Goal: Task Accomplishment & Management: Complete application form

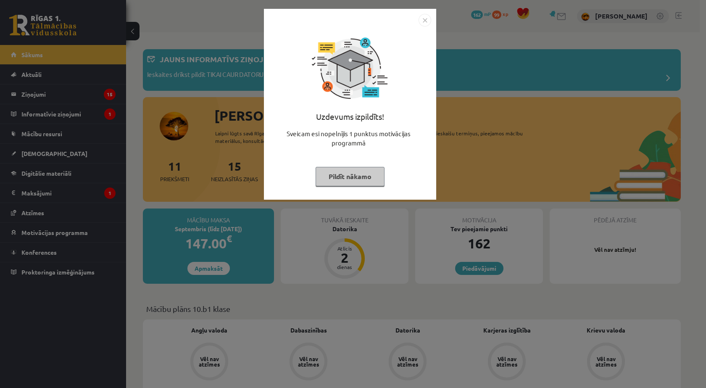
click at [337, 178] on button "Pildīt nākamo" at bounding box center [350, 176] width 69 height 19
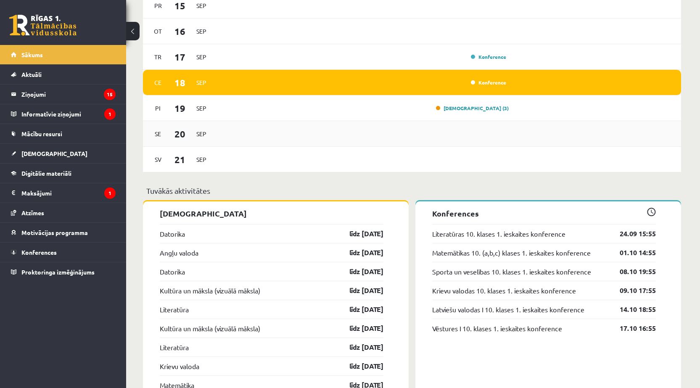
scroll to position [701, 0]
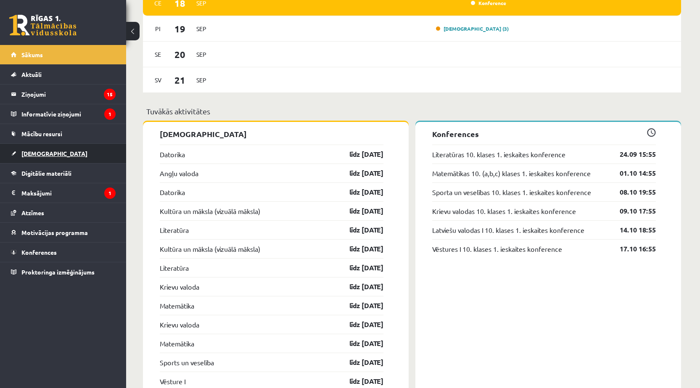
click at [44, 153] on span "[DEMOGRAPHIC_DATA]" at bounding box center [54, 154] width 66 height 8
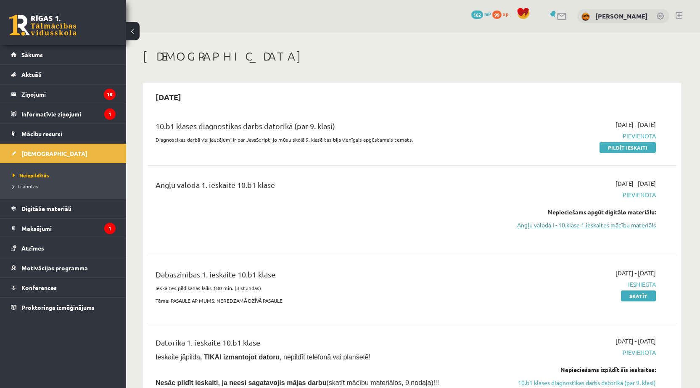
click at [584, 226] on link "Angļu valoda I - 10.klase 1.ieskaites mācību materiāls" at bounding box center [576, 225] width 158 height 9
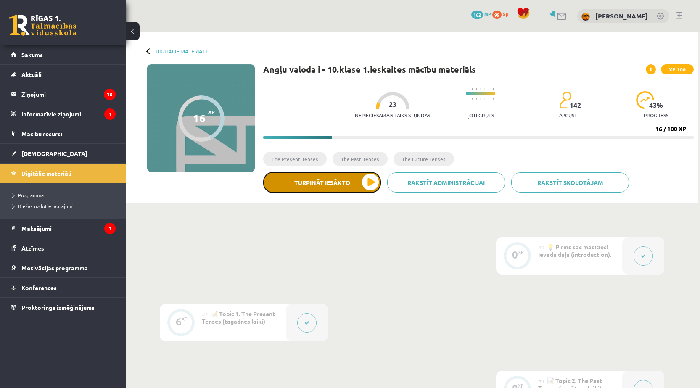
click at [330, 185] on button "Turpināt iesākto" at bounding box center [322, 182] width 118 height 21
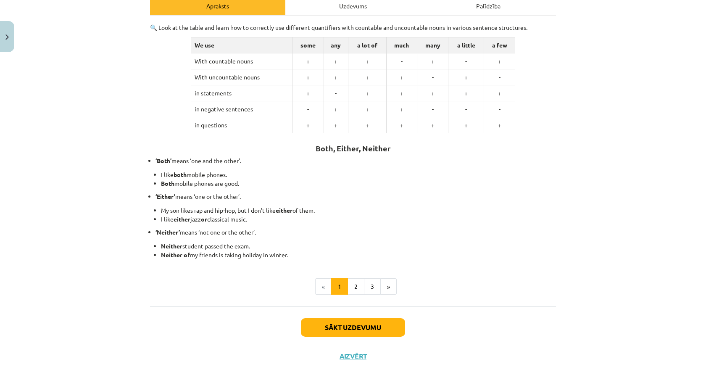
scroll to position [131, 0]
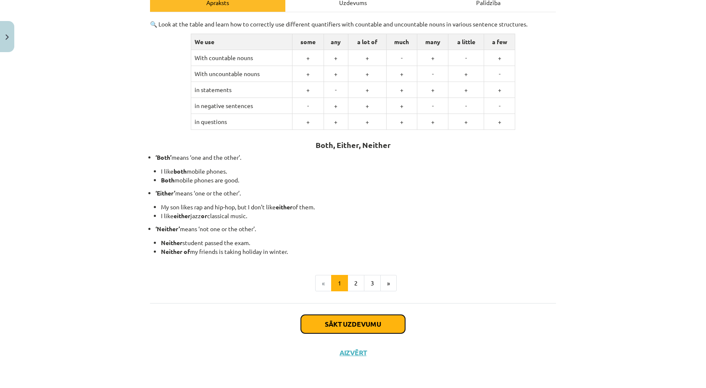
click at [375, 324] on button "Sākt uzdevumu" at bounding box center [353, 324] width 104 height 18
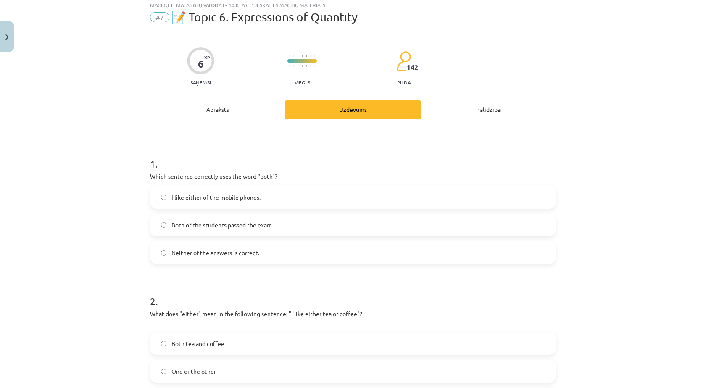
scroll to position [21, 0]
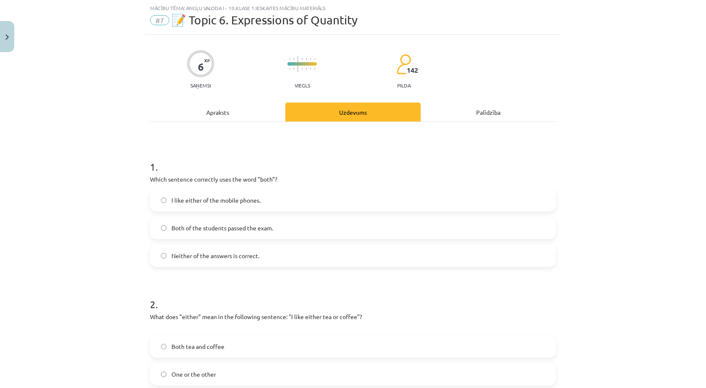
click at [255, 227] on span "Both of the students passed the exam." at bounding box center [222, 228] width 102 height 9
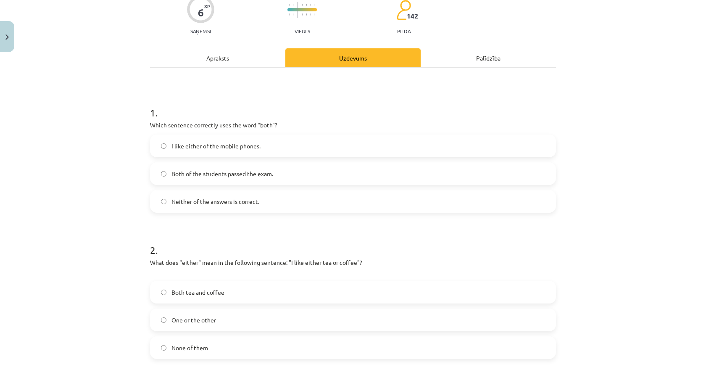
scroll to position [77, 0]
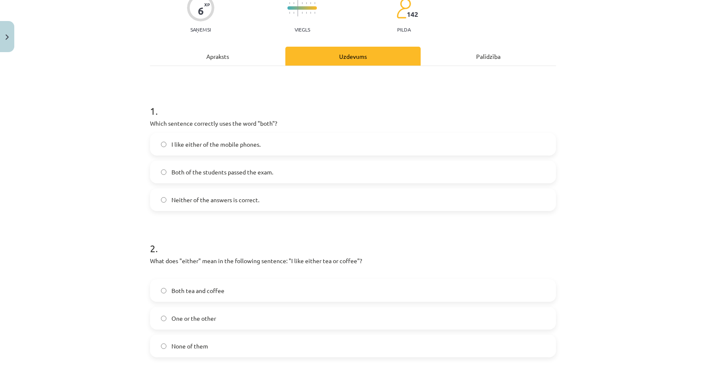
click at [206, 315] on span "One or the other" at bounding box center [193, 318] width 45 height 9
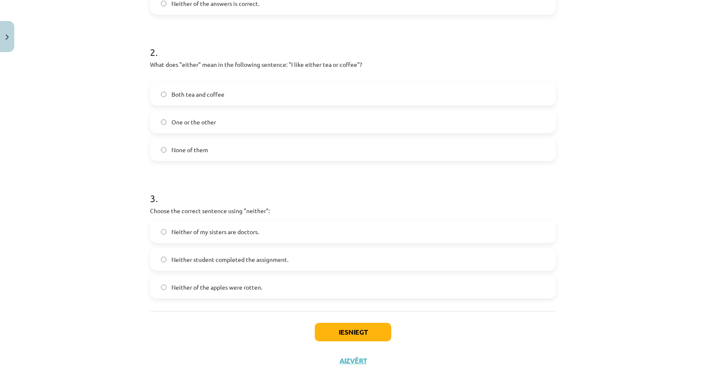
scroll to position [281, 0]
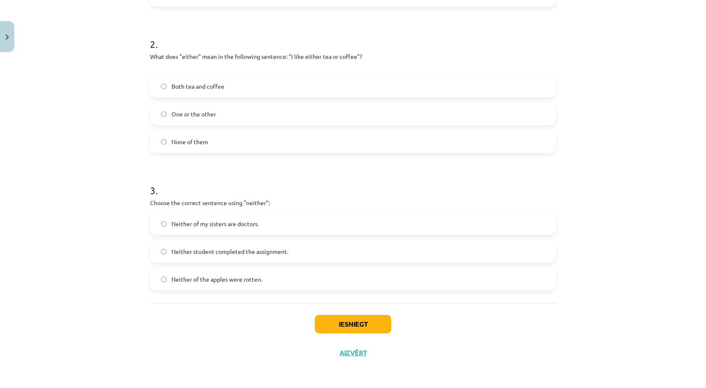
click at [200, 82] on span "Both tea and coffee" at bounding box center [197, 86] width 53 height 9
click at [229, 225] on span "Neither of my sisters are doctors." at bounding box center [214, 223] width 87 height 9
click at [328, 320] on button "Iesniegt" at bounding box center [353, 324] width 76 height 18
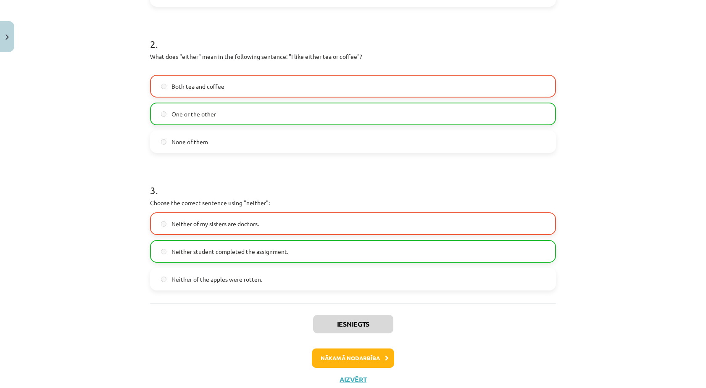
click at [333, 183] on h1 "3 ." at bounding box center [353, 183] width 406 height 26
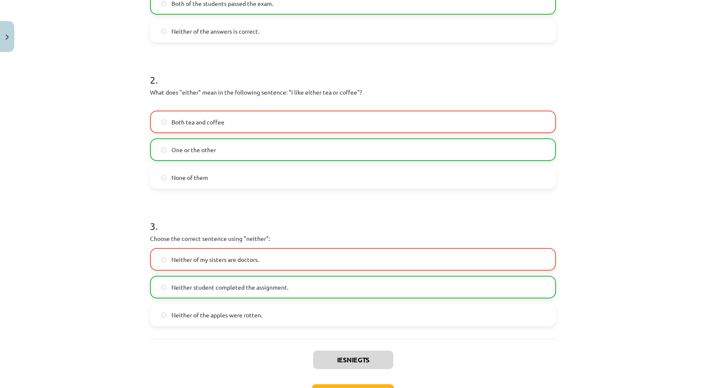
scroll to position [253, 0]
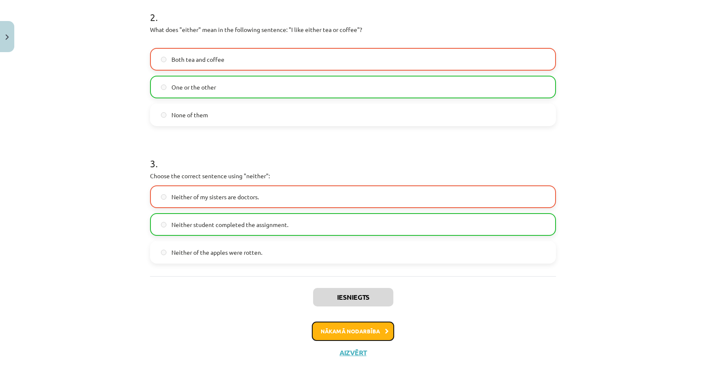
click at [367, 332] on button "Nākamā nodarbība" at bounding box center [353, 331] width 82 height 19
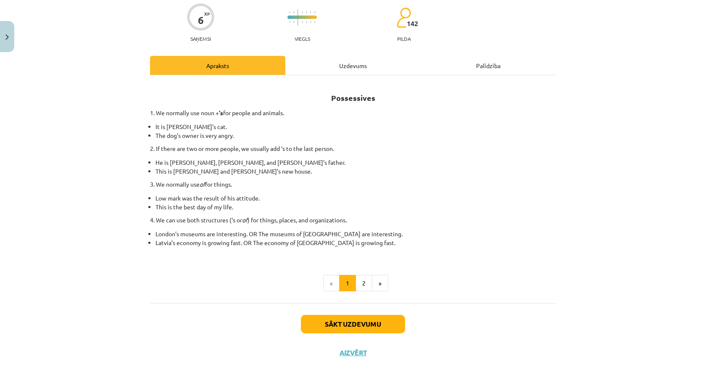
scroll to position [21, 0]
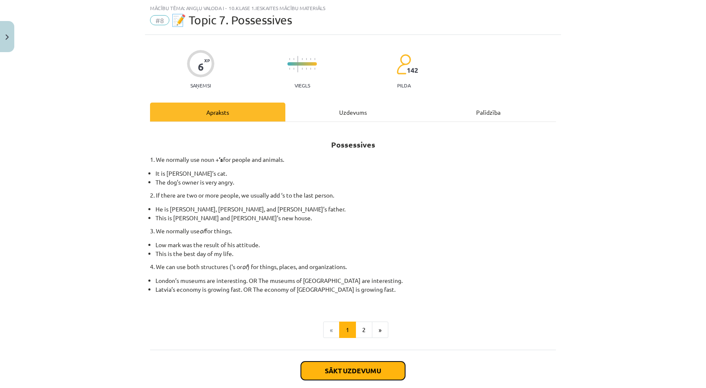
click at [362, 364] on button "Sākt uzdevumu" at bounding box center [353, 370] width 104 height 18
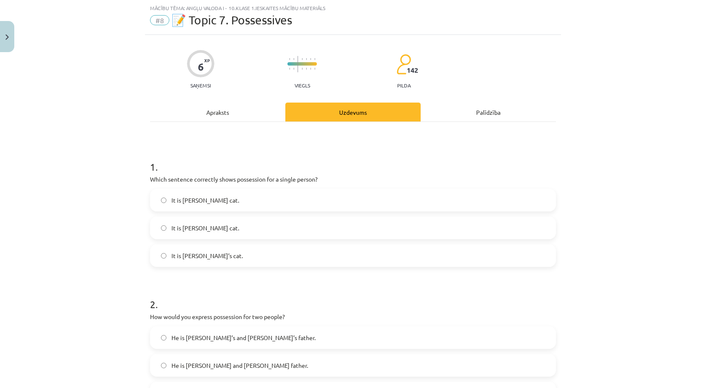
click at [180, 229] on span "It is [PERSON_NAME] cat." at bounding box center [205, 228] width 68 height 9
click at [191, 253] on span "It is [PERSON_NAME]’s cat." at bounding box center [206, 255] width 71 height 9
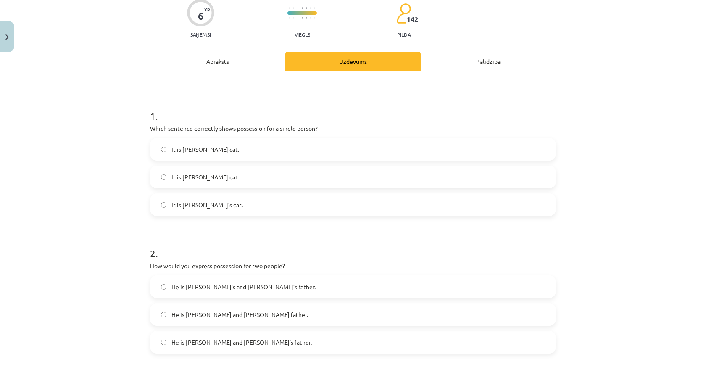
scroll to position [105, 0]
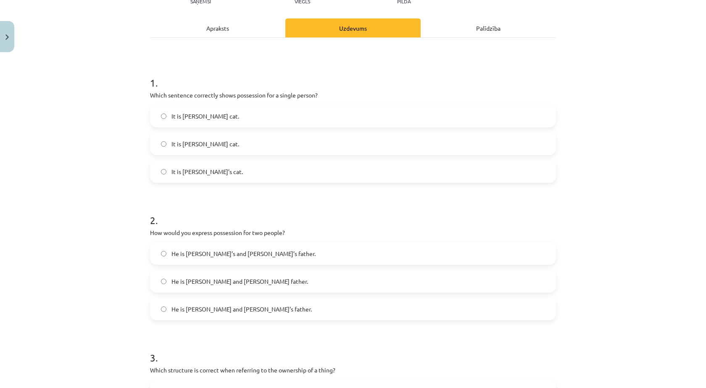
click at [238, 309] on span "He is [PERSON_NAME] and [PERSON_NAME]’s father." at bounding box center [241, 309] width 140 height 9
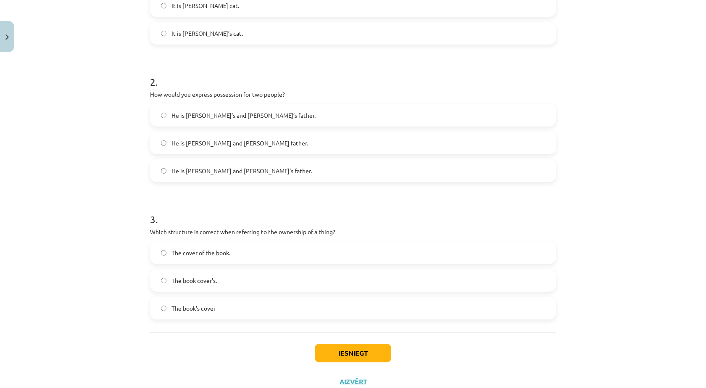
scroll to position [244, 0]
click at [211, 302] on label "The book’s cover" at bounding box center [353, 307] width 404 height 21
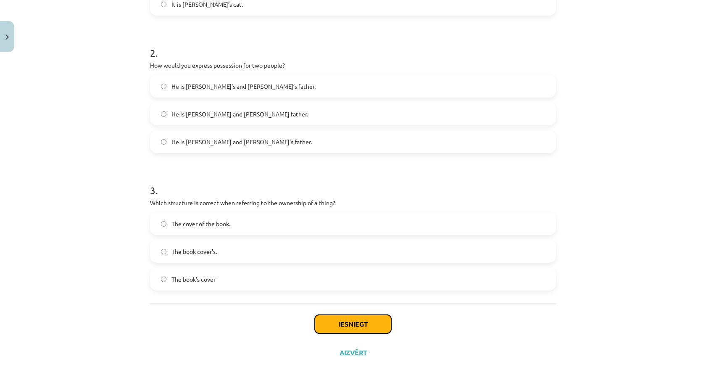
click at [349, 325] on button "Iesniegt" at bounding box center [353, 324] width 76 height 18
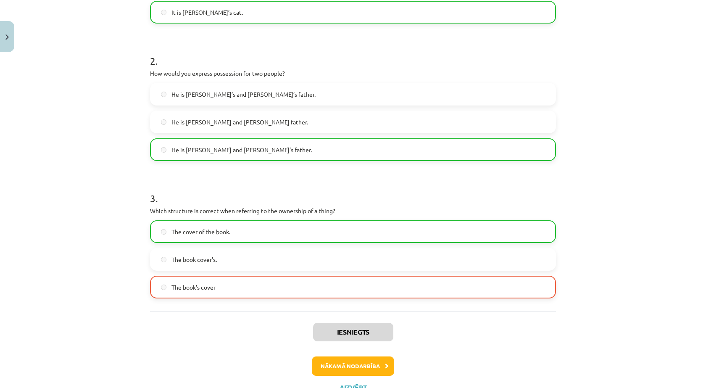
scroll to position [299, 0]
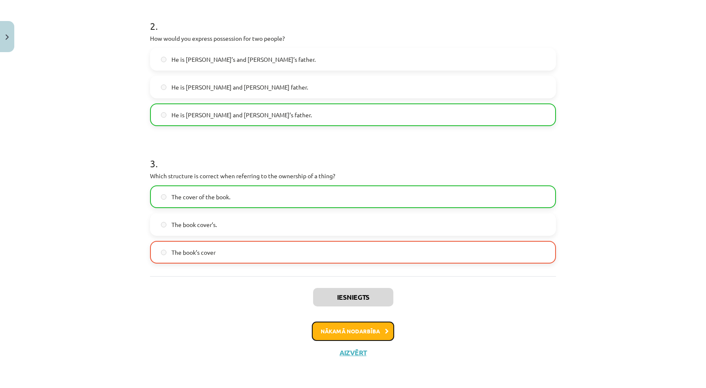
click at [345, 331] on button "Nākamā nodarbība" at bounding box center [353, 331] width 82 height 19
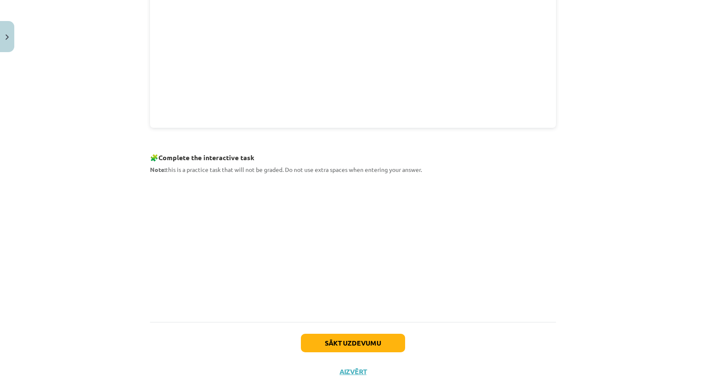
scroll to position [308, 0]
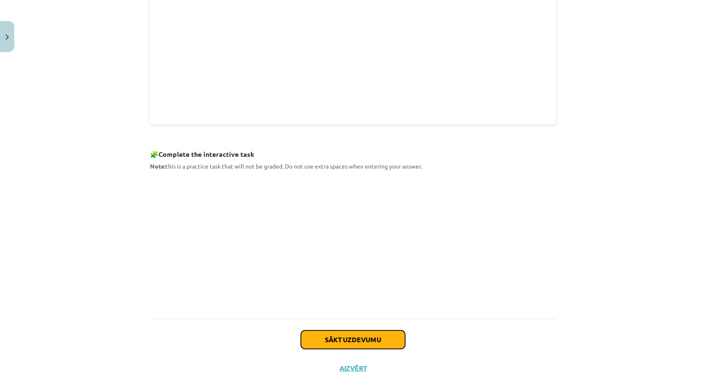
click at [370, 337] on button "Sākt uzdevumu" at bounding box center [353, 339] width 104 height 18
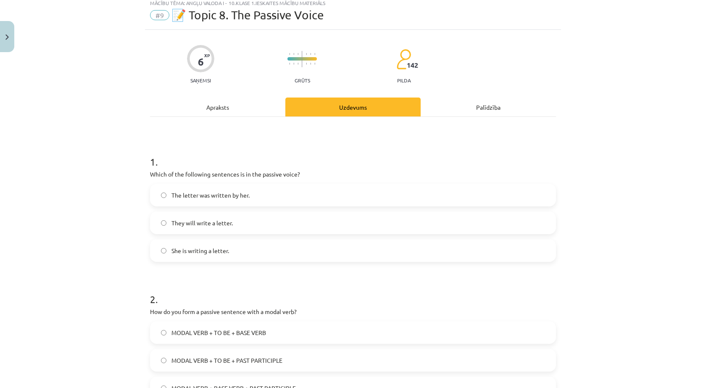
scroll to position [21, 0]
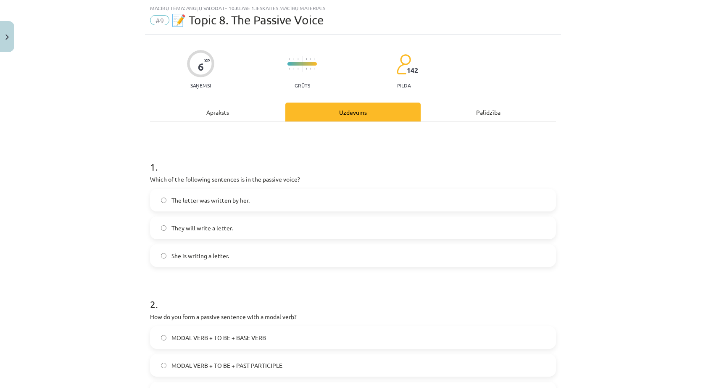
click at [224, 231] on span "They will write a letter." at bounding box center [201, 228] width 61 height 9
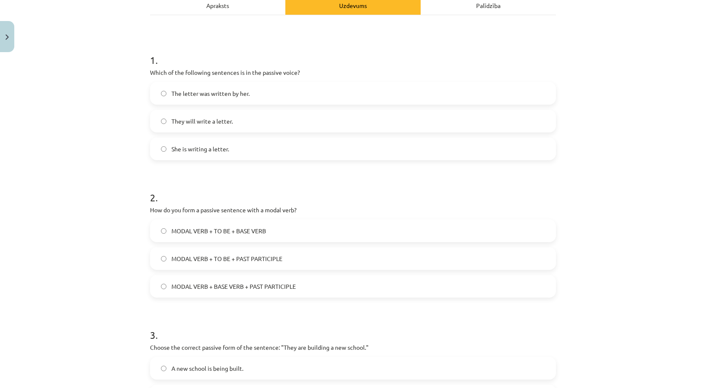
scroll to position [133, 0]
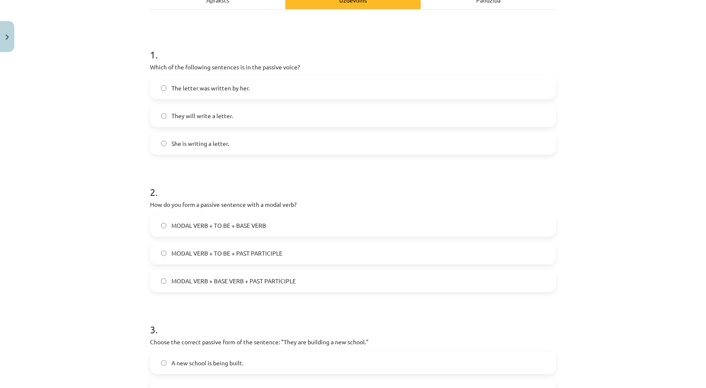
click at [223, 227] on span "MODAL VERB + TO BE + BASE VERB" at bounding box center [218, 225] width 95 height 9
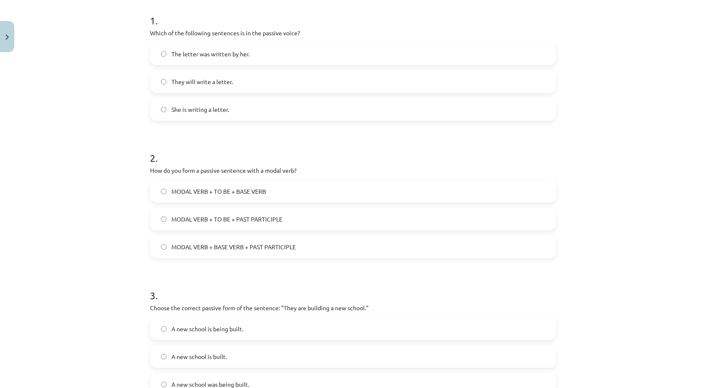
scroll to position [245, 0]
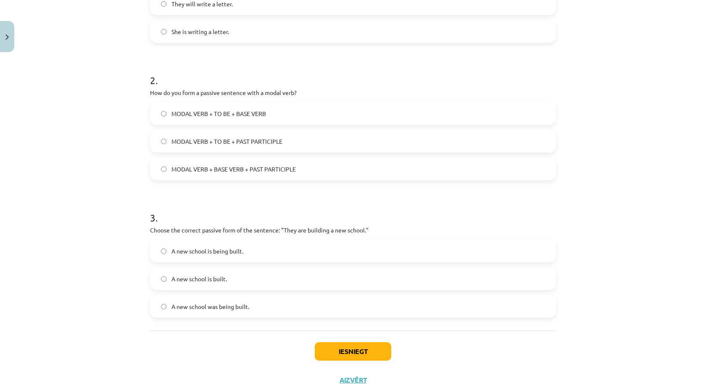
click at [188, 250] on span "A new school is being built." at bounding box center [207, 251] width 72 height 9
click at [346, 351] on button "Iesniegt" at bounding box center [353, 351] width 76 height 18
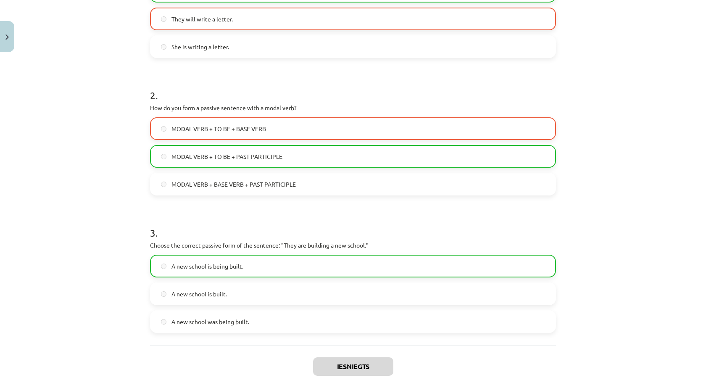
scroll to position [216, 0]
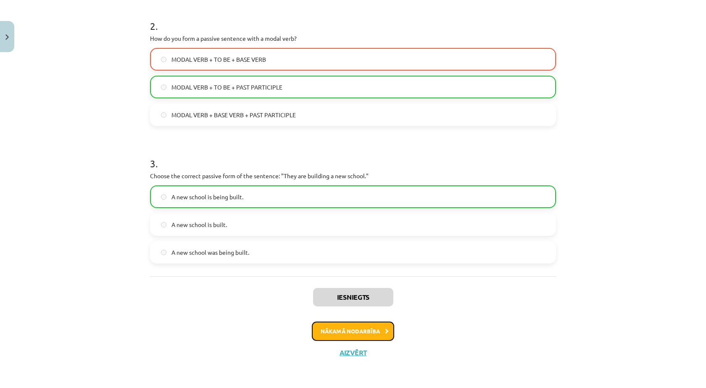
click at [356, 332] on button "Nākamā nodarbība" at bounding box center [353, 331] width 82 height 19
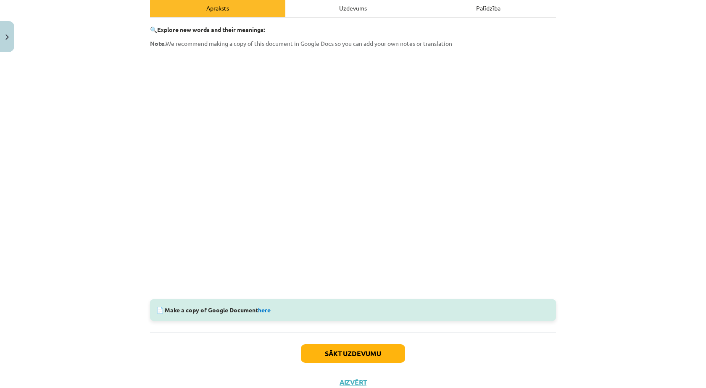
scroll to position [133, 0]
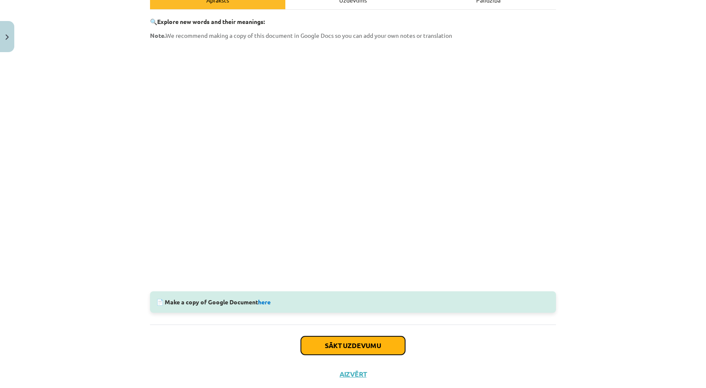
click at [339, 348] on button "Sākt uzdevumu" at bounding box center [353, 345] width 104 height 18
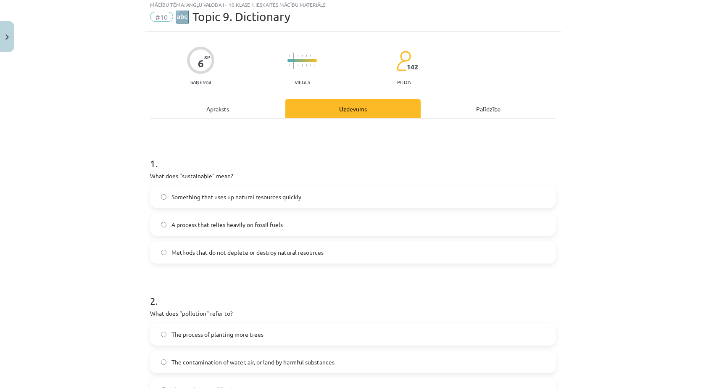
scroll to position [21, 0]
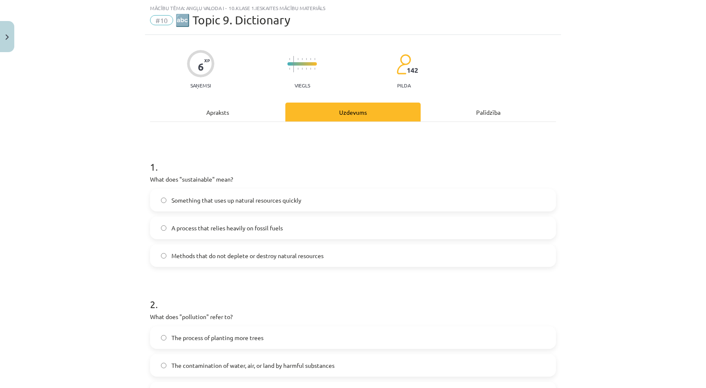
click at [227, 259] on span "Methods that do not deplete or destroy natural resources" at bounding box center [247, 255] width 152 height 9
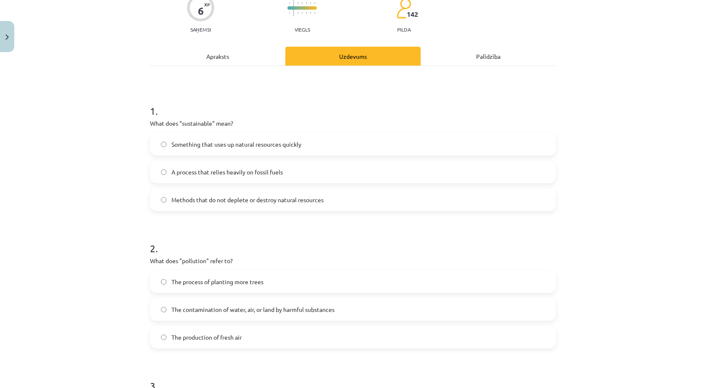
scroll to position [105, 0]
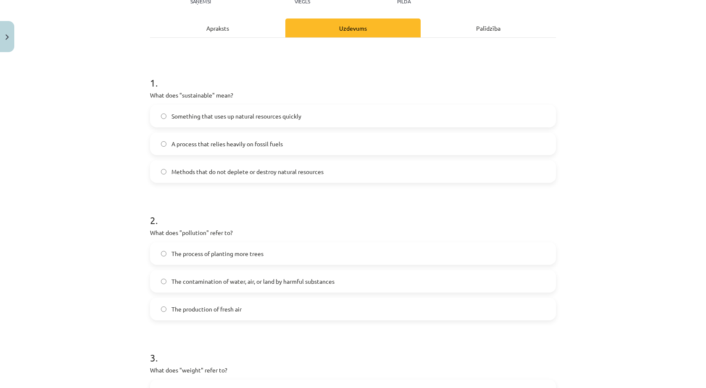
click at [230, 281] on span "The contamination of water, air, or land by harmful substances" at bounding box center [252, 281] width 163 height 9
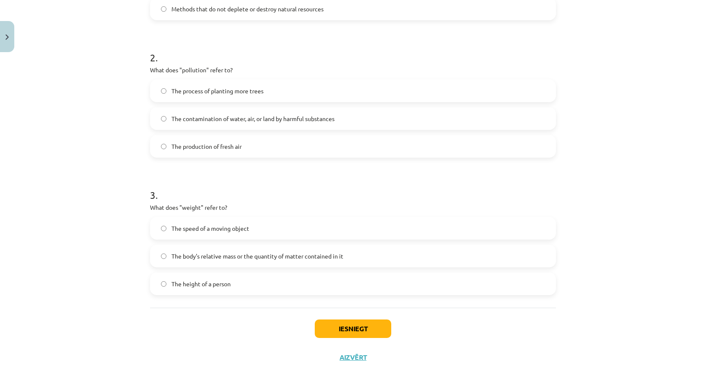
scroll to position [272, 0]
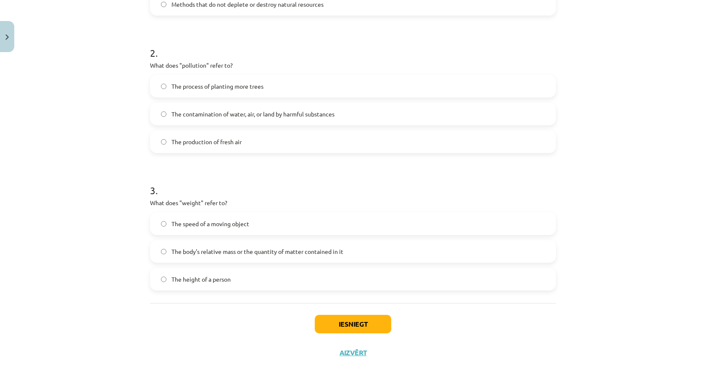
click at [231, 250] on span "The body's relative mass or the quantity of matter contained in it" at bounding box center [257, 251] width 172 height 9
click at [328, 317] on button "Iesniegt" at bounding box center [353, 324] width 76 height 18
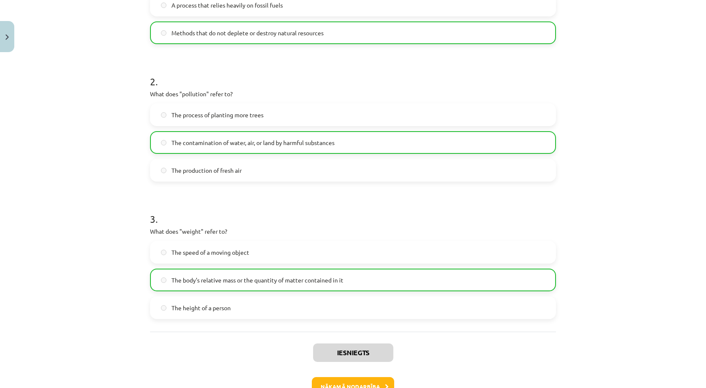
scroll to position [299, 0]
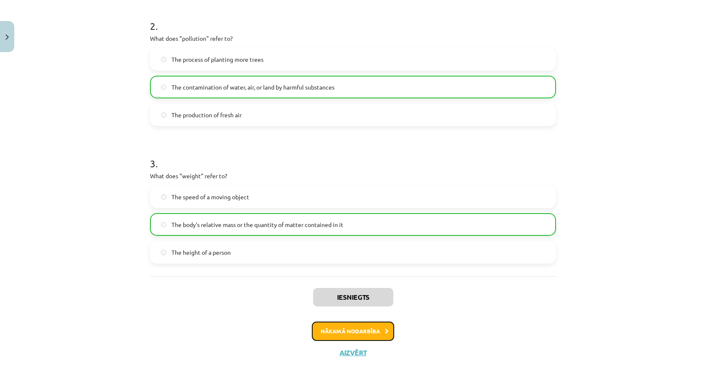
click at [372, 332] on button "Nākamā nodarbība" at bounding box center [353, 331] width 82 height 19
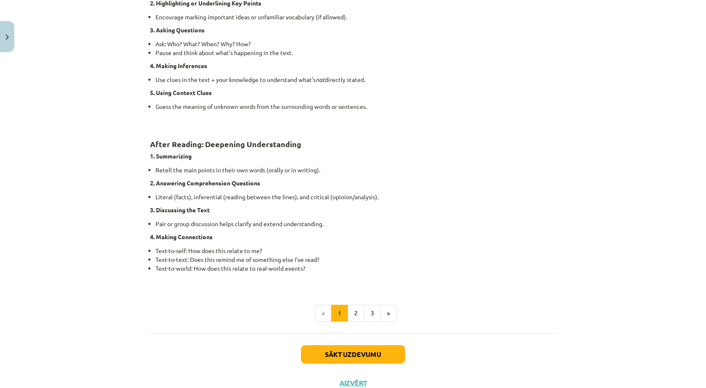
scroll to position [583, 0]
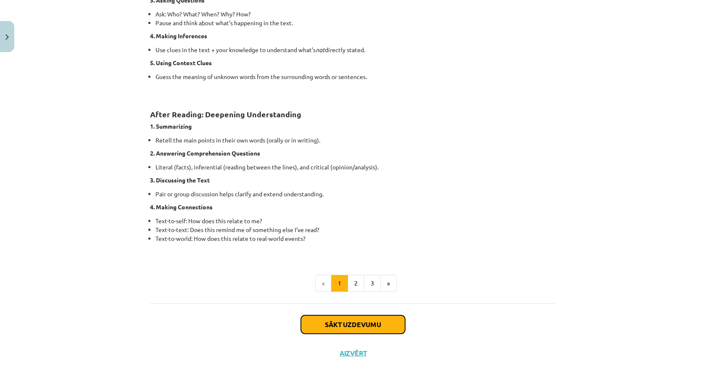
click at [366, 321] on button "Sākt uzdevumu" at bounding box center [353, 324] width 104 height 18
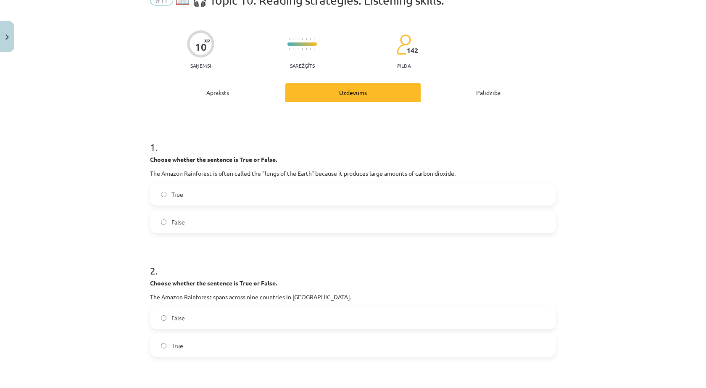
scroll to position [21, 0]
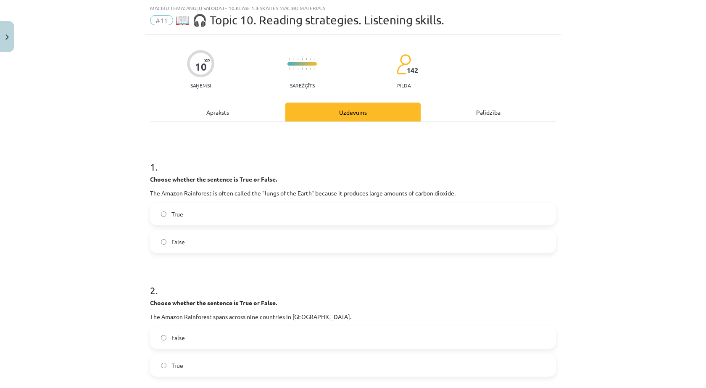
click at [168, 209] on label "True" at bounding box center [353, 213] width 404 height 21
click at [172, 243] on span "False" at bounding box center [177, 241] width 13 height 9
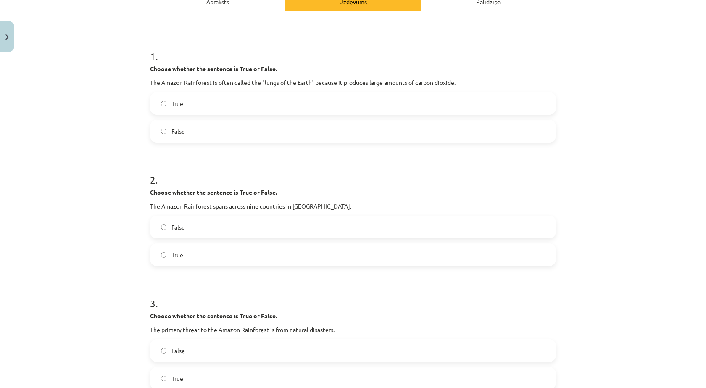
scroll to position [133, 0]
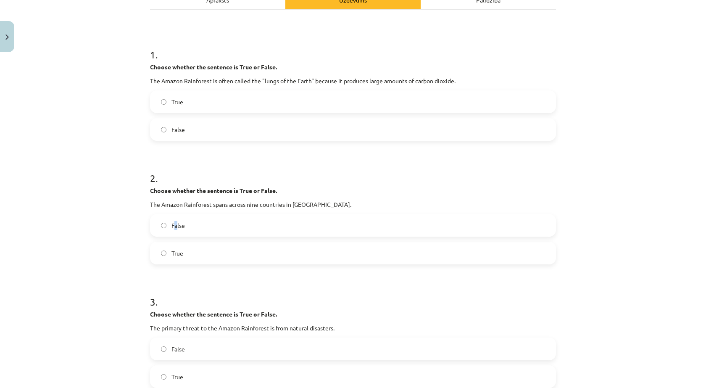
click at [174, 227] on span "False" at bounding box center [177, 225] width 13 height 9
click at [177, 225] on span "False" at bounding box center [177, 225] width 13 height 9
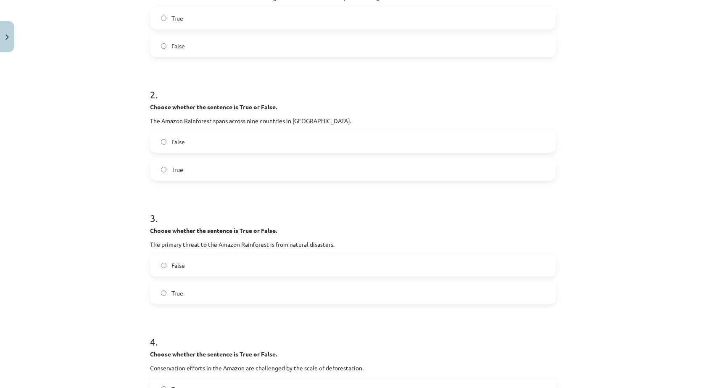
scroll to position [217, 0]
click at [166, 297] on label "True" at bounding box center [353, 292] width 404 height 21
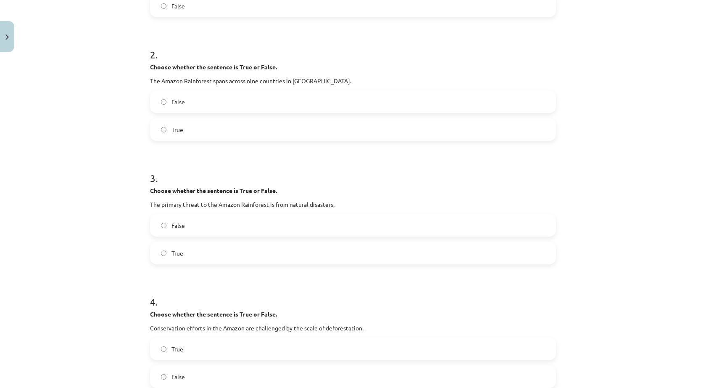
scroll to position [357, 0]
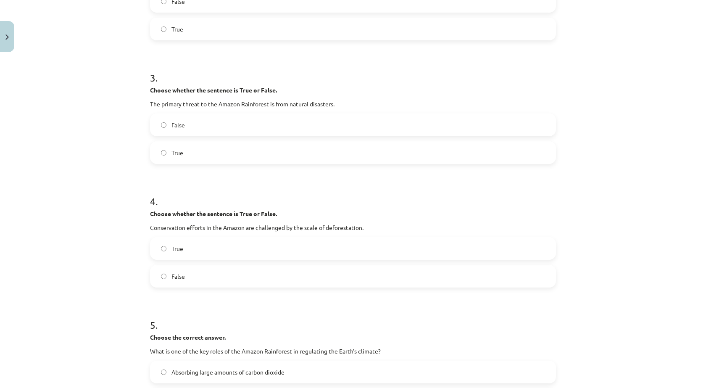
click at [172, 253] on label "True" at bounding box center [353, 248] width 404 height 21
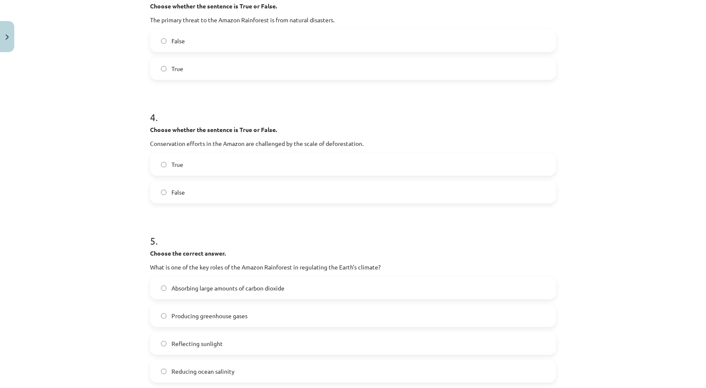
scroll to position [470, 0]
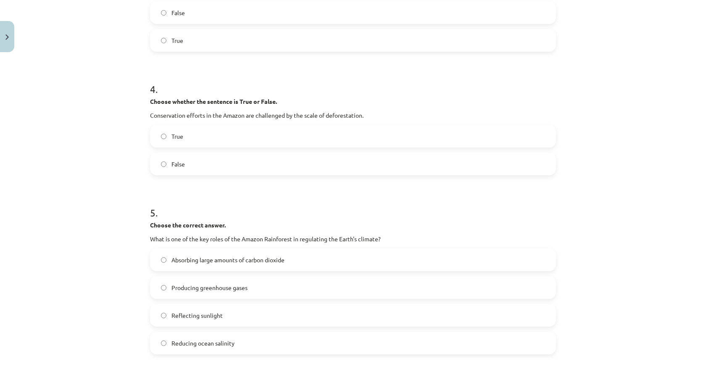
click at [232, 263] on span "Absorbing large amounts of carbon dioxide" at bounding box center [227, 260] width 113 height 9
click at [236, 288] on span "Producing greenhouse gases" at bounding box center [209, 287] width 76 height 9
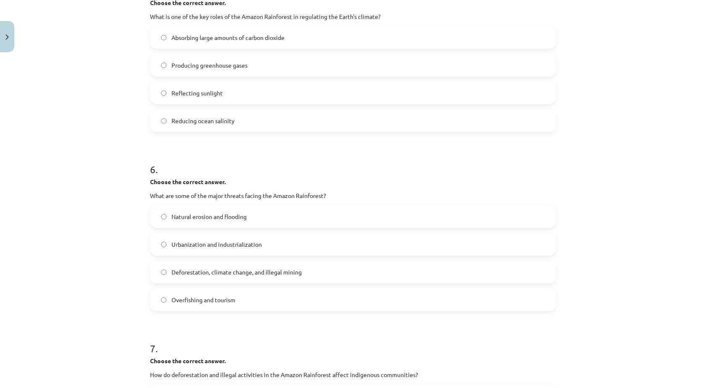
scroll to position [694, 0]
click at [242, 274] on span "Deforestation, climate change, and illegal mining" at bounding box center [236, 270] width 130 height 9
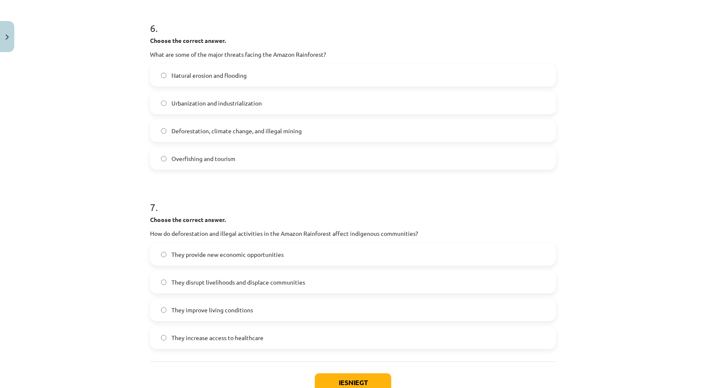
scroll to position [834, 0]
click at [280, 281] on span "They disrupt livelihoods and displace communities" at bounding box center [238, 281] width 134 height 9
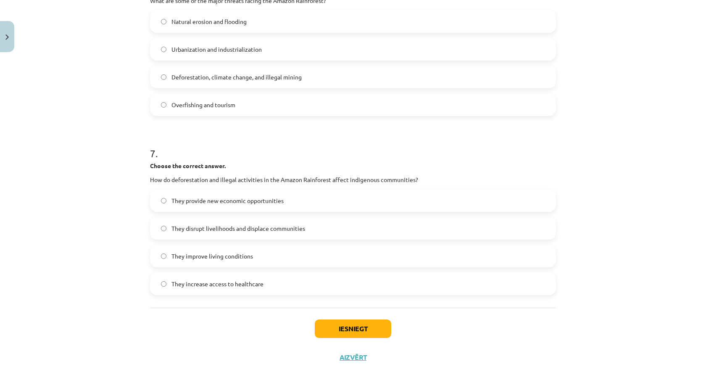
scroll to position [892, 0]
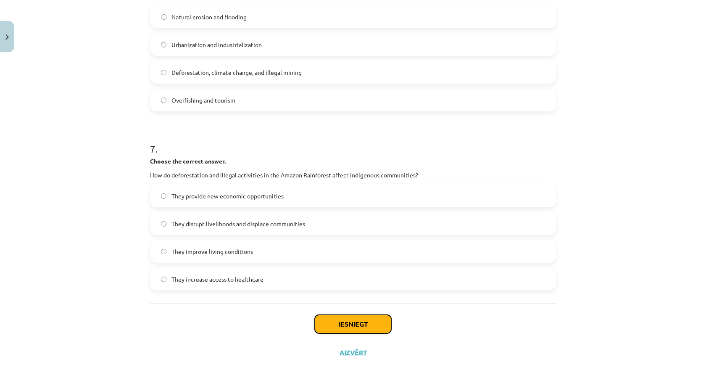
click at [330, 324] on button "Iesniegt" at bounding box center [353, 324] width 76 height 18
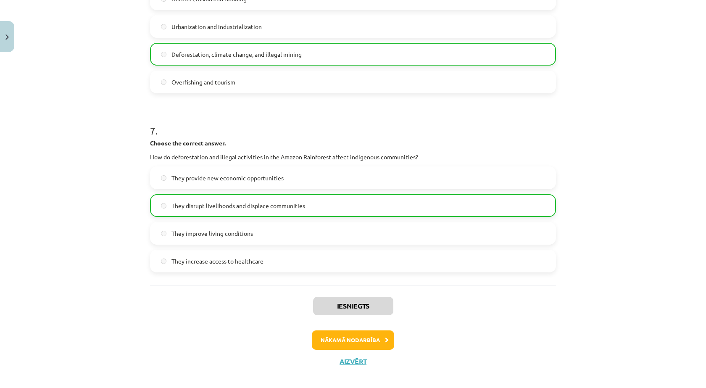
scroll to position [918, 0]
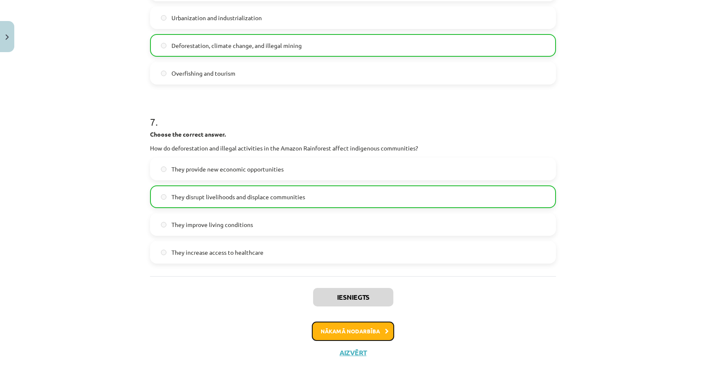
click at [354, 327] on button "Nākamā nodarbība" at bounding box center [353, 331] width 82 height 19
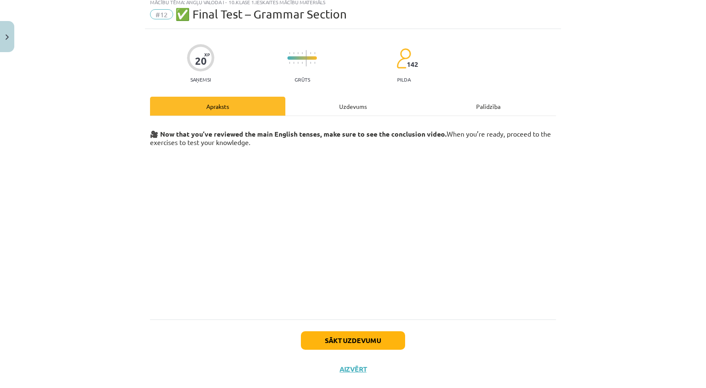
scroll to position [43, 0]
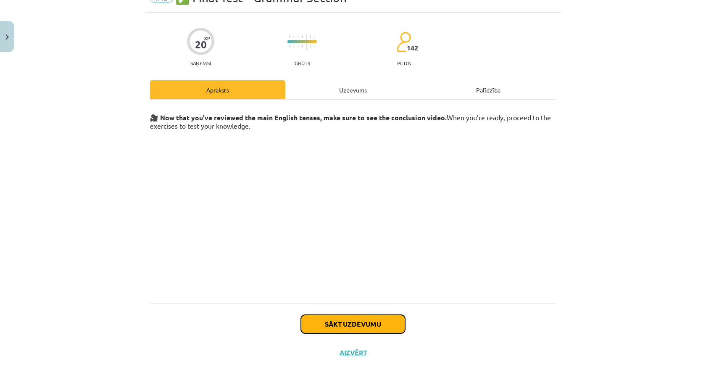
click at [370, 326] on button "Sākt uzdevumu" at bounding box center [353, 324] width 104 height 18
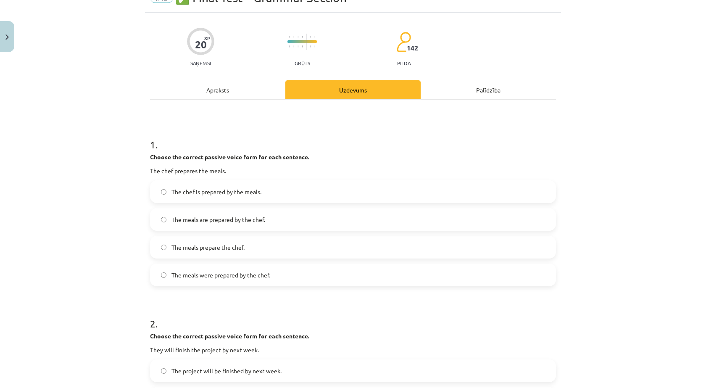
scroll to position [21, 0]
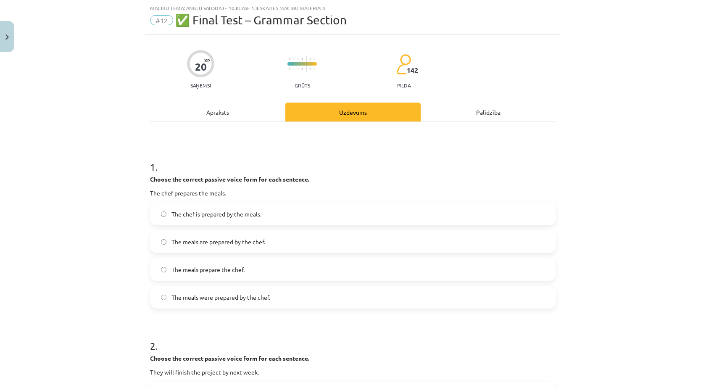
click at [219, 299] on span "The meals were prepared by the chef." at bounding box center [220, 297] width 99 height 9
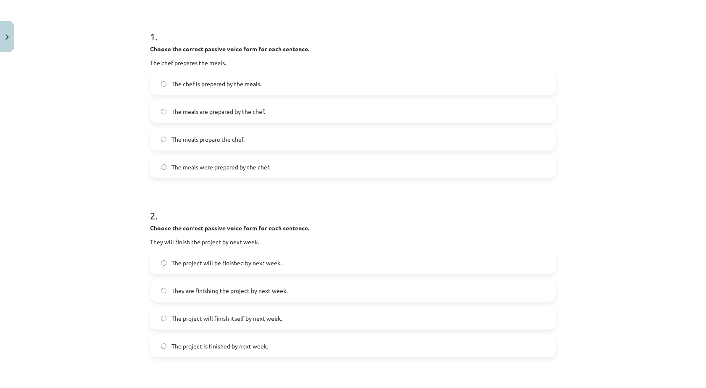
scroll to position [161, 0]
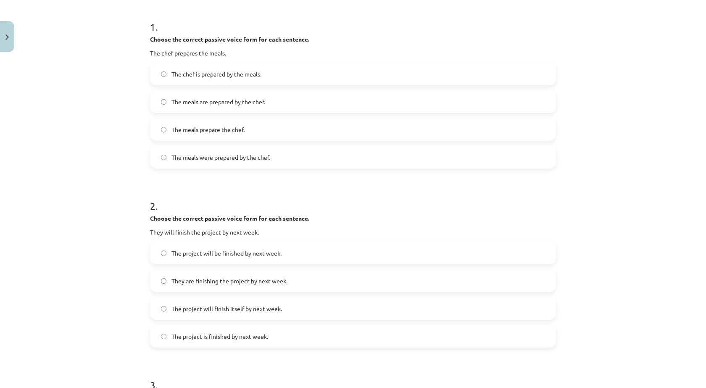
click at [242, 285] on label "They are finishing the project by next week." at bounding box center [353, 280] width 404 height 21
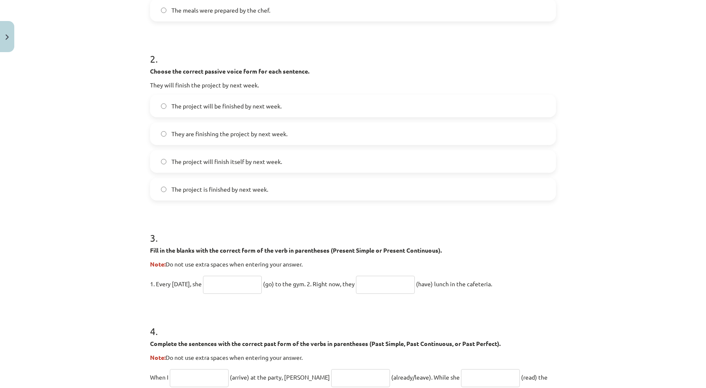
scroll to position [280, 0]
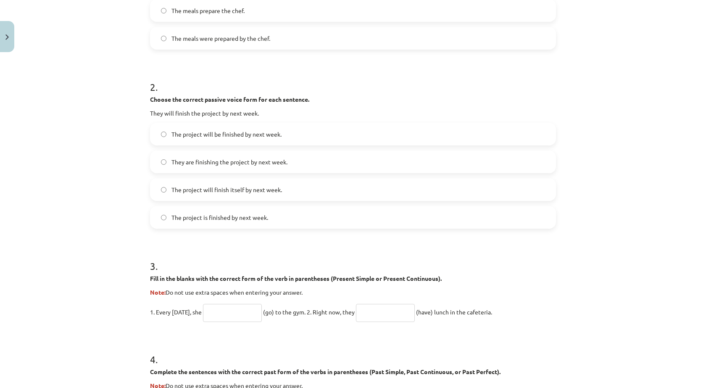
click at [204, 309] on input "text" at bounding box center [232, 313] width 59 height 18
type input "****"
click at [387, 318] on input "text" at bounding box center [385, 313] width 59 height 18
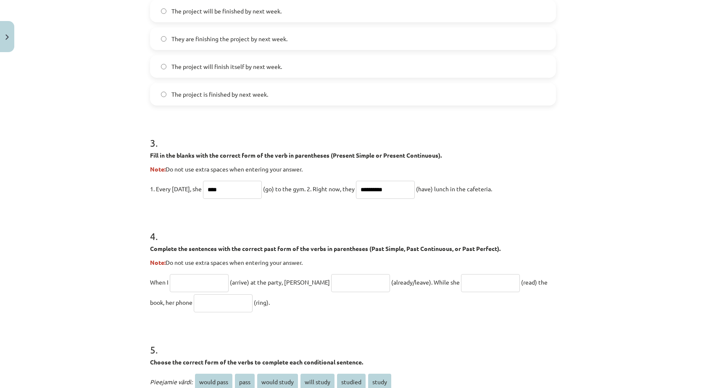
scroll to position [420, 0]
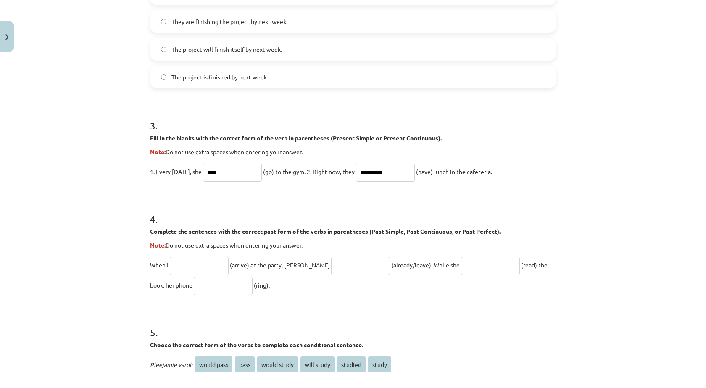
type input "**********"
click at [191, 266] on input "text" at bounding box center [199, 266] width 59 height 18
type input "*******"
click at [331, 266] on input "text" at bounding box center [360, 266] width 59 height 18
type input "*"
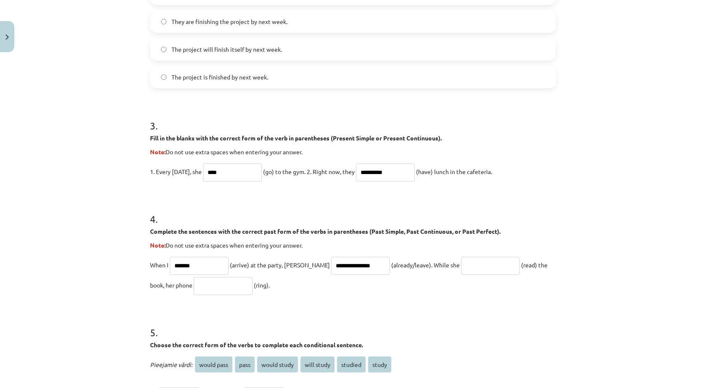
type input "**********"
click at [461, 264] on input "text" at bounding box center [490, 266] width 59 height 18
type input "****"
click at [194, 287] on input "text" at bounding box center [223, 286] width 59 height 18
type input "****"
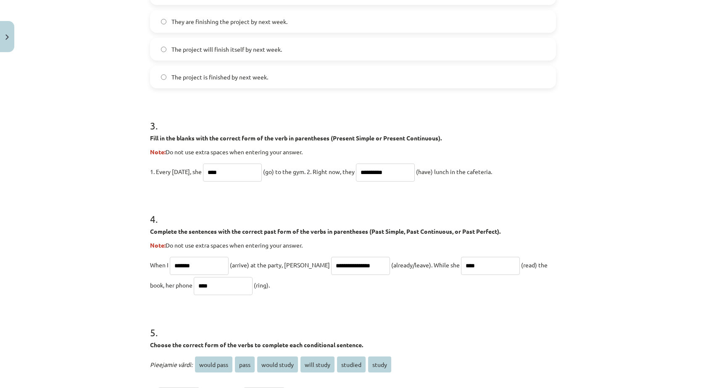
click at [326, 313] on h1 "5 ." at bounding box center [353, 325] width 406 height 26
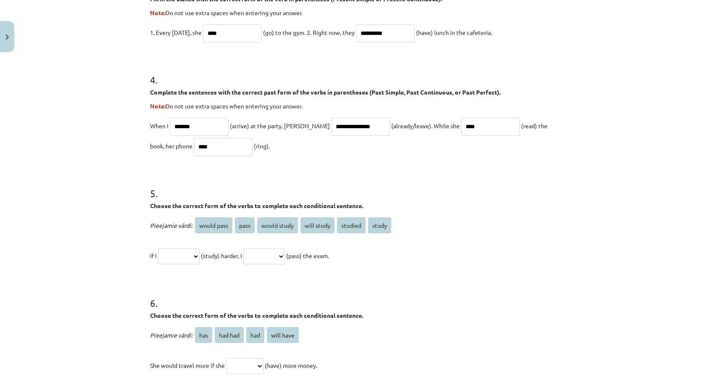
scroll to position [560, 0]
click at [185, 255] on select "**********" at bounding box center [179, 256] width 42 height 16
select select "*******"
click at [158, 248] on select "**********" at bounding box center [179, 256] width 42 height 16
click at [271, 255] on select "**********" at bounding box center [264, 256] width 42 height 16
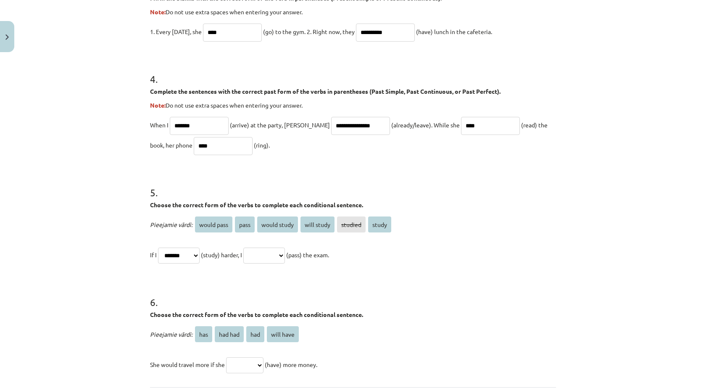
select select "**********"
click at [253, 248] on select "**********" at bounding box center [264, 256] width 42 height 16
click at [336, 283] on h1 "6 ." at bounding box center [353, 295] width 406 height 26
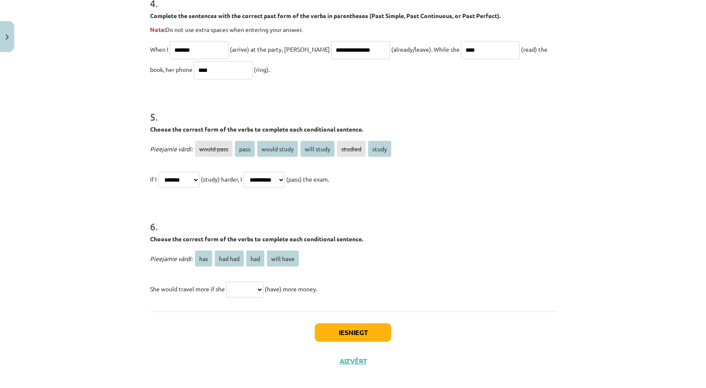
scroll to position [644, 0]
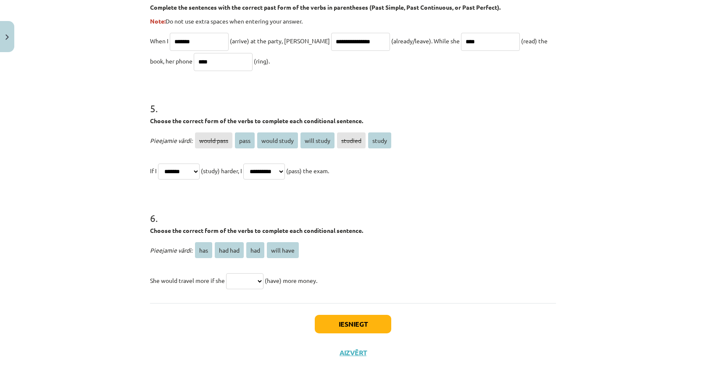
click at [243, 281] on select "*** ******* *** *********" at bounding box center [244, 281] width 37 height 16
select select "***"
click at [226, 273] on select "*** ******* *** *********" at bounding box center [244, 281] width 37 height 16
click at [358, 325] on button "Iesniegt" at bounding box center [353, 324] width 76 height 18
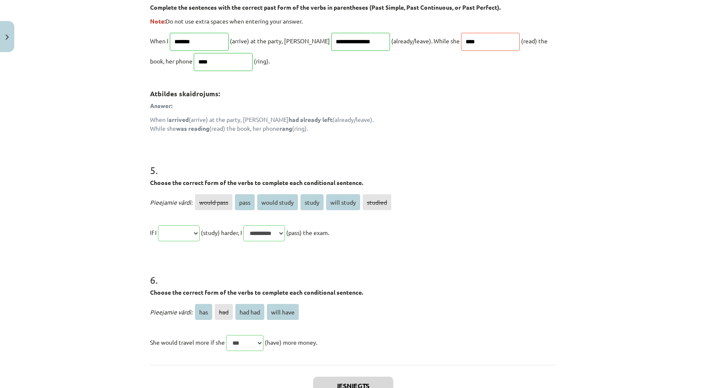
click at [594, 301] on div "**********" at bounding box center [353, 194] width 706 height 388
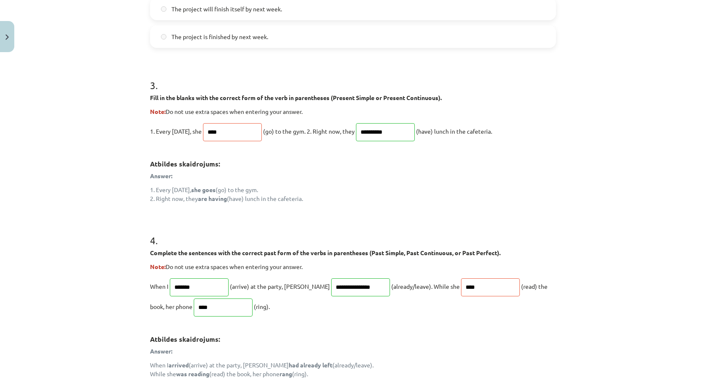
scroll to position [514, 0]
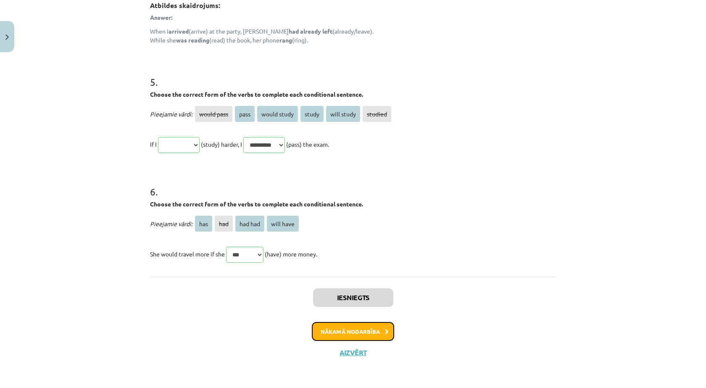
click at [339, 328] on button "Nākamā nodarbība" at bounding box center [353, 331] width 82 height 19
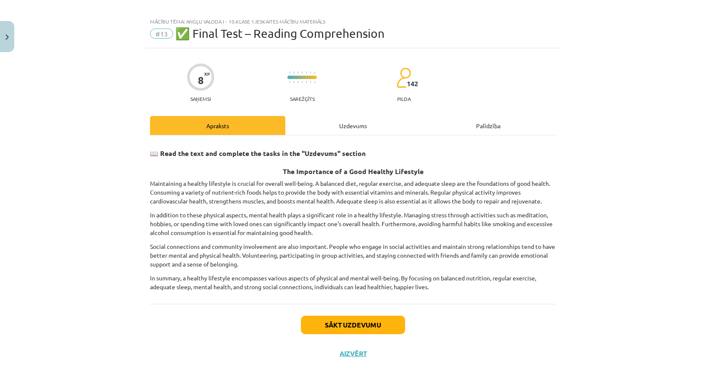
click at [150, 152] on strong "📖 Read the text and complete the tasks in the "Uzdevums" section" at bounding box center [258, 153] width 216 height 9
click at [152, 157] on h3 "📖 Read the text and complete the tasks in the "Uzdevums" section" at bounding box center [353, 151] width 406 height 16
click at [152, 154] on strong "📖 Read the text and complete the tasks in the "Uzdevums" section" at bounding box center [258, 153] width 216 height 9
click at [369, 324] on button "Sākt uzdevumu" at bounding box center [353, 325] width 104 height 18
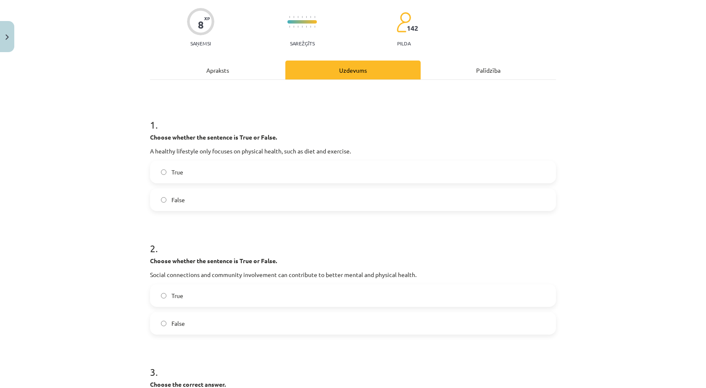
scroll to position [63, 0]
click at [166, 174] on label "True" at bounding box center [353, 171] width 404 height 21
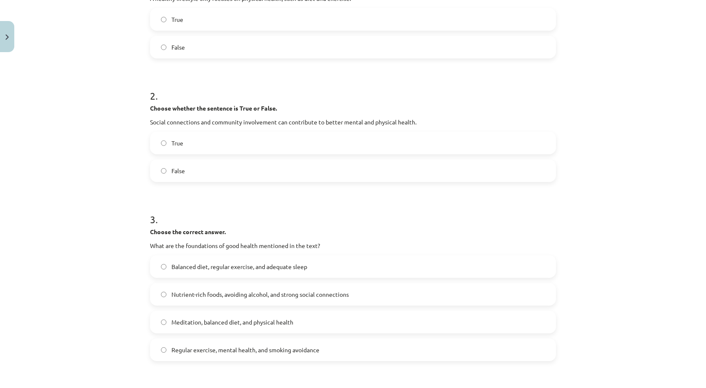
scroll to position [101, 0]
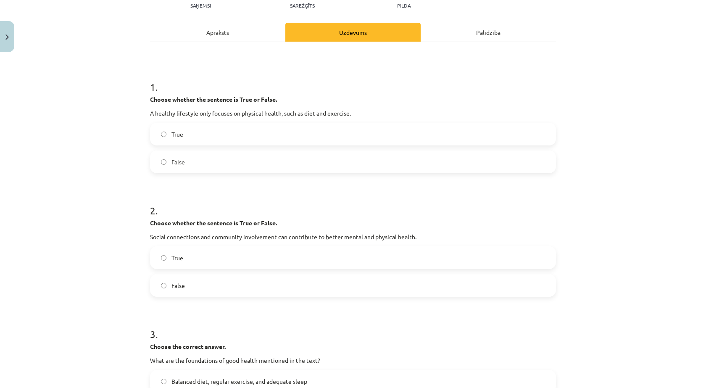
click at [156, 258] on label "True" at bounding box center [353, 257] width 404 height 21
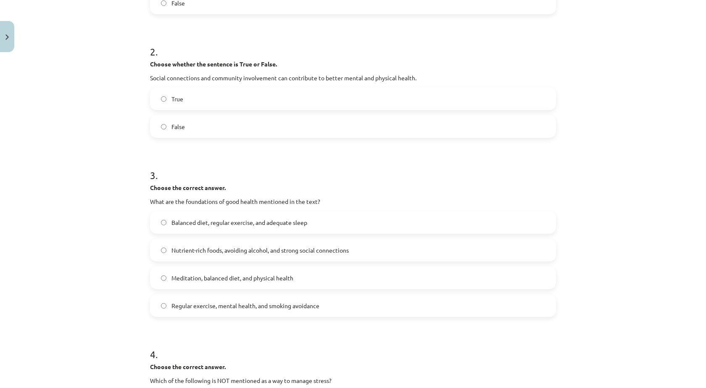
scroll to position [269, 0]
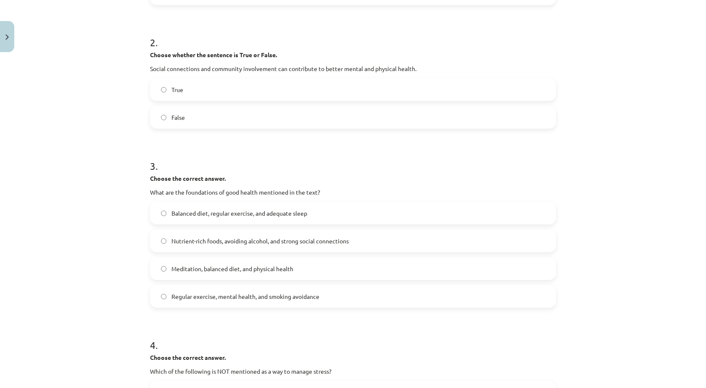
click at [288, 221] on label "Balanced diet, regular exercise, and adequate sleep" at bounding box center [353, 213] width 404 height 21
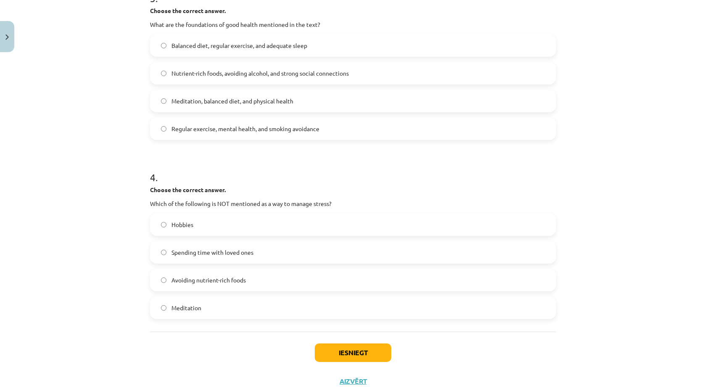
scroll to position [437, 0]
click at [202, 281] on span "Avoiding nutrient-rich foods" at bounding box center [208, 279] width 74 height 9
click at [342, 356] on button "Iesniegt" at bounding box center [353, 352] width 76 height 18
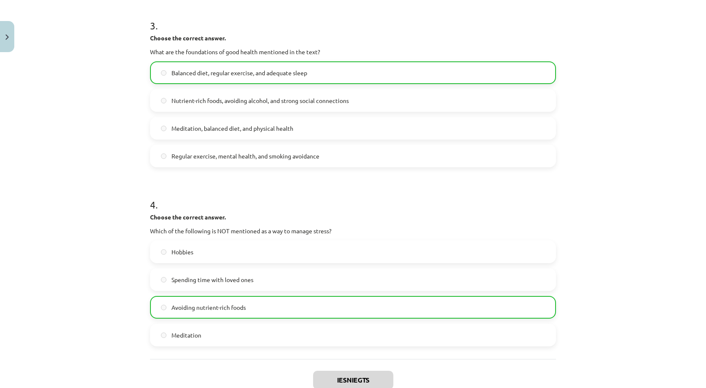
scroll to position [492, 0]
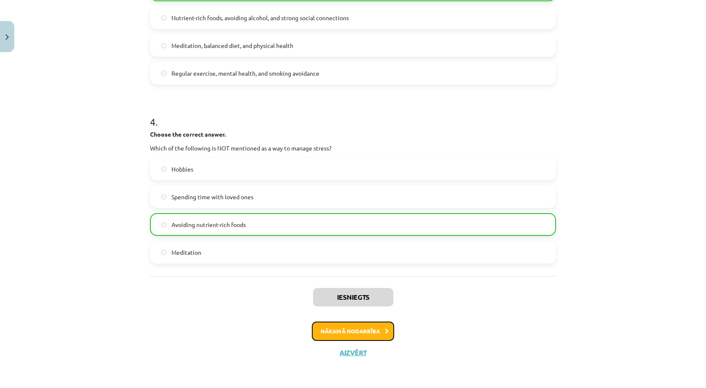
click at [332, 323] on button "Nākamā nodarbība" at bounding box center [353, 331] width 82 height 19
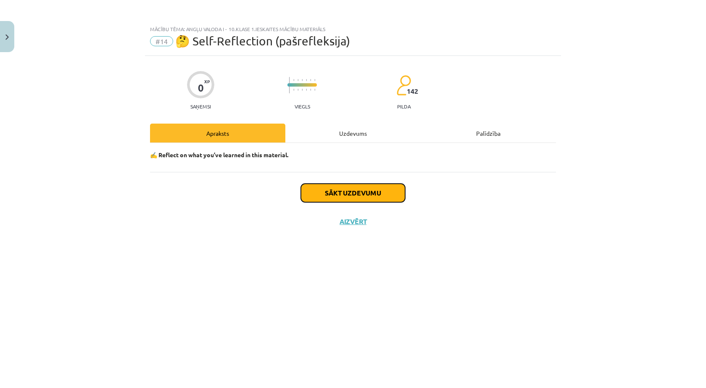
click at [341, 193] on button "Sākt uzdevumu" at bounding box center [353, 193] width 104 height 18
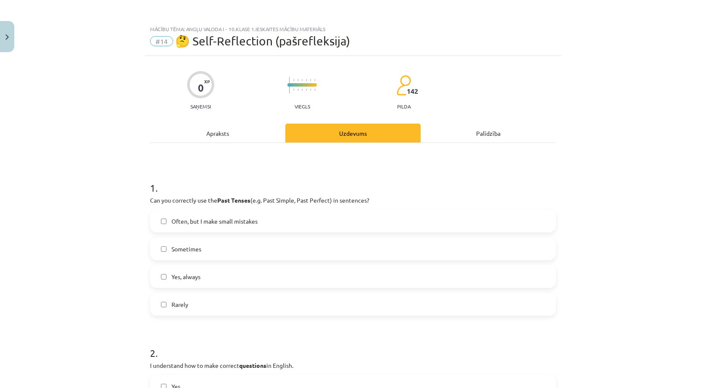
click at [214, 224] on span "Often, but I make small mistakes" at bounding box center [214, 221] width 86 height 9
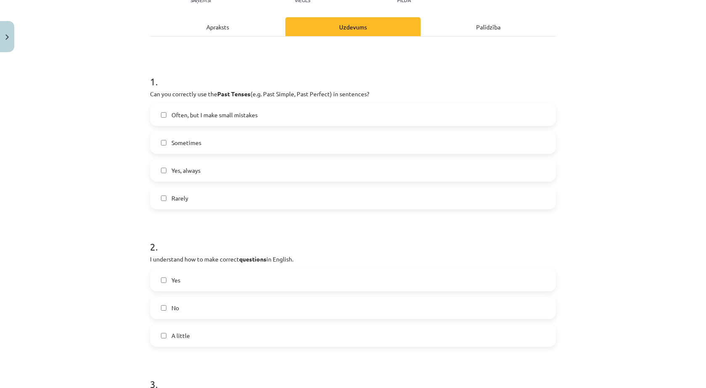
scroll to position [196, 0]
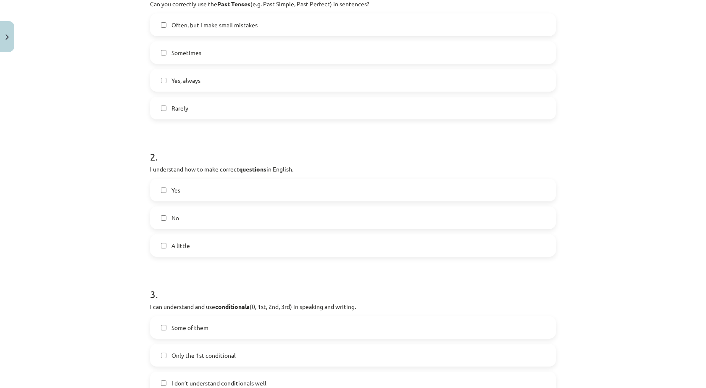
click at [171, 192] on span "Yes" at bounding box center [175, 190] width 9 height 9
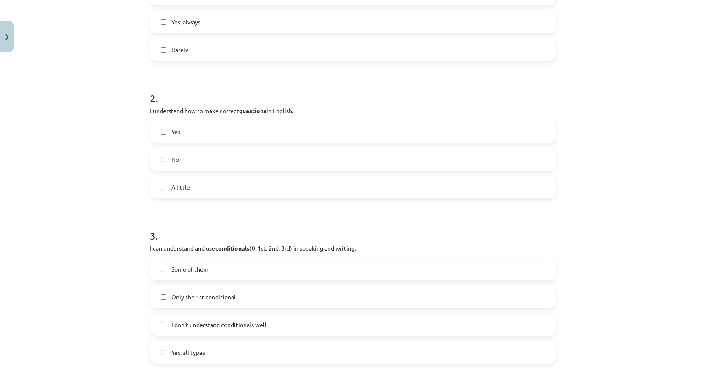
scroll to position [364, 0]
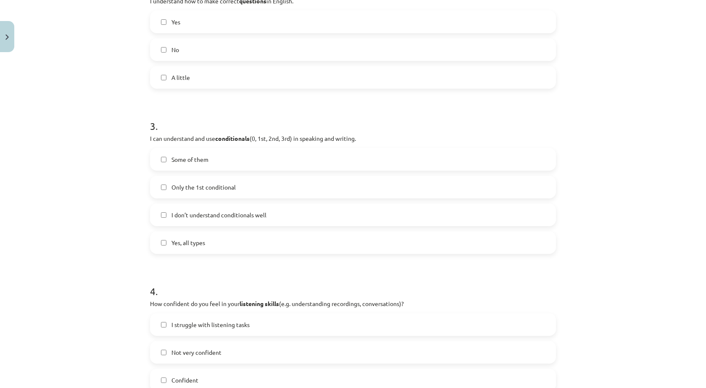
click at [225, 215] on span "I don’t understand conditionals well" at bounding box center [218, 215] width 95 height 9
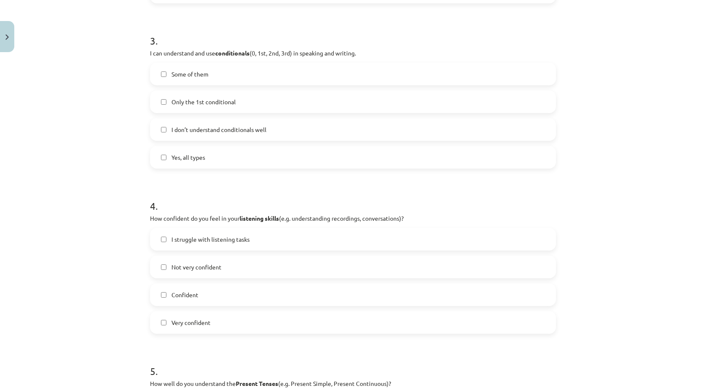
scroll to position [476, 0]
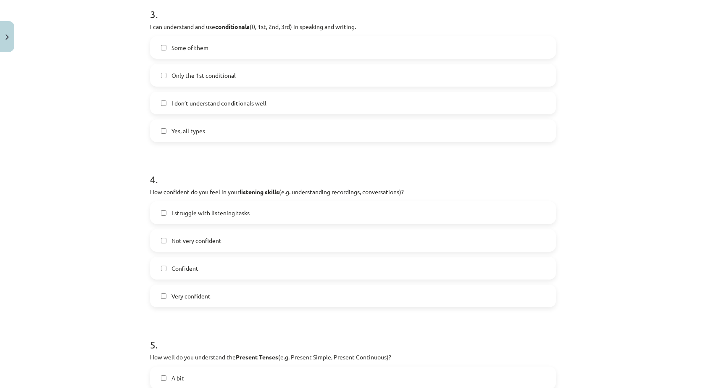
click at [190, 267] on span "Confident" at bounding box center [184, 268] width 27 height 9
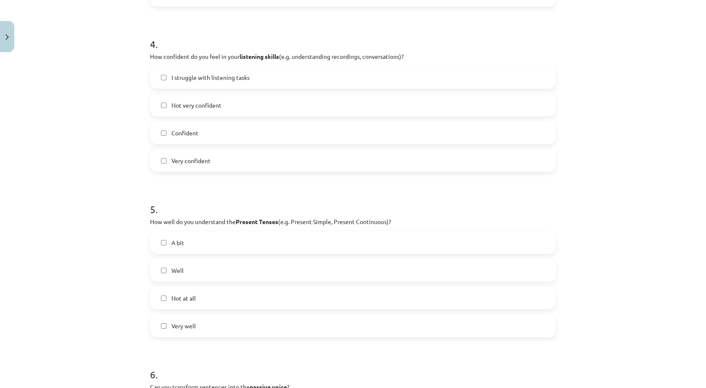
scroll to position [617, 0]
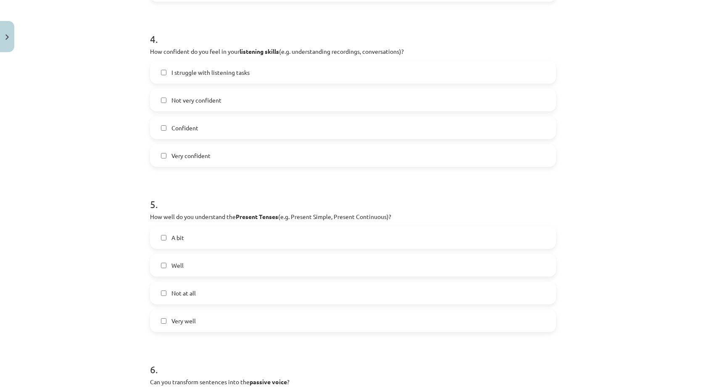
click at [179, 273] on label "Well" at bounding box center [353, 265] width 404 height 21
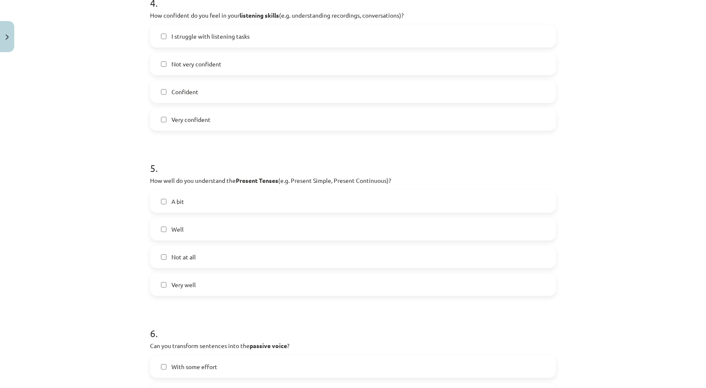
scroll to position [785, 0]
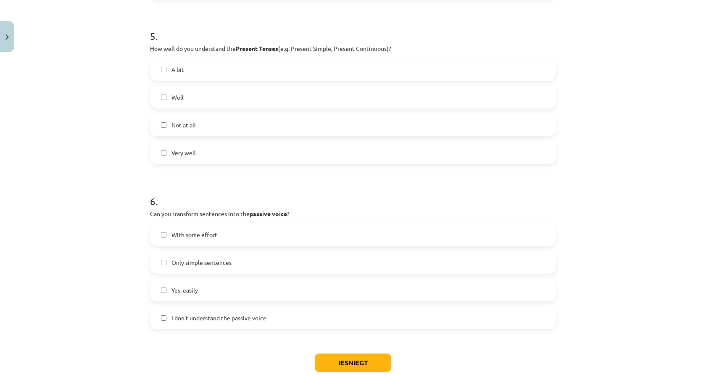
click at [208, 266] on span "Only simple sentences" at bounding box center [201, 262] width 60 height 9
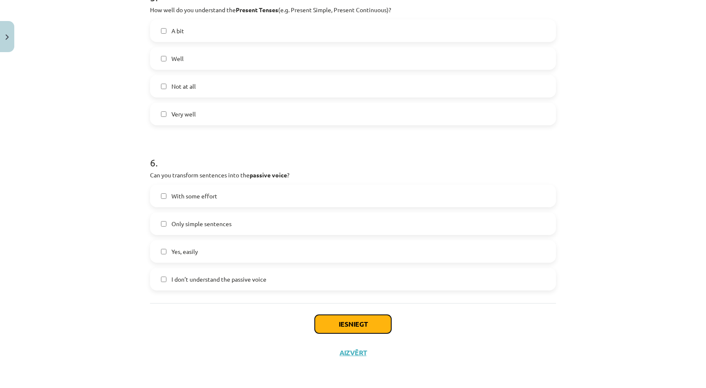
click at [346, 319] on button "Iesniegt" at bounding box center [353, 324] width 76 height 18
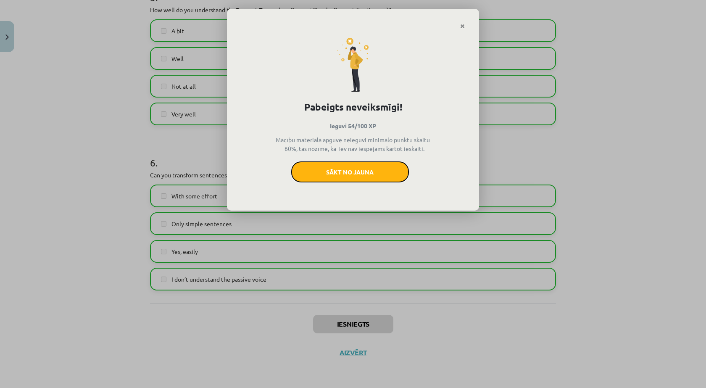
drag, startPoint x: 367, startPoint y: 179, endPoint x: 393, endPoint y: 48, distance: 134.1
click at [367, 179] on button "Sākt no jauna" at bounding box center [350, 171] width 118 height 21
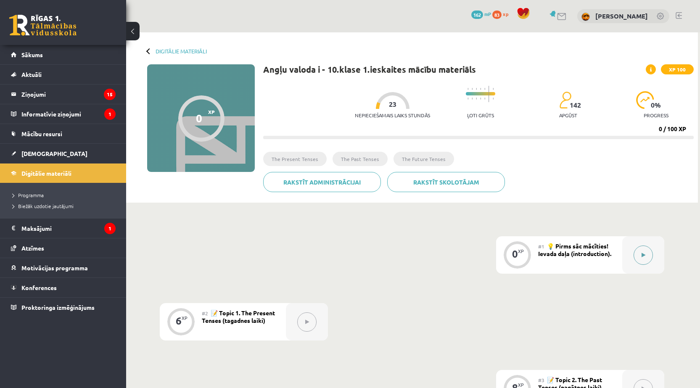
click at [636, 245] on div at bounding box center [643, 254] width 42 height 37
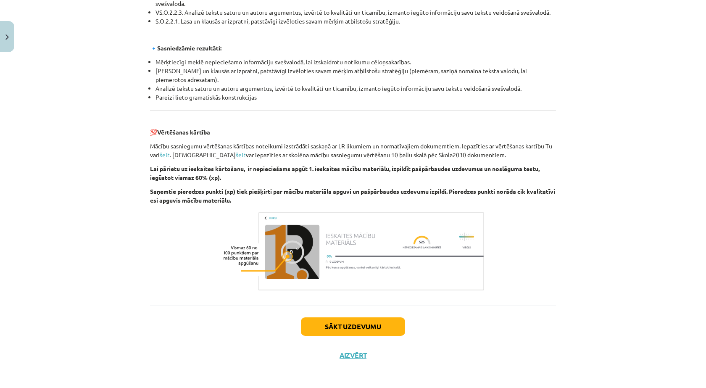
scroll to position [876, 0]
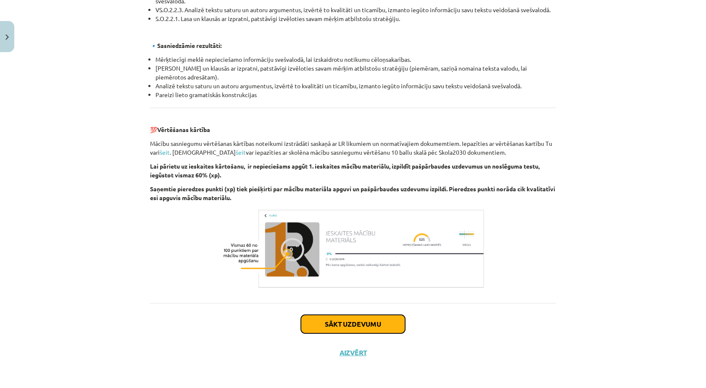
click at [367, 321] on button "Sākt uzdevumu" at bounding box center [353, 324] width 104 height 18
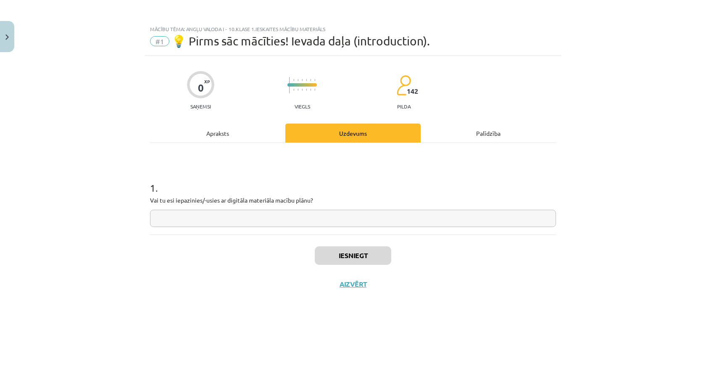
scroll to position [0, 0]
click at [240, 211] on input "text" at bounding box center [353, 218] width 406 height 17
type input "**"
click at [363, 251] on button "Iesniegt" at bounding box center [353, 255] width 76 height 18
click at [361, 292] on button "Nākamā nodarbība" at bounding box center [353, 289] width 82 height 19
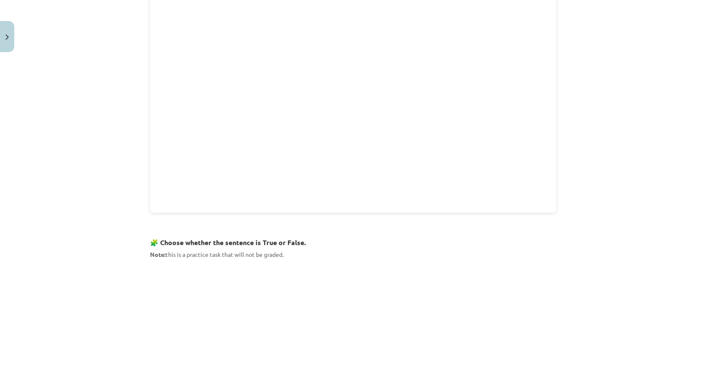
scroll to position [461, 0]
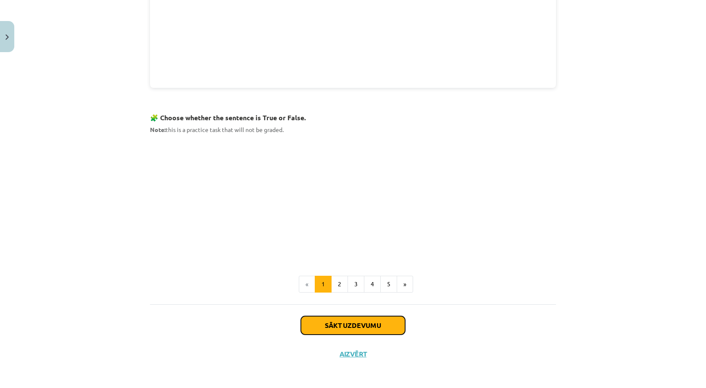
click at [393, 319] on button "Sākt uzdevumu" at bounding box center [353, 325] width 104 height 18
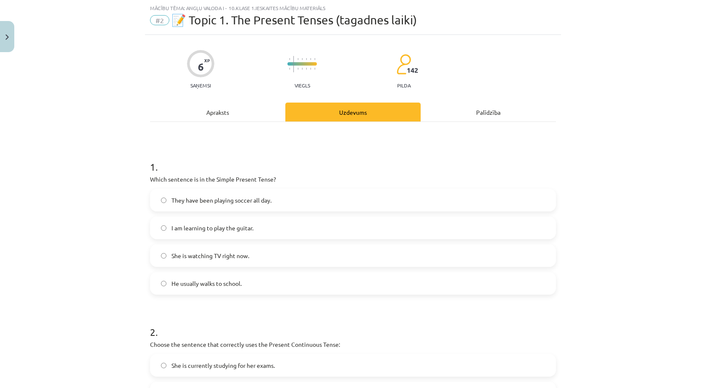
scroll to position [49, 0]
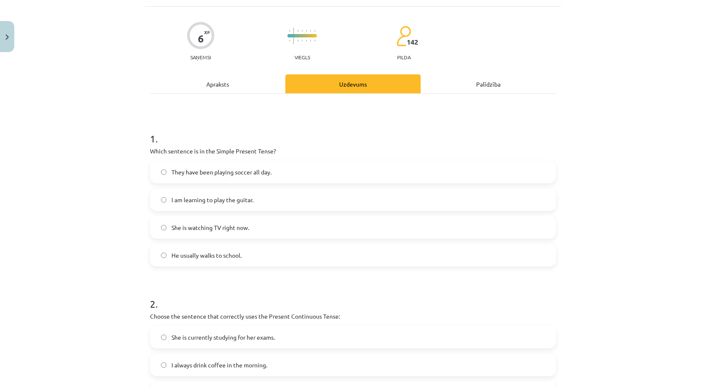
click at [224, 203] on span "I am learning to play the guitar." at bounding box center [212, 199] width 82 height 9
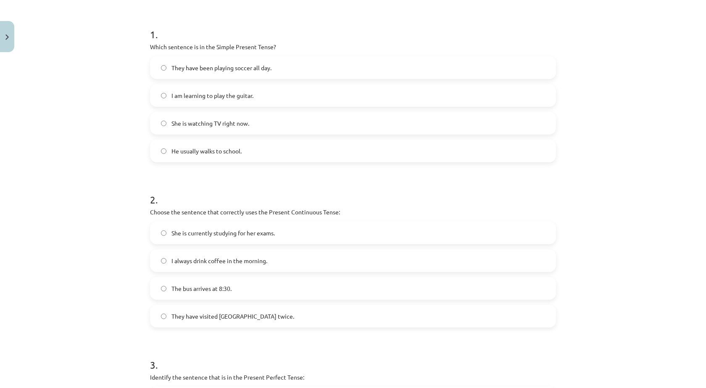
scroll to position [161, 0]
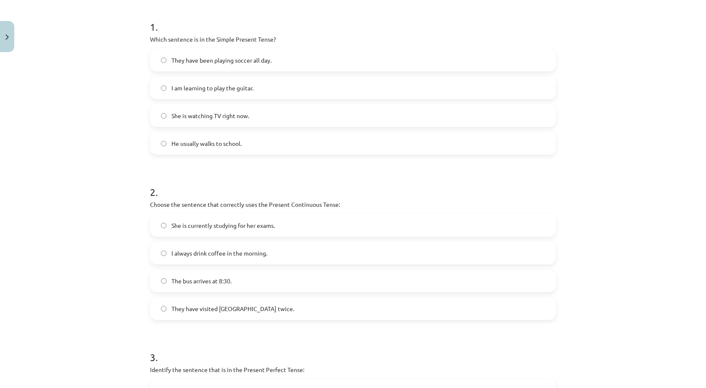
click at [227, 253] on span "I always drink coffee in the morning." at bounding box center [219, 253] width 96 height 9
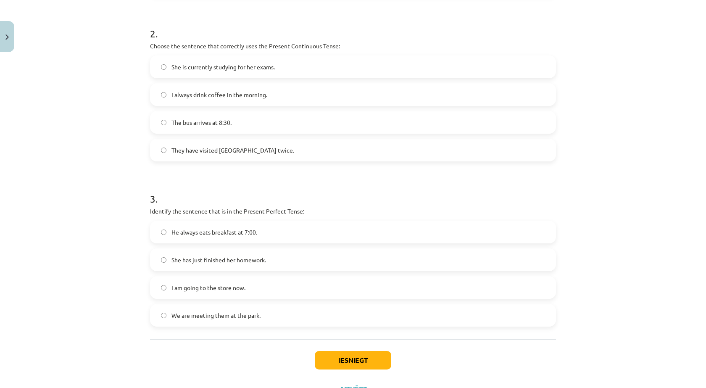
scroll to position [329, 0]
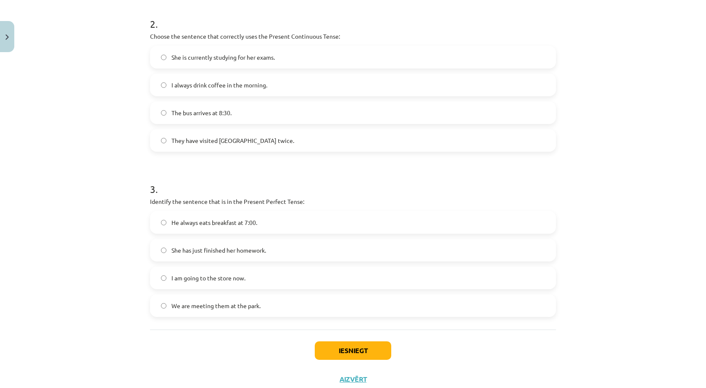
click at [208, 309] on span "We are meeting them at the park." at bounding box center [215, 305] width 89 height 9
click at [325, 352] on button "Iesniegt" at bounding box center [353, 350] width 76 height 18
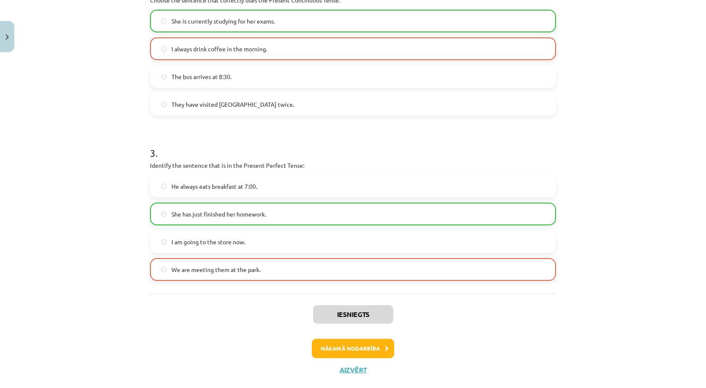
scroll to position [382, 0]
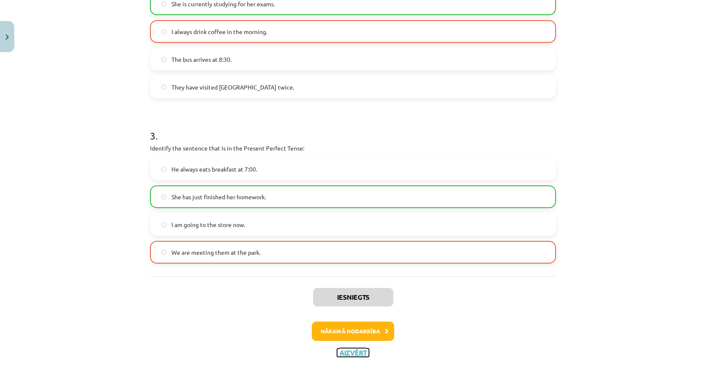
click at [354, 351] on button "Aizvērt" at bounding box center [353, 352] width 32 height 8
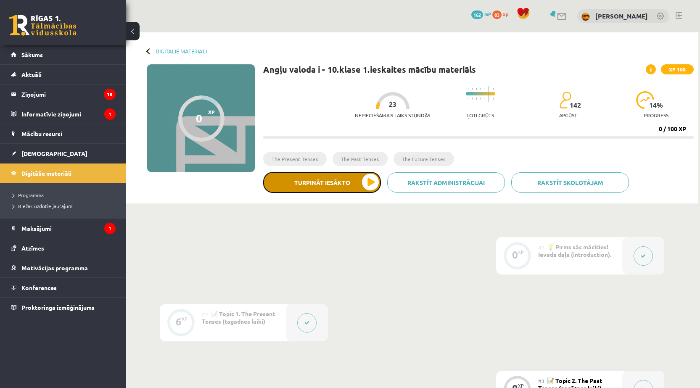
click at [369, 174] on button "Turpināt iesākto" at bounding box center [322, 182] width 118 height 21
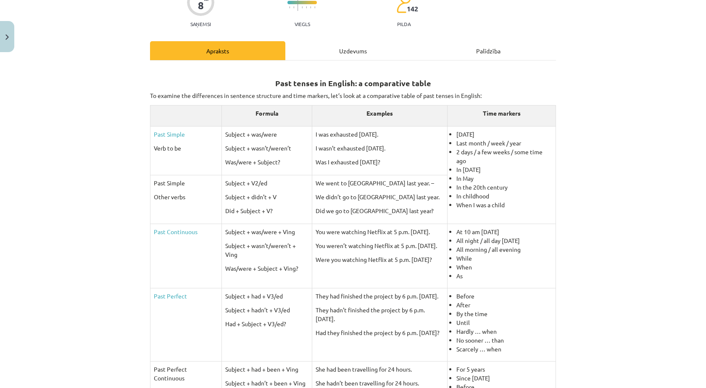
scroll to position [72, 0]
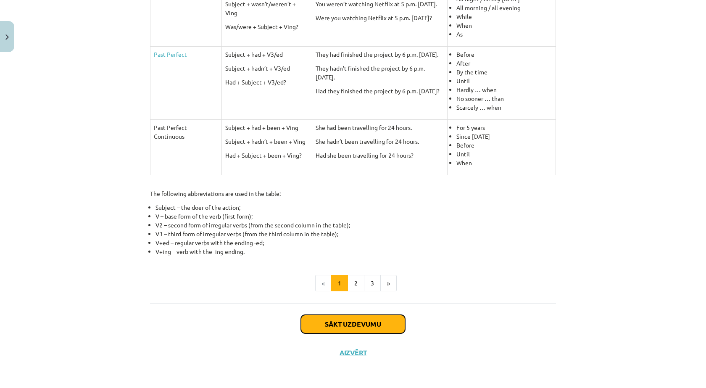
click at [360, 323] on button "Sākt uzdevumu" at bounding box center [353, 324] width 104 height 18
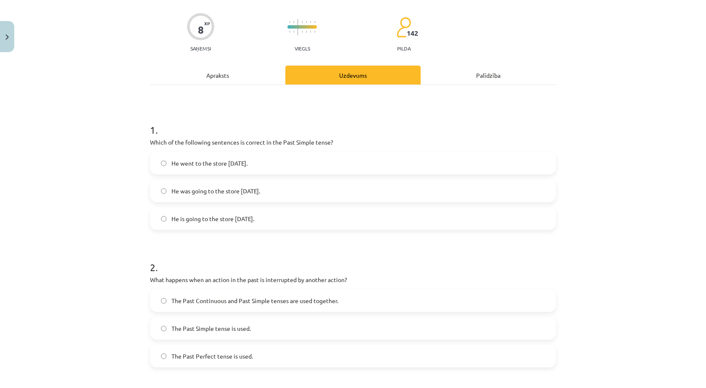
scroll to position [21, 0]
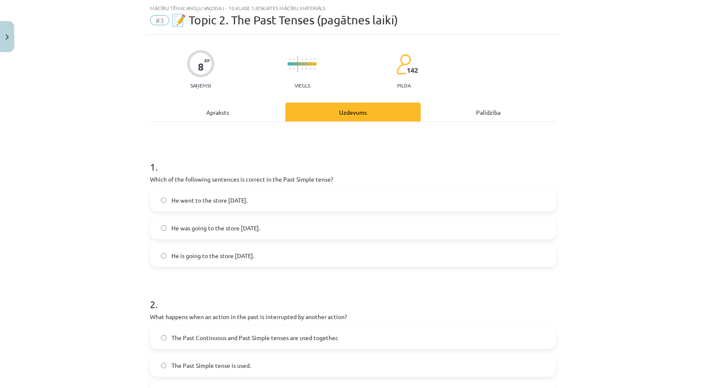
click at [200, 205] on label "He went to the store yesterday." at bounding box center [353, 200] width 404 height 21
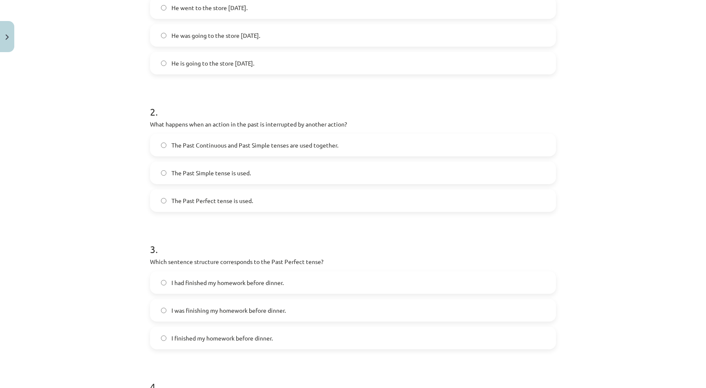
scroll to position [129, 0]
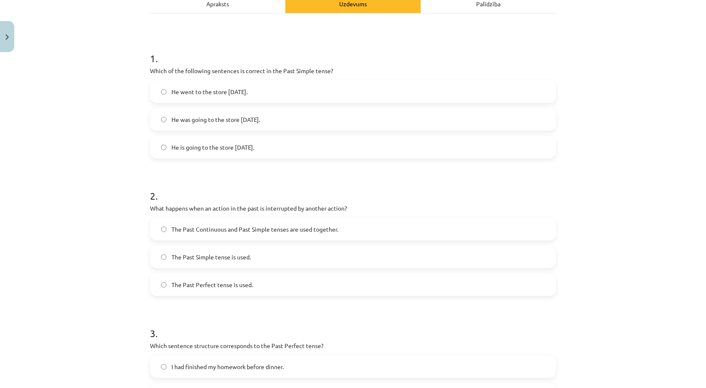
click at [262, 230] on span "The Past Continuous and Past Simple tenses are used together." at bounding box center [254, 229] width 167 height 9
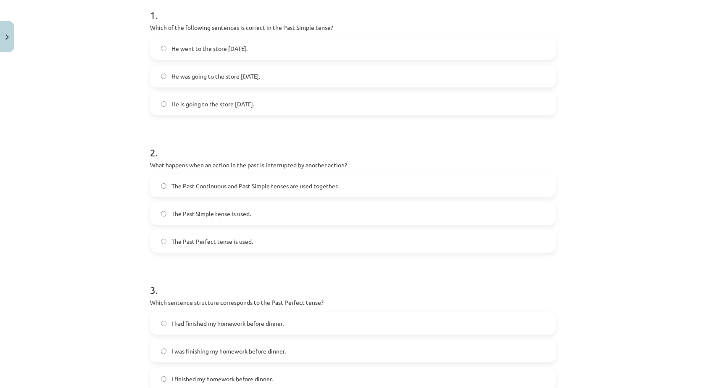
scroll to position [270, 0]
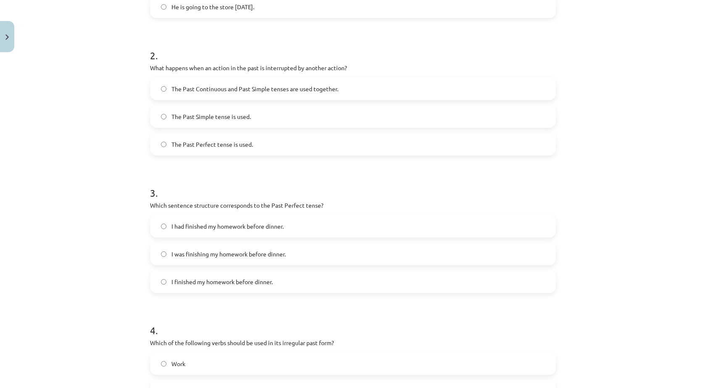
click at [204, 228] on span "I had finished my homework before dinner." at bounding box center [227, 226] width 112 height 9
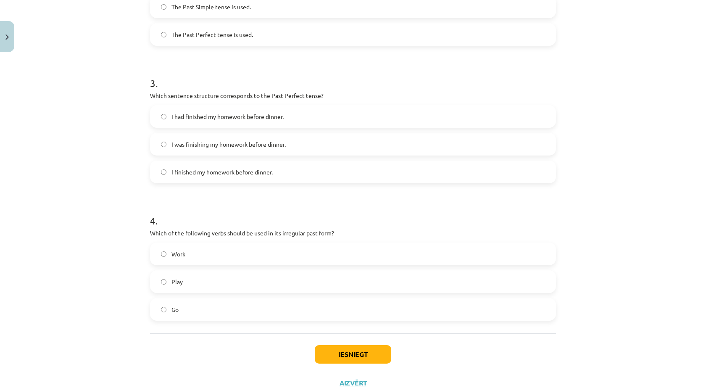
scroll to position [410, 0]
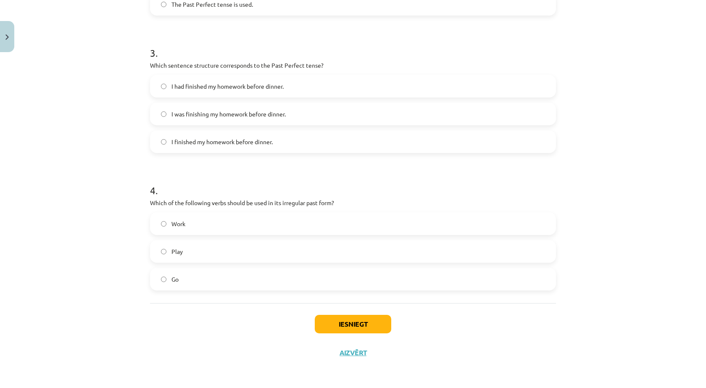
click at [171, 283] on span "Go" at bounding box center [174, 279] width 7 height 9
click at [164, 282] on label "Go" at bounding box center [353, 279] width 404 height 21
click at [329, 329] on button "Iesniegt" at bounding box center [353, 324] width 76 height 18
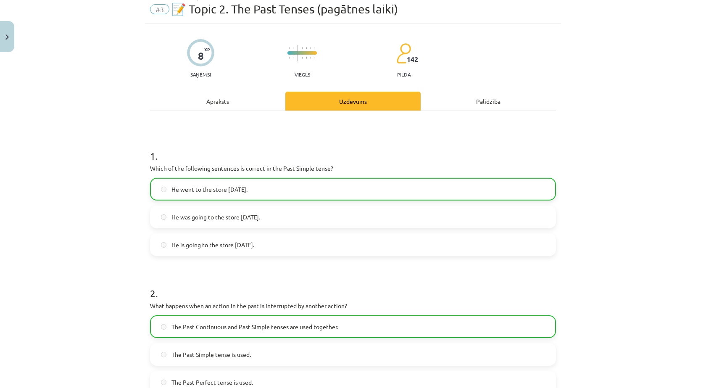
scroll to position [0, 0]
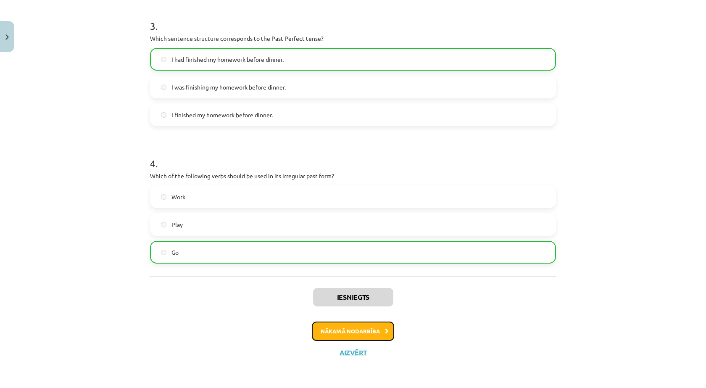
click at [385, 326] on button "Nākamā nodarbība" at bounding box center [353, 331] width 82 height 19
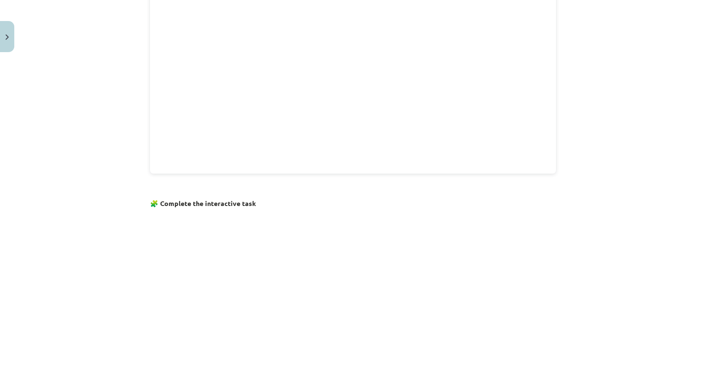
scroll to position [464, 0]
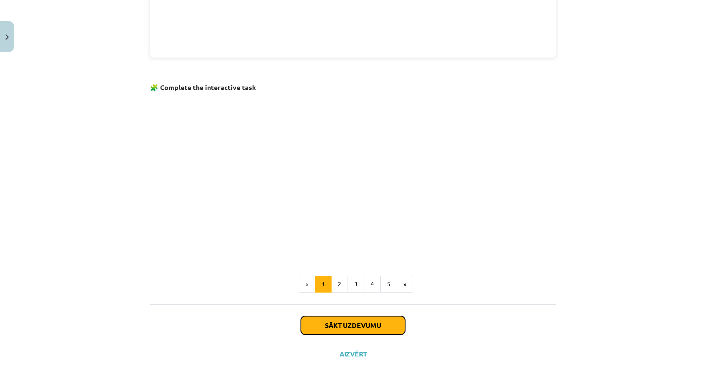
click at [389, 325] on button "Sākt uzdevumu" at bounding box center [353, 325] width 104 height 18
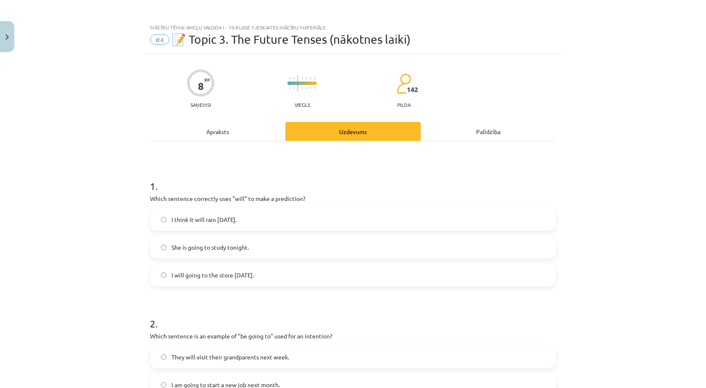
scroll to position [0, 0]
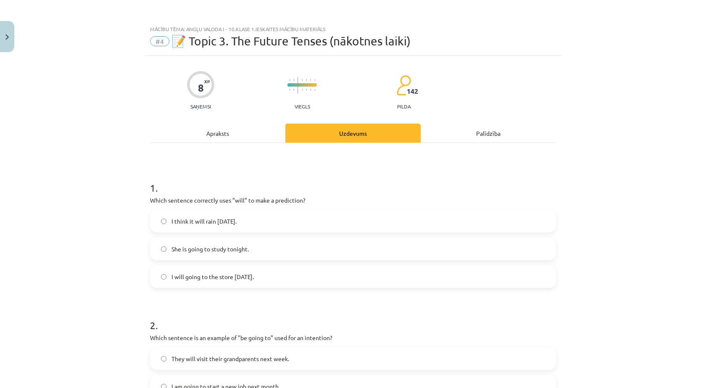
click at [224, 222] on span "I think it will rain tomorrow." at bounding box center [203, 221] width 65 height 9
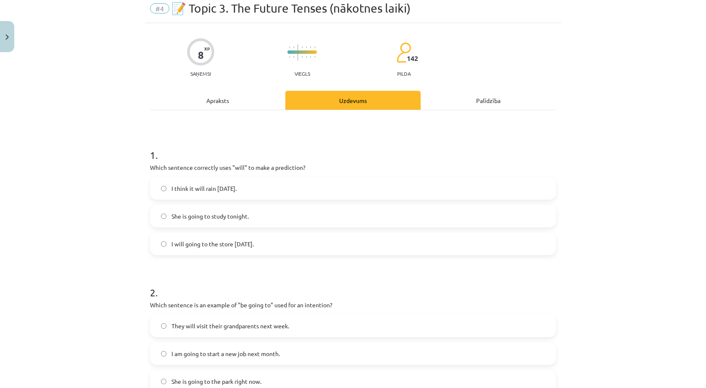
scroll to position [140, 0]
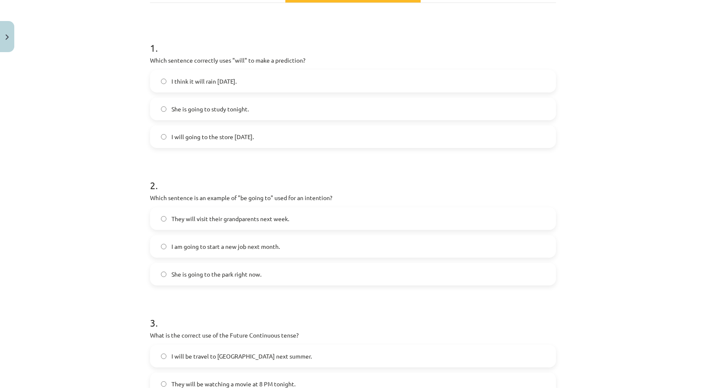
click at [240, 272] on span "She is going to the park right now." at bounding box center [216, 274] width 90 height 9
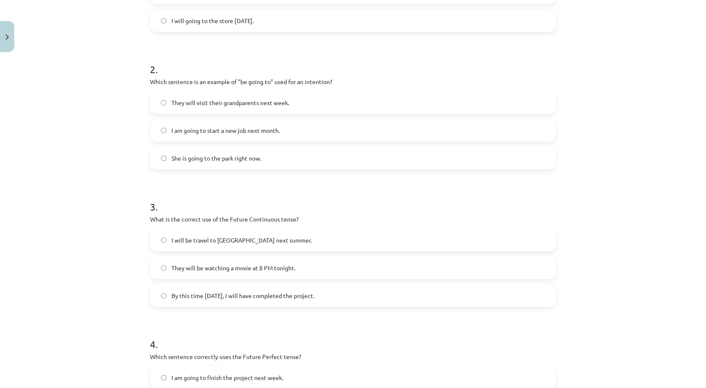
scroll to position [280, 0]
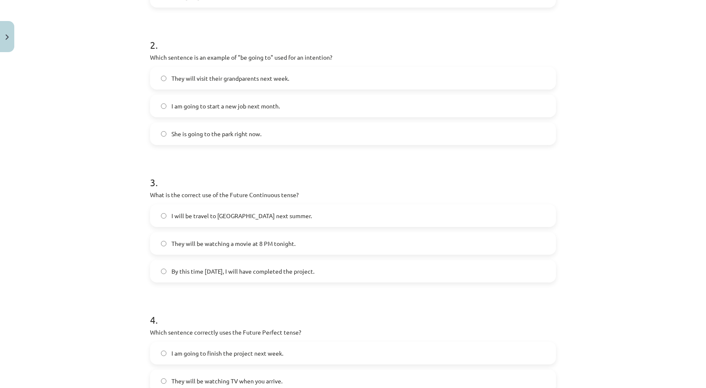
click at [233, 268] on span "By this time tomorrow, I will have completed the project." at bounding box center [242, 271] width 143 height 9
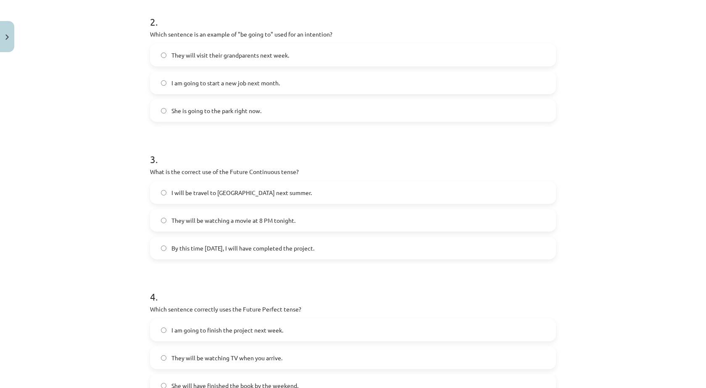
scroll to position [410, 0]
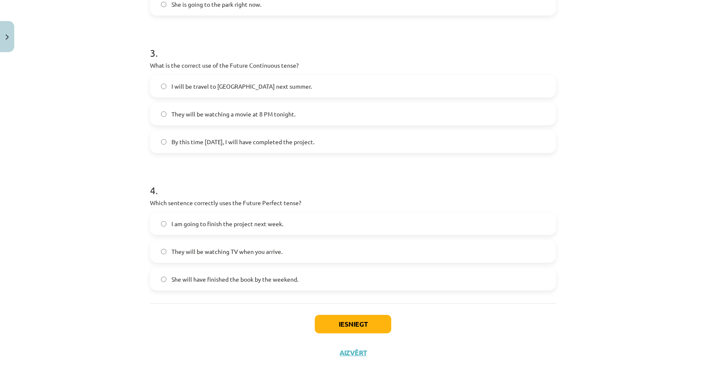
click at [272, 286] on label "She will have finished the book by the weekend." at bounding box center [353, 279] width 404 height 21
click at [253, 227] on span "I am going to finish the project next week." at bounding box center [227, 223] width 112 height 9
click at [333, 322] on button "Iesniegt" at bounding box center [353, 324] width 76 height 18
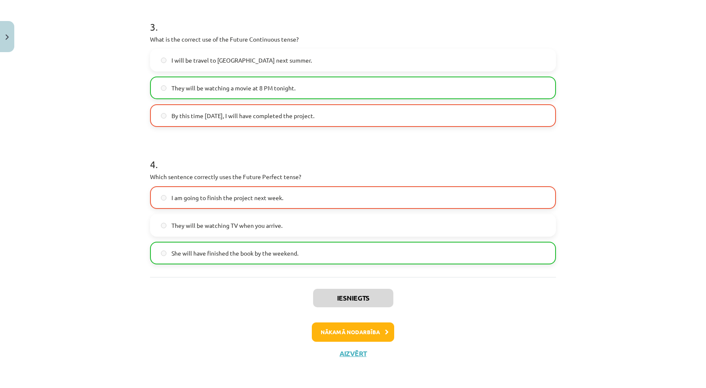
scroll to position [437, 0]
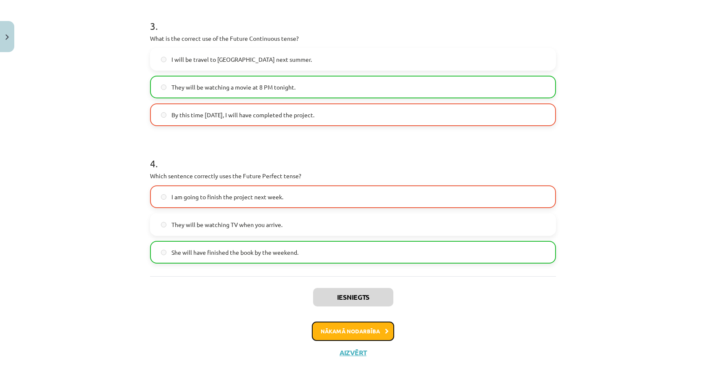
click at [351, 324] on button "Nākamā nodarbība" at bounding box center [353, 331] width 82 height 19
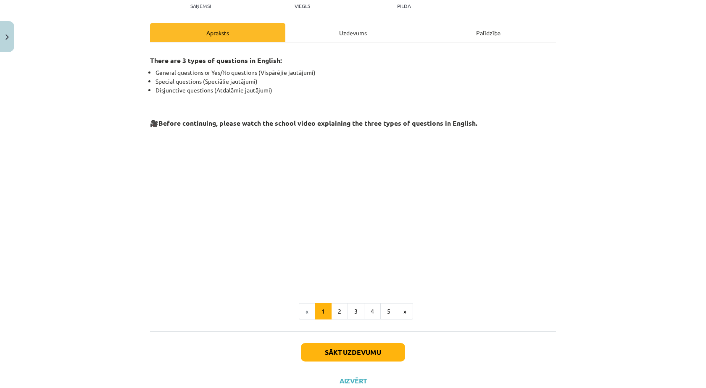
scroll to position [100, 0]
click at [349, 346] on button "Sākt uzdevumu" at bounding box center [353, 352] width 104 height 18
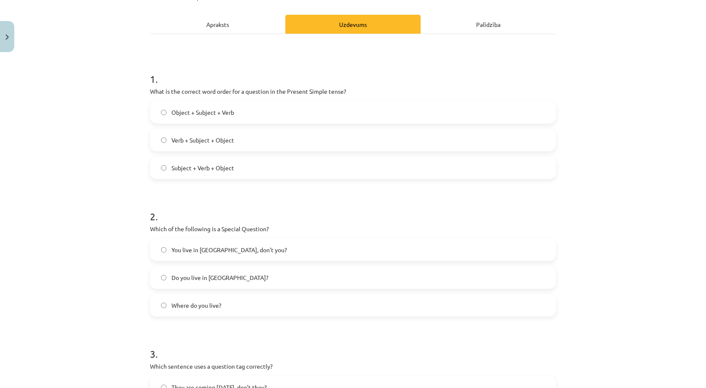
scroll to position [133, 0]
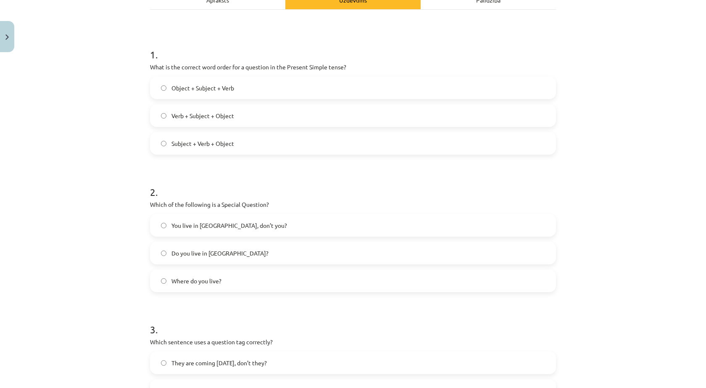
click at [182, 119] on span "Verb + Subject + Object" at bounding box center [202, 115] width 63 height 9
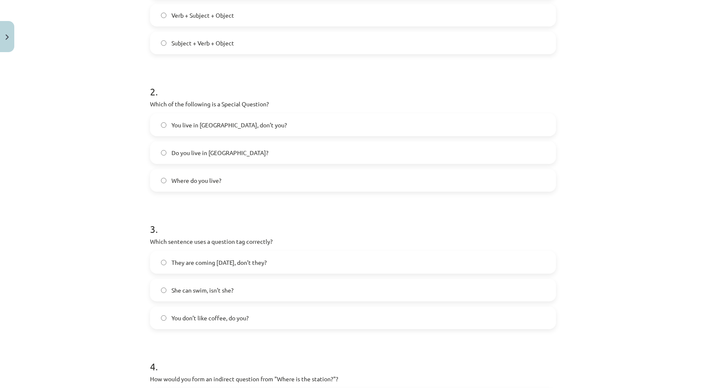
scroll to position [217, 0]
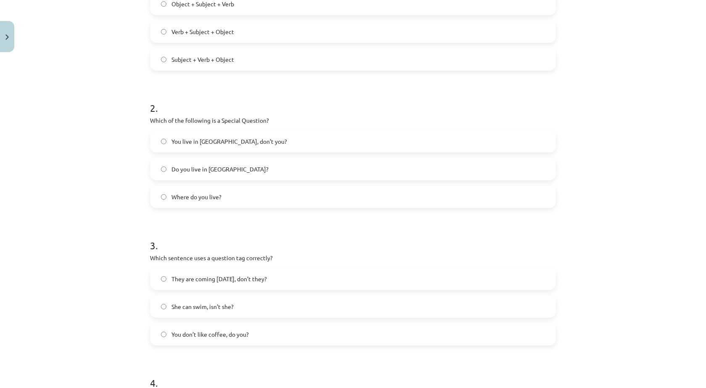
click at [216, 203] on label "Where do you live?" at bounding box center [353, 196] width 404 height 21
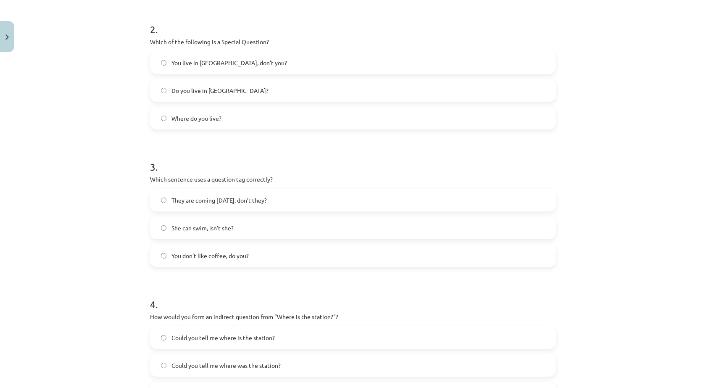
scroll to position [301, 0]
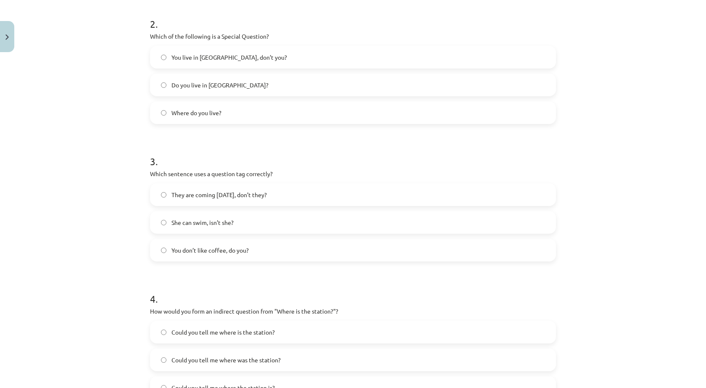
click at [233, 254] on span "You don’t like coffee, do you?" at bounding box center [209, 250] width 77 height 9
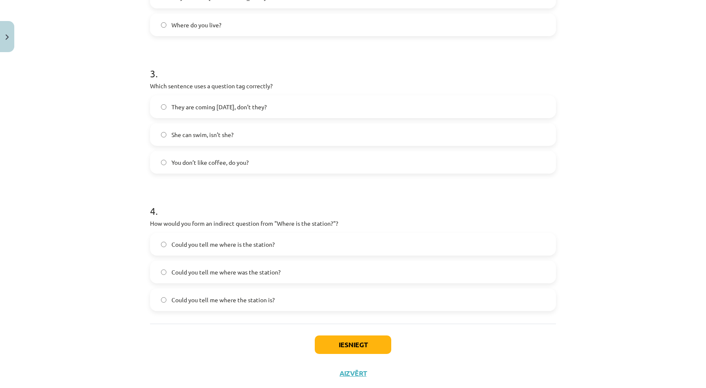
scroll to position [410, 0]
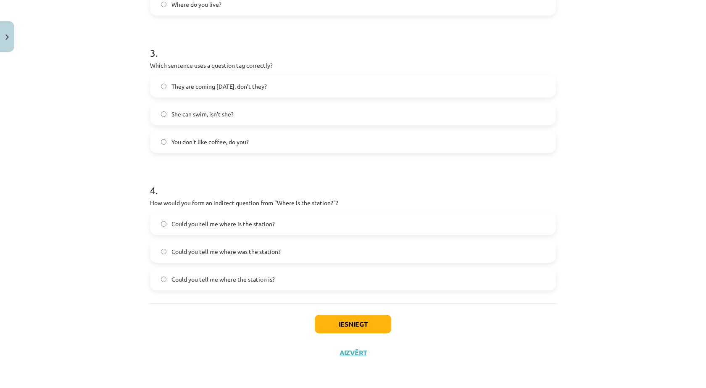
click at [173, 226] on span "Could you tell me where is the station?" at bounding box center [222, 223] width 103 height 9
click at [343, 322] on button "Iesniegt" at bounding box center [353, 324] width 76 height 18
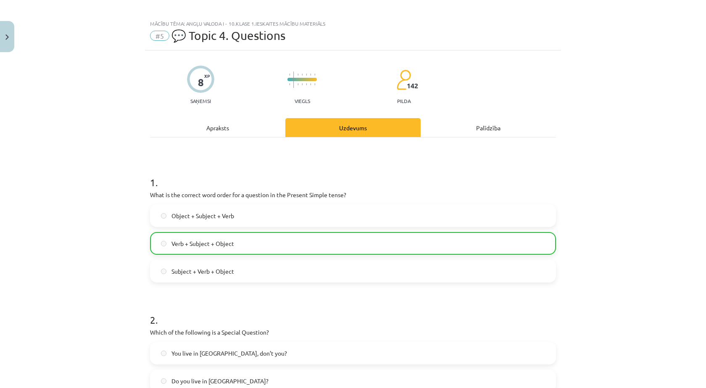
scroll to position [0, 0]
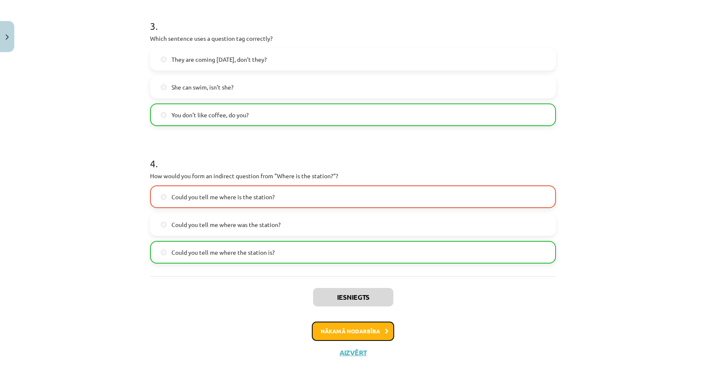
click at [351, 328] on button "Nākamā nodarbība" at bounding box center [353, 331] width 82 height 19
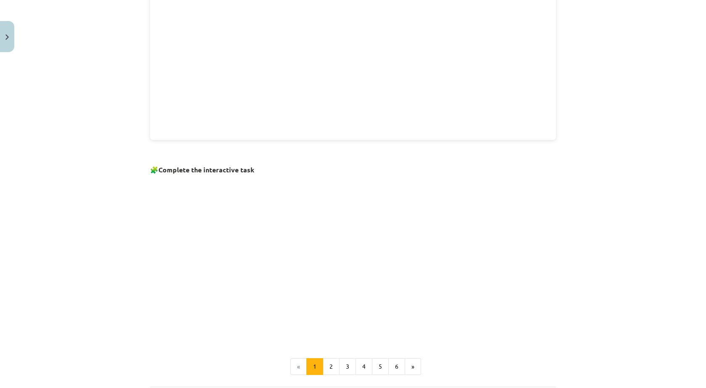
scroll to position [476, 0]
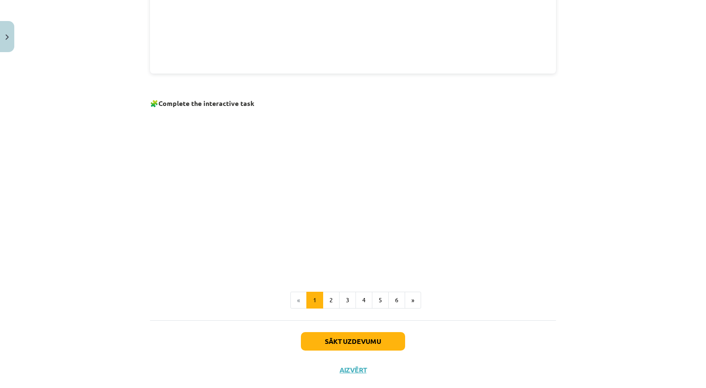
drag, startPoint x: 580, startPoint y: 186, endPoint x: 454, endPoint y: 172, distance: 126.9
click at [580, 186] on div "Mācību tēma: Angļu valoda i - 10.klase 1.ieskaites mācību materiāls #6 📝 Topic …" at bounding box center [353, 194] width 706 height 388
click at [328, 298] on button "2" at bounding box center [331, 300] width 17 height 17
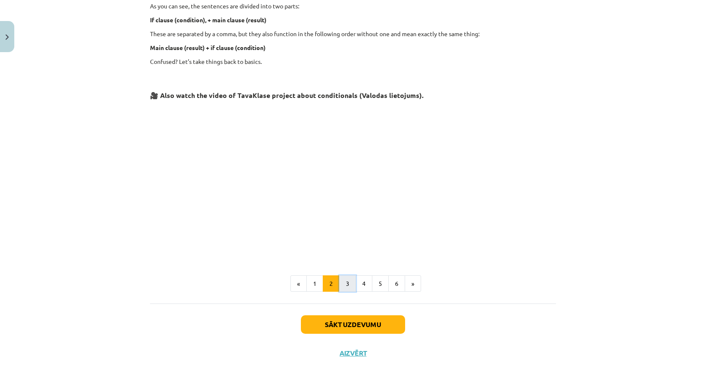
click at [343, 280] on button "3" at bounding box center [347, 283] width 17 height 17
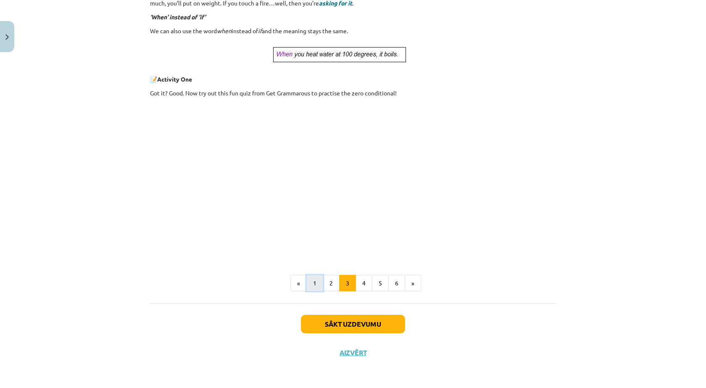
click at [312, 283] on button "1" at bounding box center [314, 283] width 17 height 17
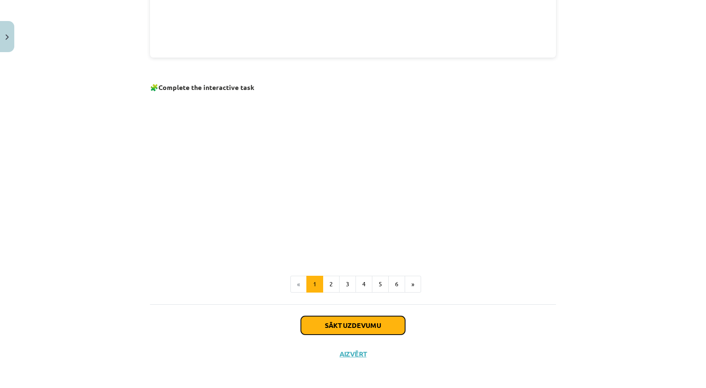
click at [338, 317] on button "Sākt uzdevumu" at bounding box center [353, 325] width 104 height 18
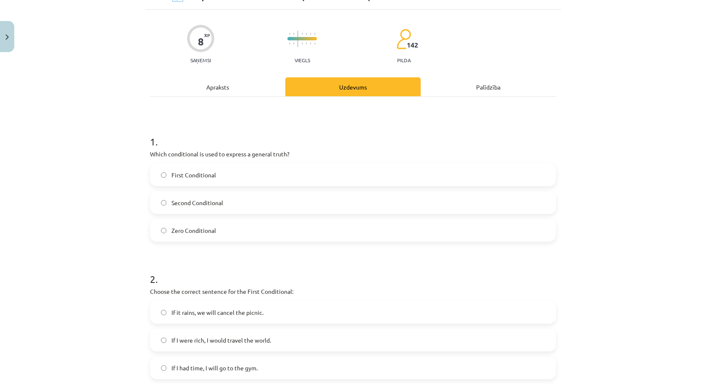
scroll to position [21, 0]
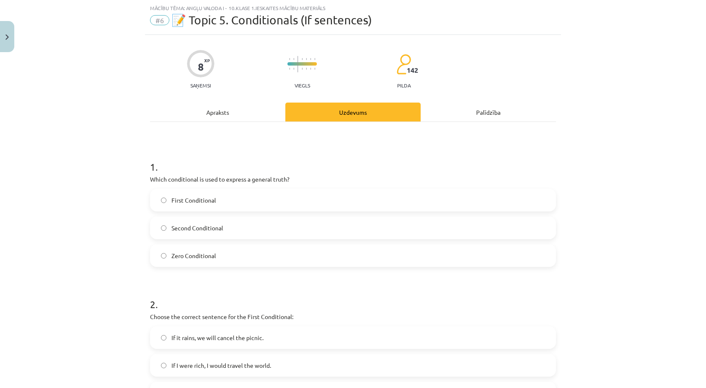
click at [184, 202] on span "First Conditional" at bounding box center [193, 200] width 45 height 9
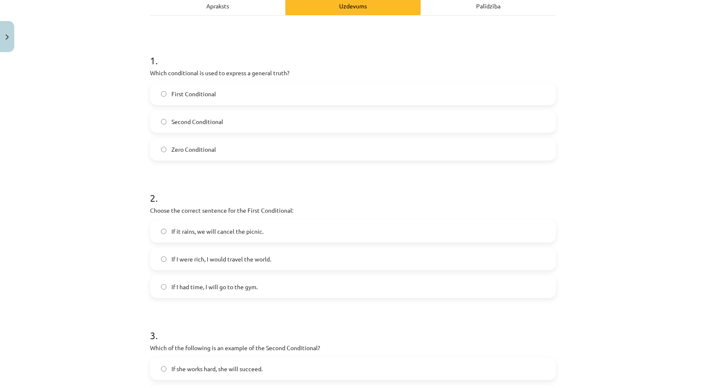
scroll to position [105, 0]
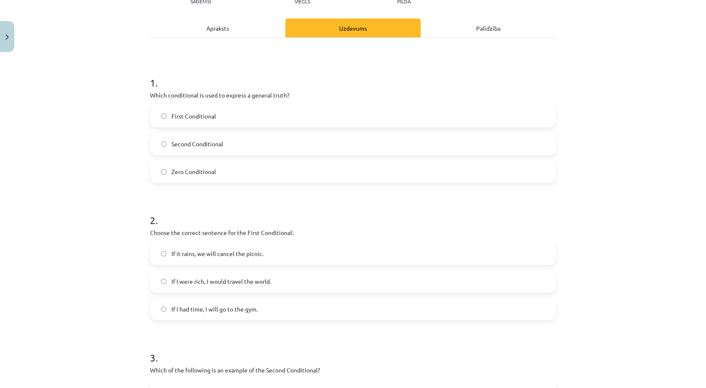
click at [184, 168] on span "Zero Conditional" at bounding box center [193, 171] width 45 height 9
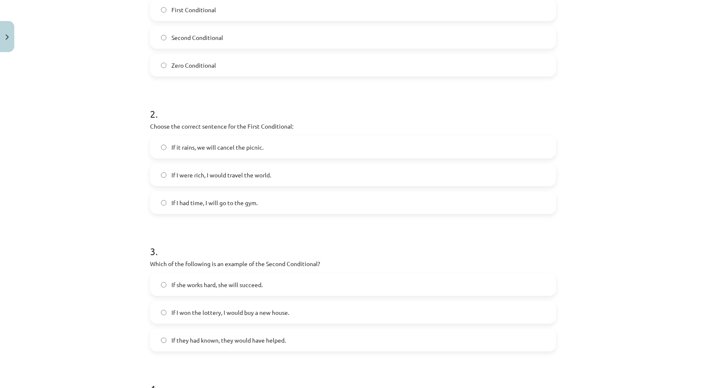
scroll to position [217, 0]
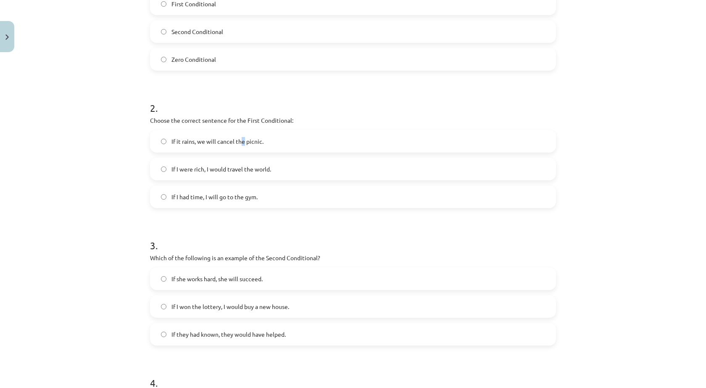
click at [240, 143] on span "If it rains, we will cancel the picnic." at bounding box center [217, 141] width 92 height 9
click at [230, 166] on span "If I were rich, I would travel the world." at bounding box center [221, 169] width 100 height 9
click at [207, 135] on label "If it rains, we will cancel the picnic." at bounding box center [353, 141] width 404 height 21
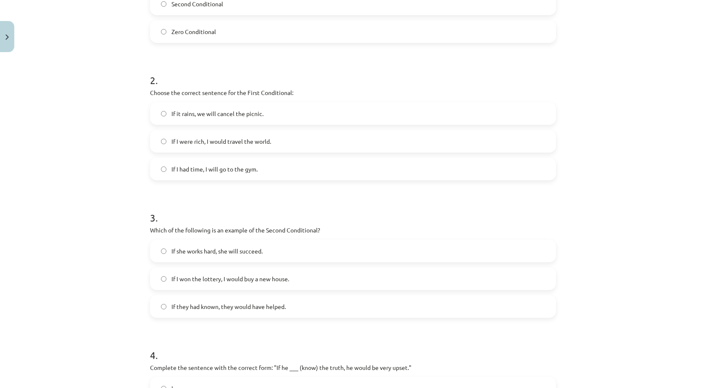
click at [252, 244] on label "If she works hard, she will succeed." at bounding box center [353, 250] width 404 height 21
click at [245, 309] on span "If they had known, they would have helped." at bounding box center [228, 306] width 114 height 9
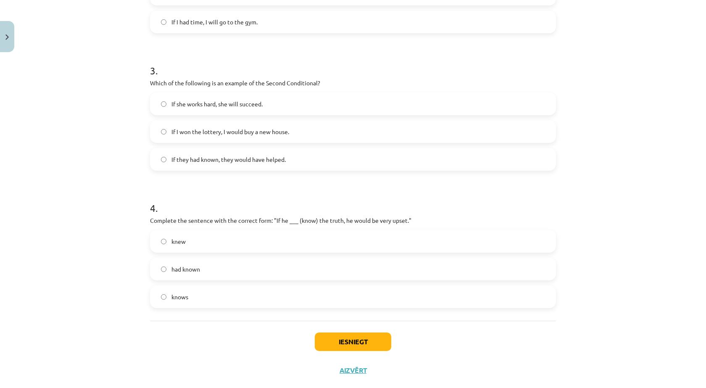
scroll to position [410, 0]
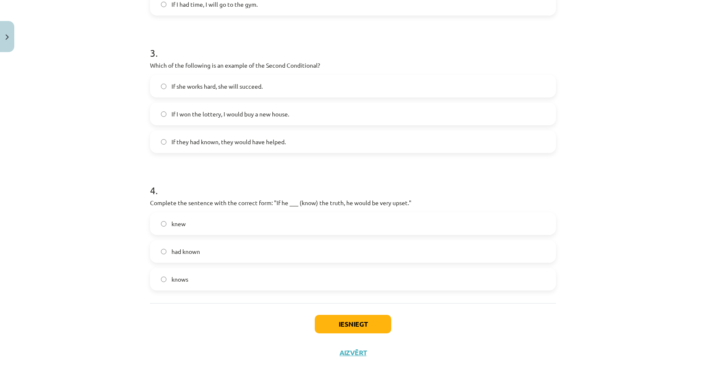
click at [180, 240] on div "knew had known knows" at bounding box center [353, 251] width 406 height 78
click at [187, 250] on span "had known" at bounding box center [185, 251] width 29 height 9
click at [340, 321] on button "Iesniegt" at bounding box center [353, 324] width 76 height 18
click at [174, 222] on span "knew" at bounding box center [178, 223] width 14 height 9
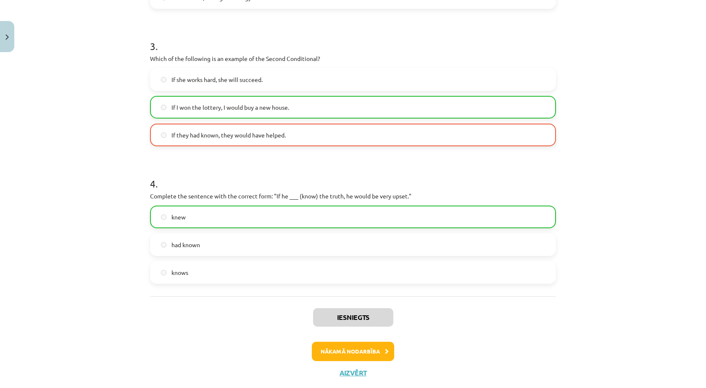
scroll to position [437, 0]
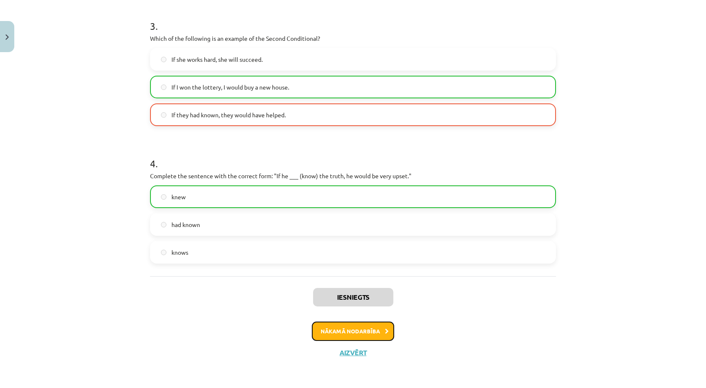
click at [352, 337] on button "Nākamā nodarbība" at bounding box center [353, 331] width 82 height 19
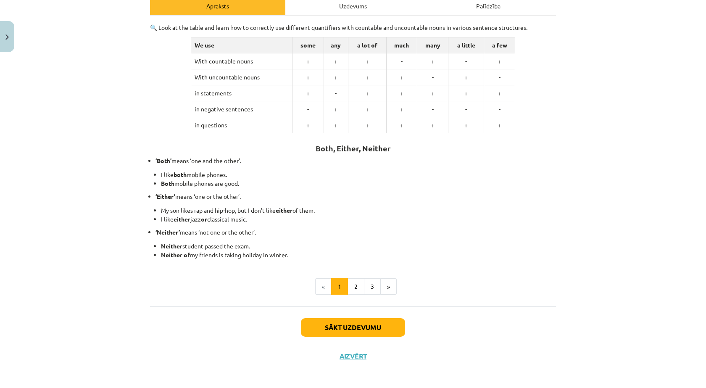
scroll to position [131, 0]
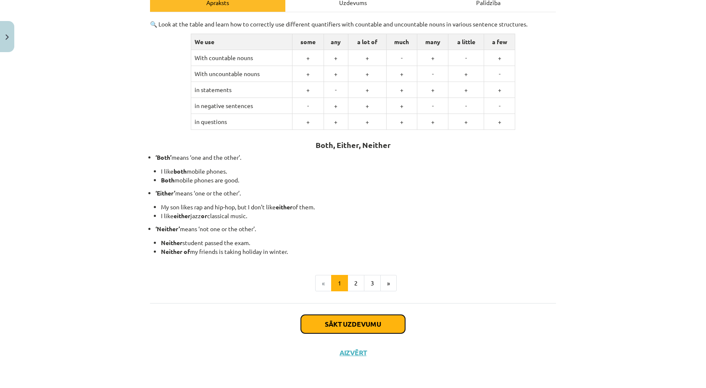
click at [350, 327] on button "Sākt uzdevumu" at bounding box center [353, 324] width 104 height 18
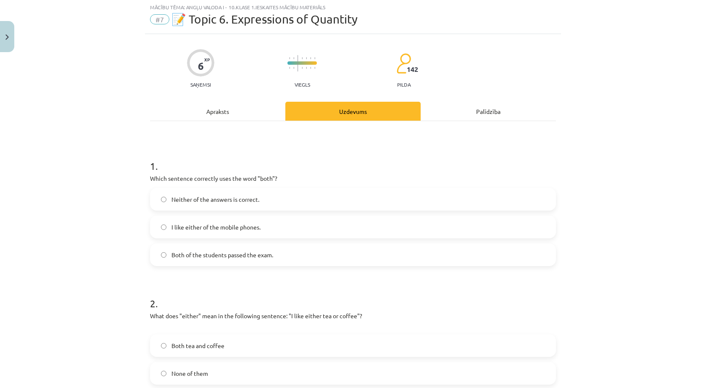
scroll to position [21, 0]
click at [234, 255] on span "Both of the students passed the exam." at bounding box center [222, 255] width 102 height 9
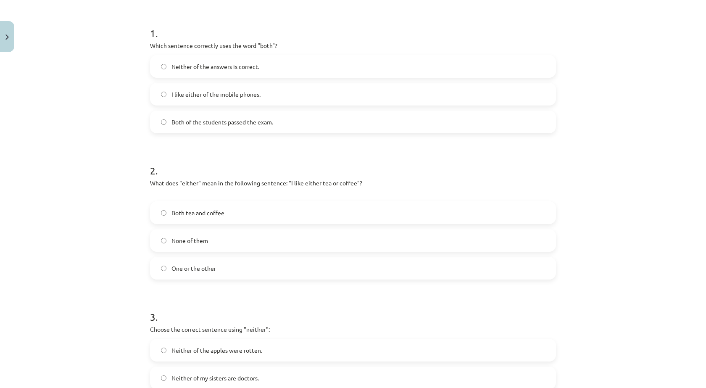
scroll to position [161, 0]
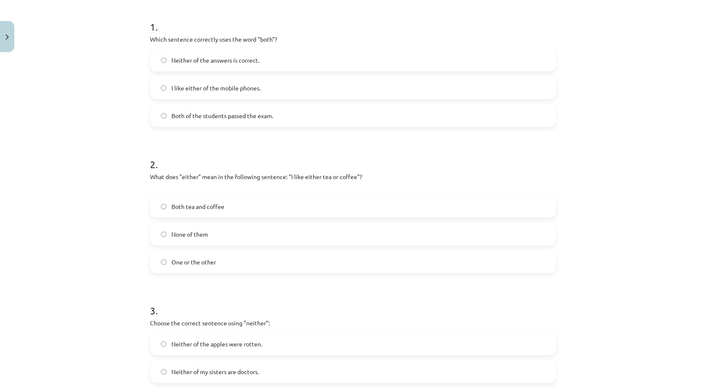
click at [198, 268] on label "One or the other" at bounding box center [353, 261] width 404 height 21
click at [181, 211] on span "Both tea and coffee" at bounding box center [197, 206] width 53 height 9
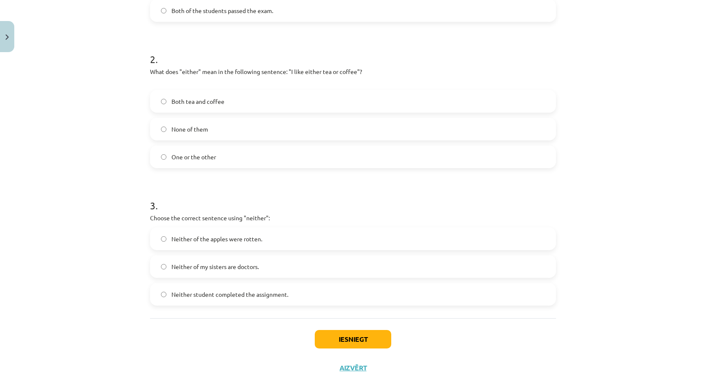
scroll to position [273, 0]
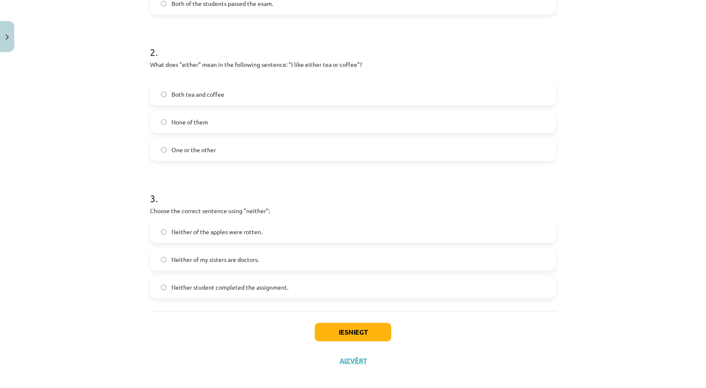
click at [225, 261] on span "Neither of my sisters are doctors." at bounding box center [214, 259] width 87 height 9
click at [352, 342] on div "Iesniegt Aizvērt" at bounding box center [353, 340] width 406 height 59
click at [354, 334] on button "Iesniegt" at bounding box center [353, 332] width 76 height 18
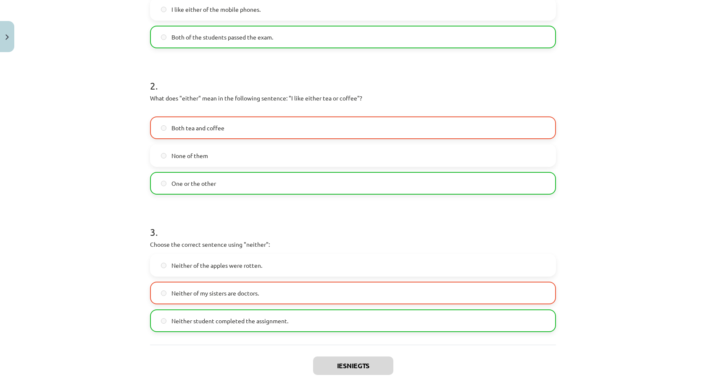
scroll to position [308, 0]
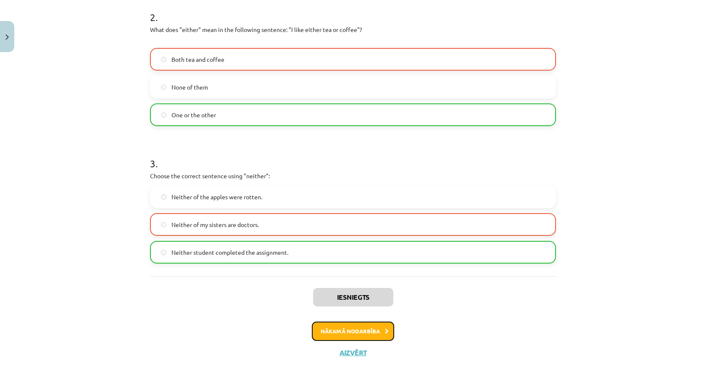
click at [343, 334] on button "Nākamā nodarbība" at bounding box center [353, 331] width 82 height 19
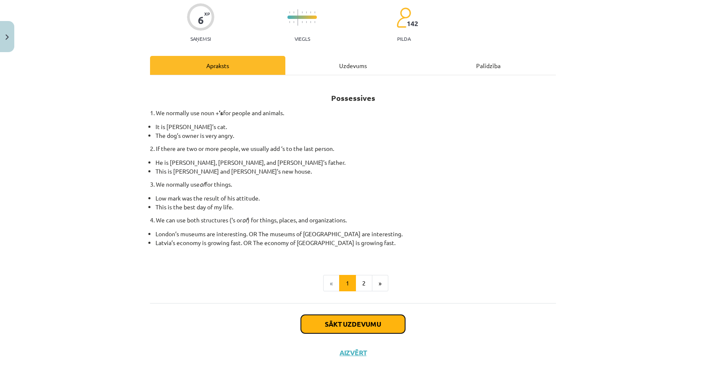
click at [351, 326] on button "Sākt uzdevumu" at bounding box center [353, 324] width 104 height 18
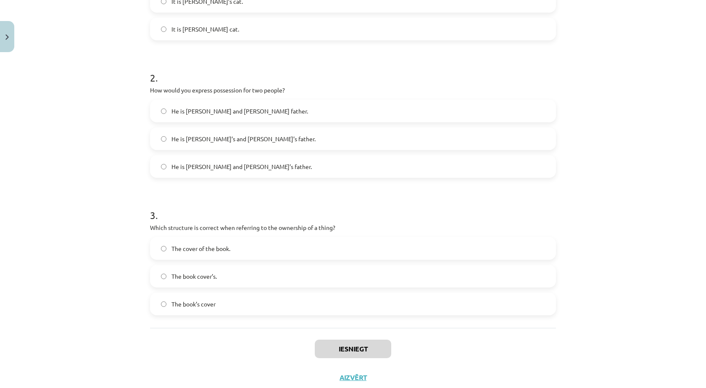
scroll to position [272, 0]
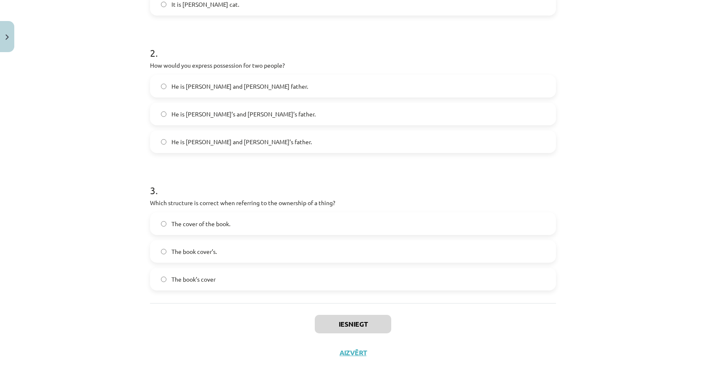
click at [195, 226] on span "The cover of the book." at bounding box center [200, 223] width 59 height 9
click at [216, 146] on span "He is [PERSON_NAME] and [PERSON_NAME]’s father." at bounding box center [241, 141] width 140 height 9
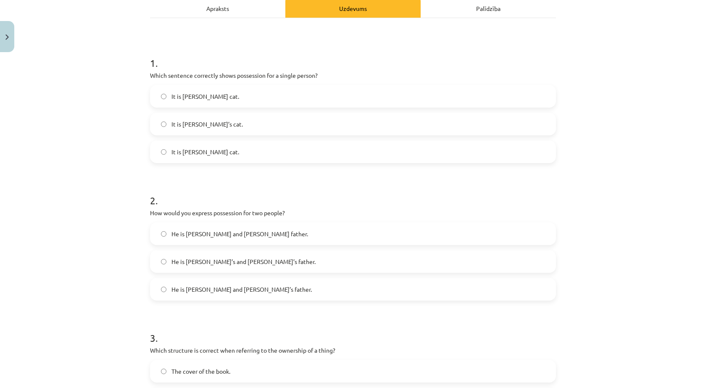
scroll to position [104, 0]
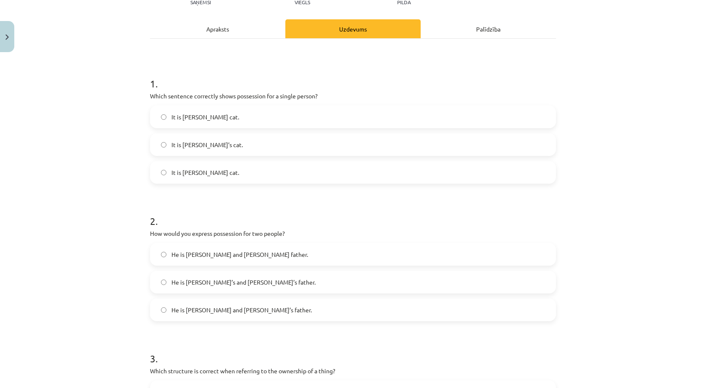
click at [185, 145] on span "It is [PERSON_NAME]’s cat." at bounding box center [206, 144] width 71 height 9
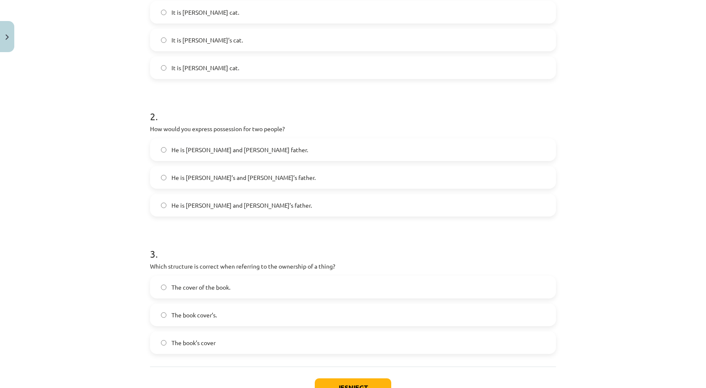
scroll to position [272, 0]
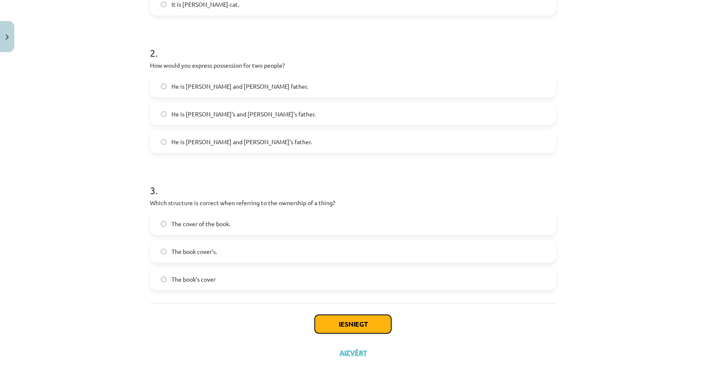
click at [333, 327] on button "Iesniegt" at bounding box center [353, 324] width 76 height 18
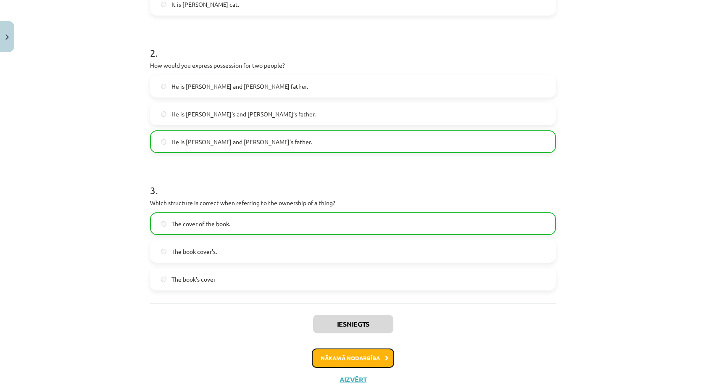
click at [354, 362] on button "Nākamā nodarbība" at bounding box center [353, 357] width 82 height 19
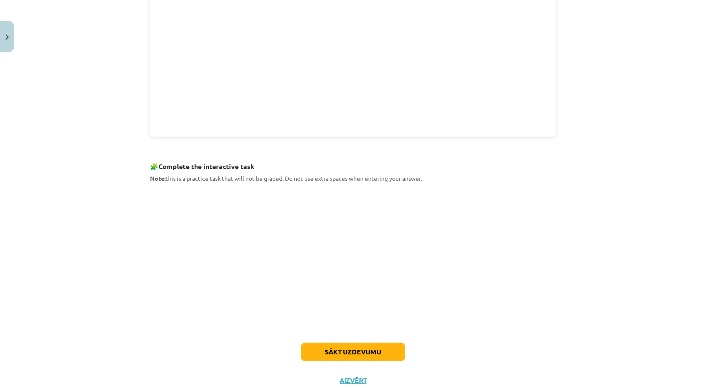
scroll to position [323, 0]
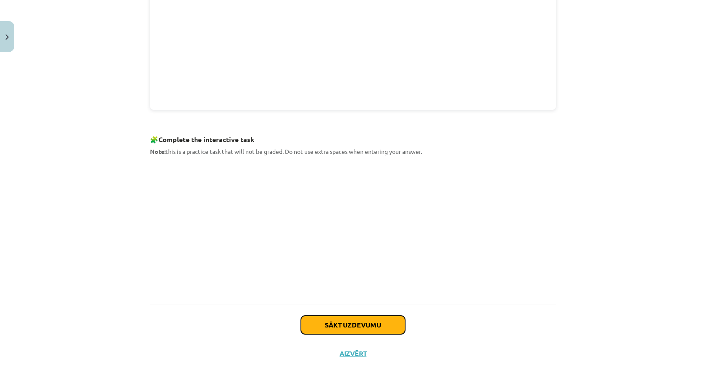
click at [320, 325] on button "Sākt uzdevumu" at bounding box center [353, 325] width 104 height 18
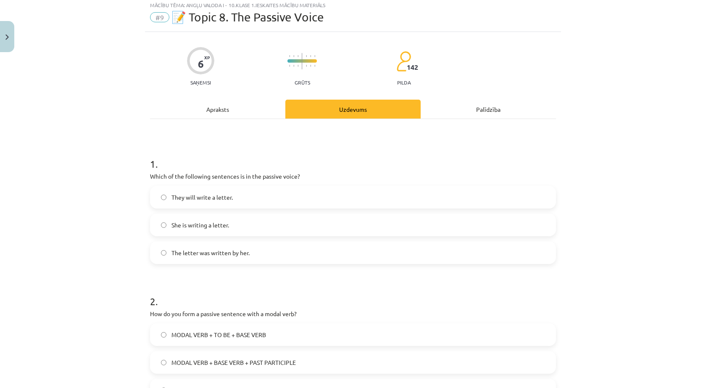
scroll to position [21, 0]
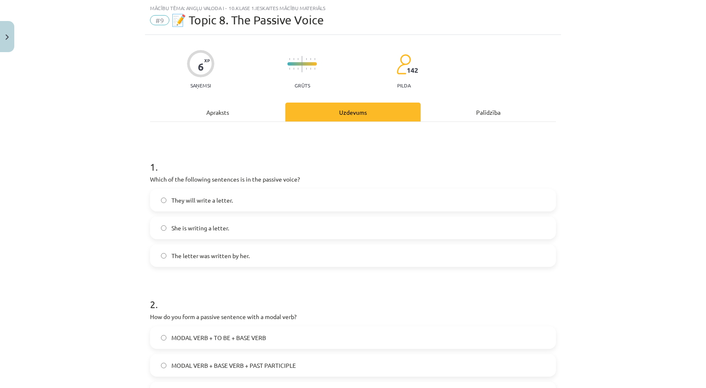
click at [214, 255] on span "The letter was written by her." at bounding box center [210, 255] width 78 height 9
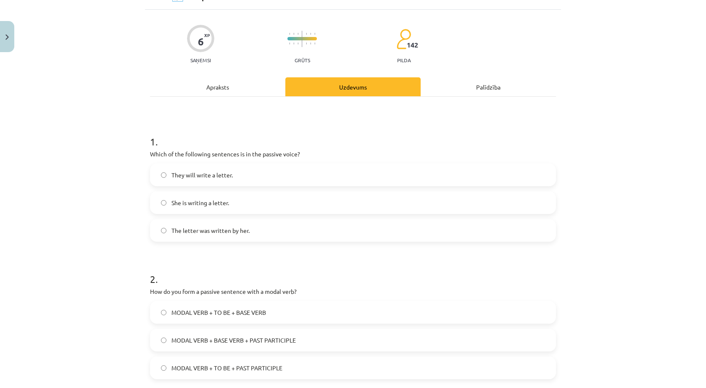
scroll to position [133, 0]
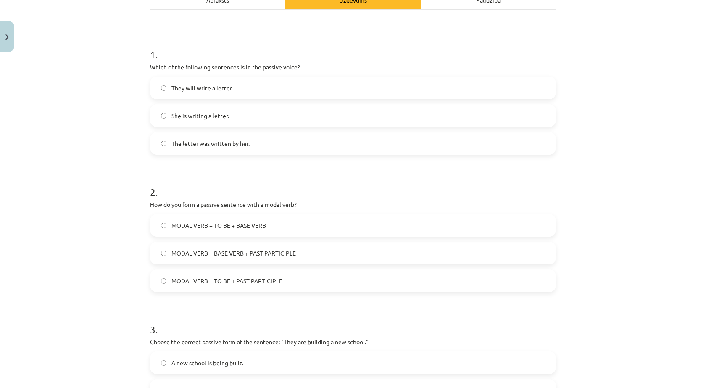
click at [250, 254] on span "MODAL VERB + BASE VERB + PAST PARTICIPLE" at bounding box center [233, 253] width 124 height 9
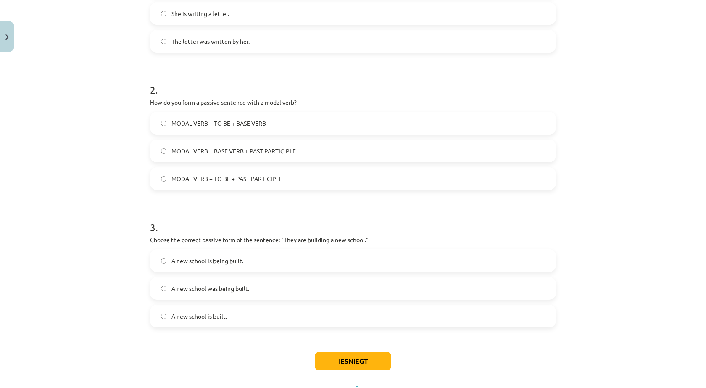
scroll to position [245, 0]
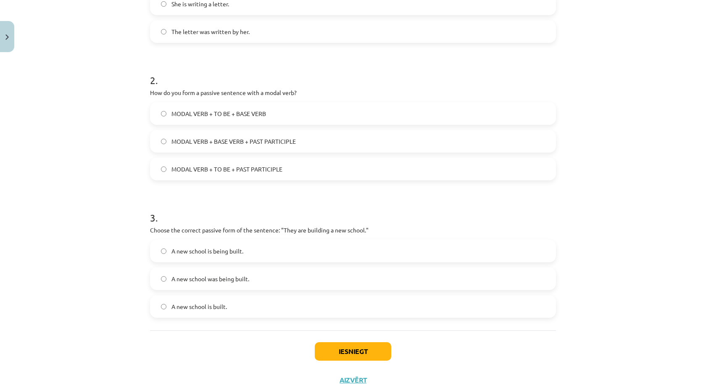
click at [232, 255] on span "A new school is being built." at bounding box center [207, 251] width 72 height 9
click at [344, 357] on button "Iesniegt" at bounding box center [353, 351] width 76 height 18
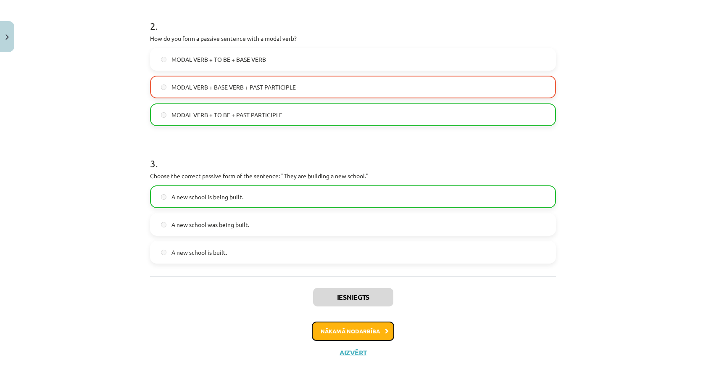
click at [368, 332] on button "Nākamā nodarbība" at bounding box center [353, 331] width 82 height 19
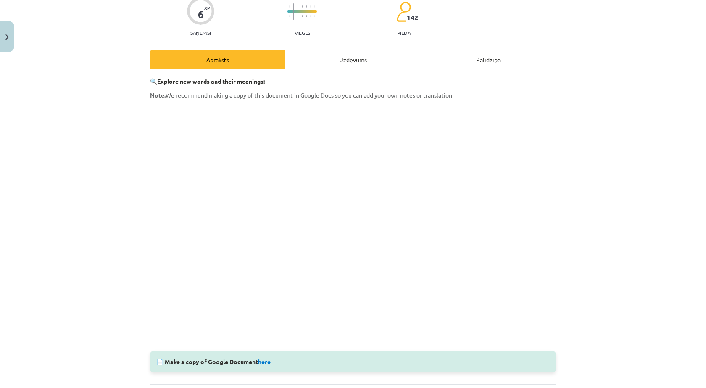
scroll to position [155, 0]
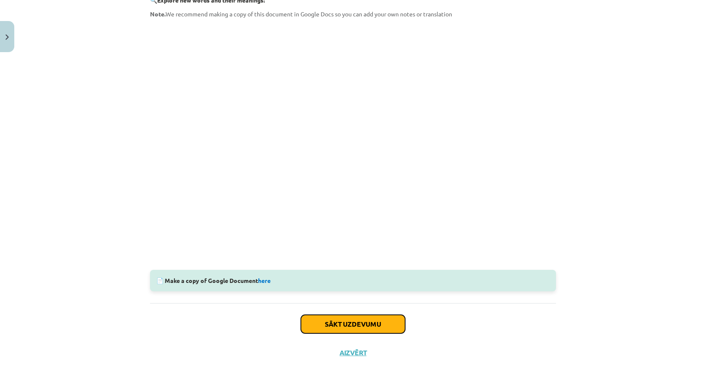
click at [336, 321] on button "Sākt uzdevumu" at bounding box center [353, 324] width 104 height 18
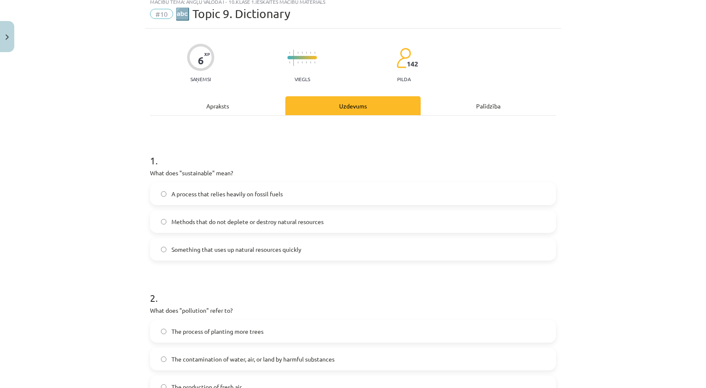
scroll to position [21, 0]
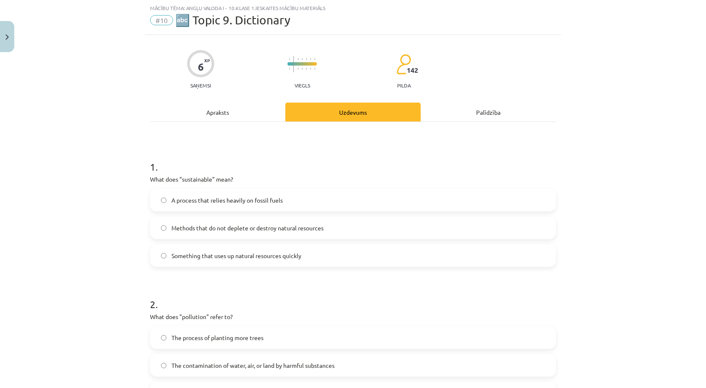
click at [537, 212] on div "A process that relies heavily on fossil fuels Methods that do not deplete or de…" at bounding box center [353, 228] width 406 height 78
click at [269, 234] on label "Methods that do not deplete or destroy natural resources" at bounding box center [353, 227] width 404 height 21
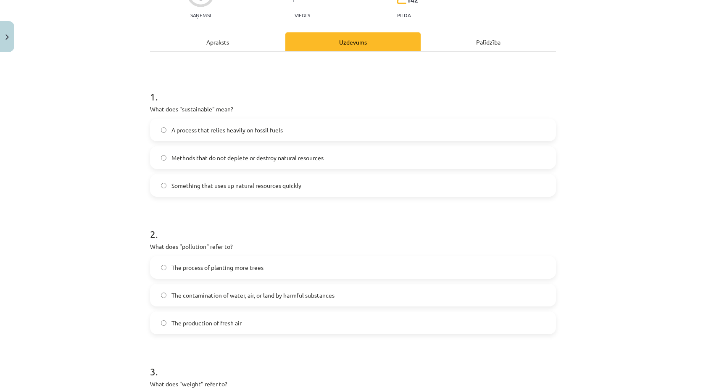
scroll to position [105, 0]
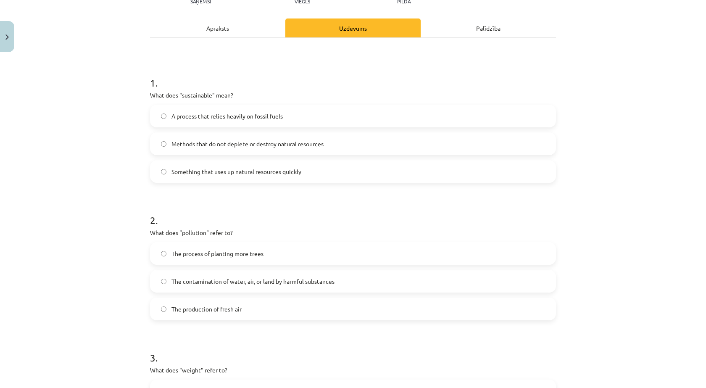
click at [235, 282] on span "The contamination of water, air, or land by harmful substances" at bounding box center [252, 281] width 163 height 9
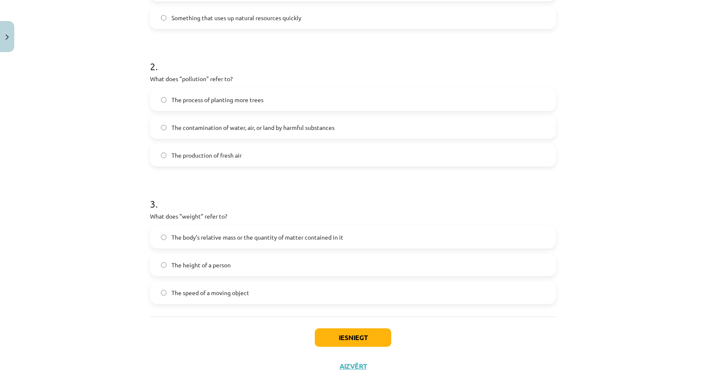
scroll to position [272, 0]
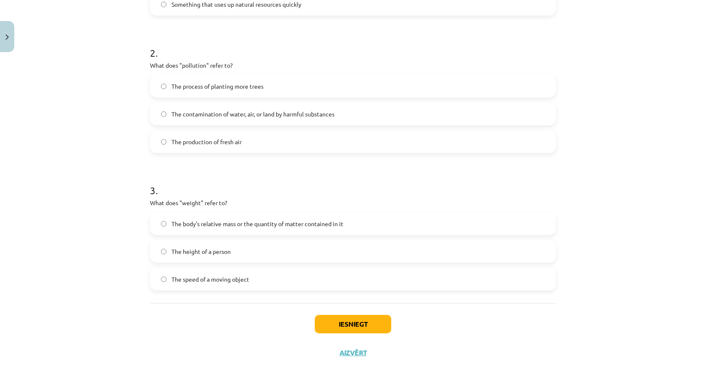
click at [207, 227] on span "The body's relative mass or the quantity of matter contained in it" at bounding box center [257, 223] width 172 height 9
click at [366, 328] on button "Iesniegt" at bounding box center [353, 324] width 76 height 18
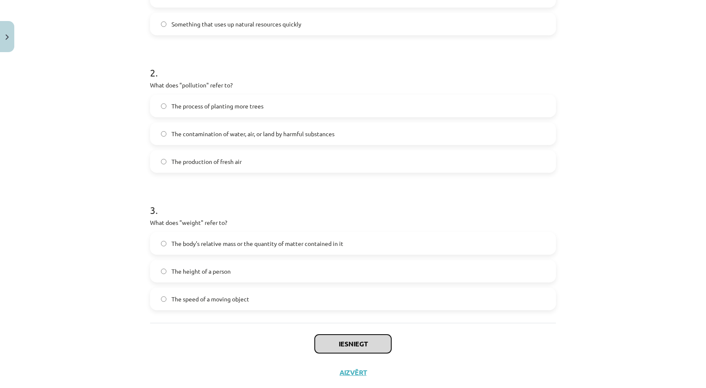
scroll to position [216, 0]
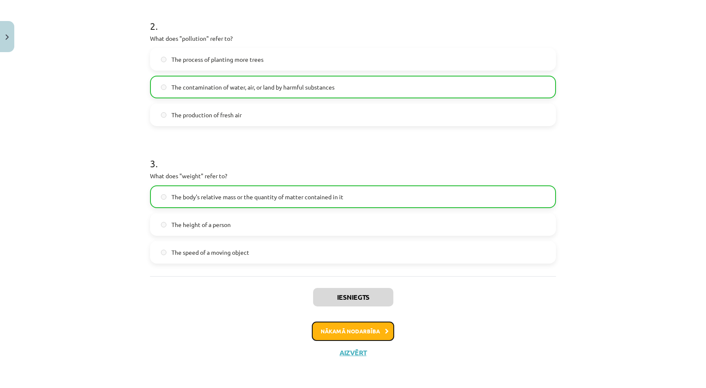
click at [330, 334] on button "Nākamā nodarbība" at bounding box center [353, 331] width 82 height 19
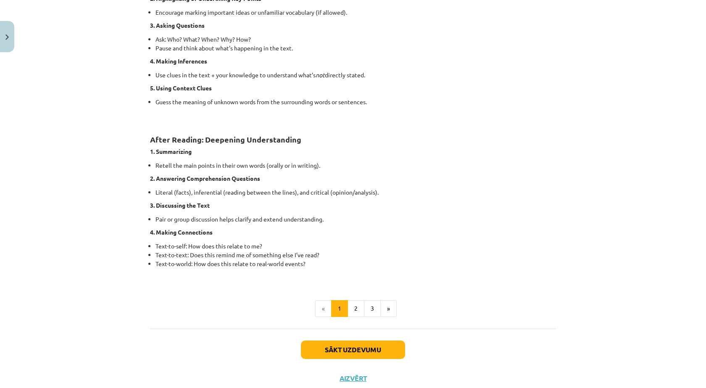
scroll to position [583, 0]
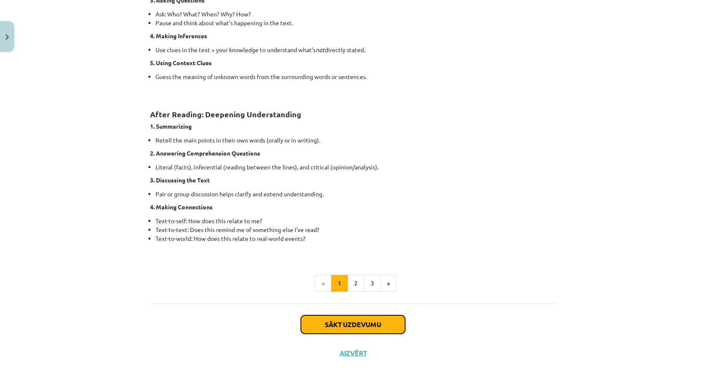
click at [348, 324] on button "Sākt uzdevumu" at bounding box center [353, 324] width 104 height 18
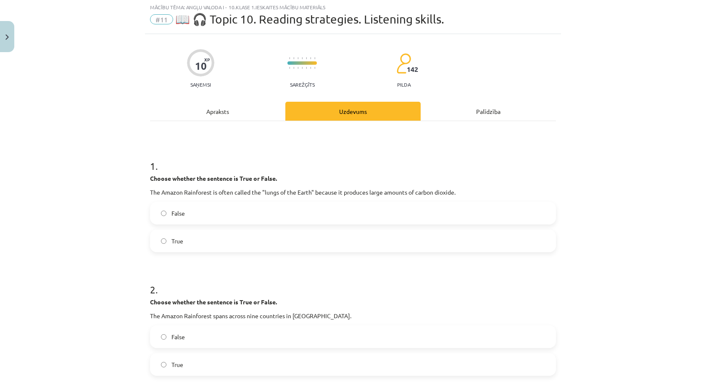
scroll to position [21, 0]
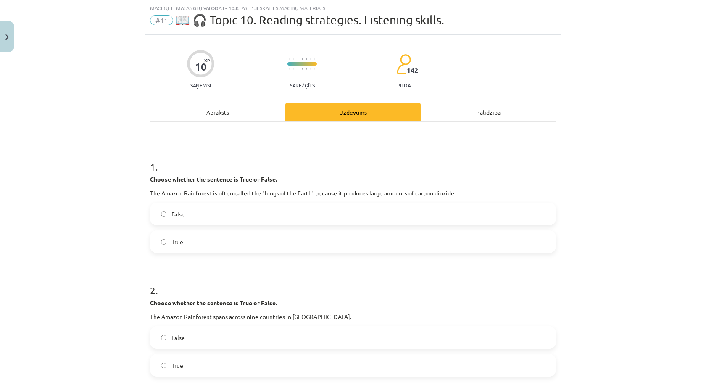
click at [177, 218] on span "False" at bounding box center [177, 214] width 13 height 9
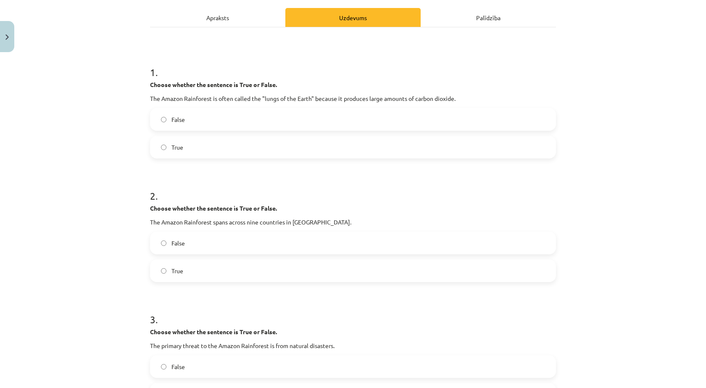
scroll to position [133, 0]
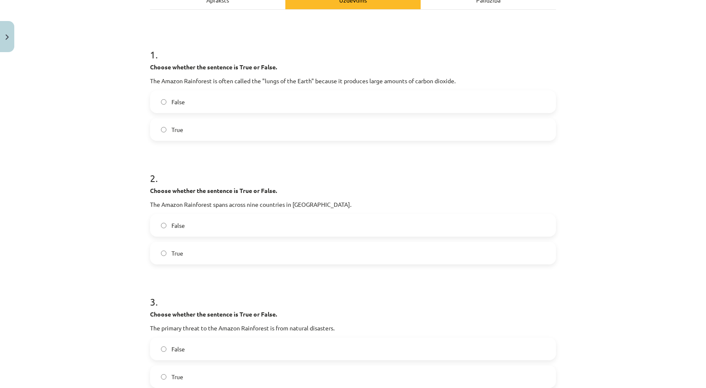
click at [174, 251] on span "True" at bounding box center [177, 253] width 12 height 9
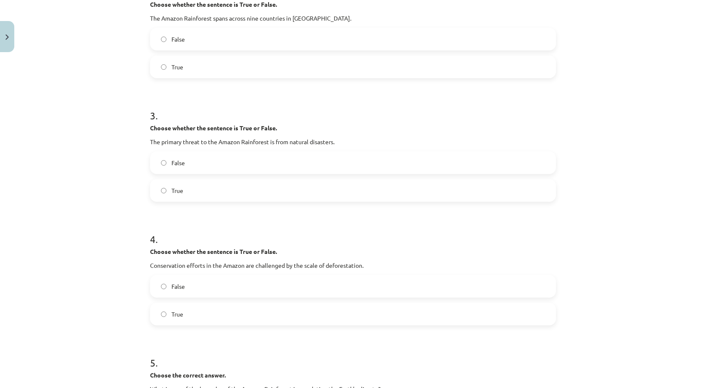
scroll to position [329, 0]
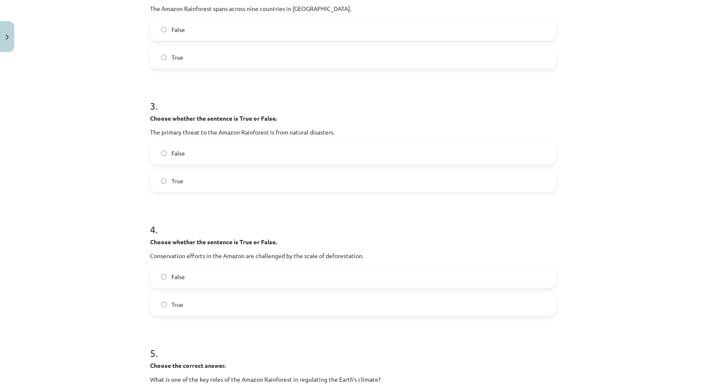
click at [173, 160] on label "False" at bounding box center [353, 152] width 404 height 21
click at [173, 154] on span "False" at bounding box center [177, 153] width 13 height 9
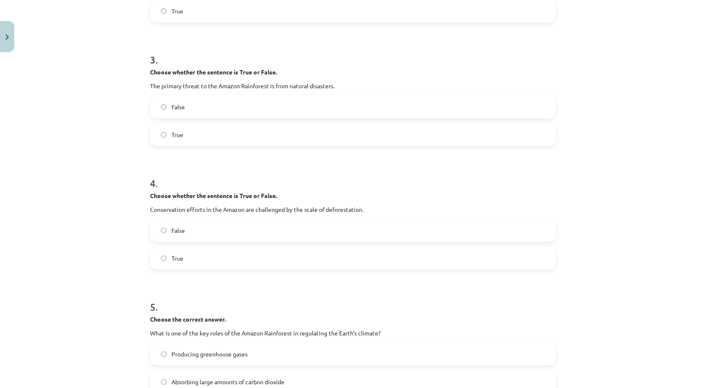
scroll to position [385, 0]
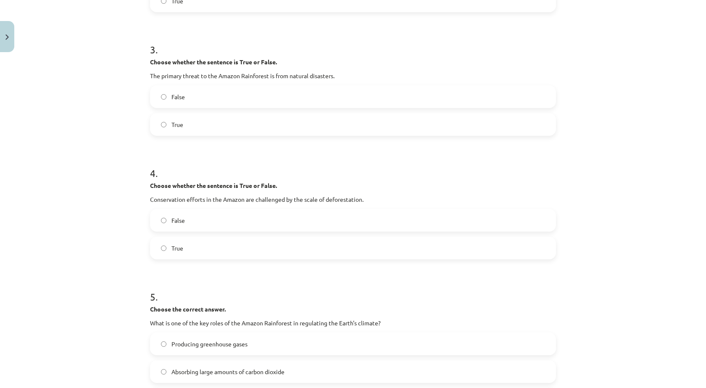
click at [157, 245] on label "True" at bounding box center [353, 247] width 404 height 21
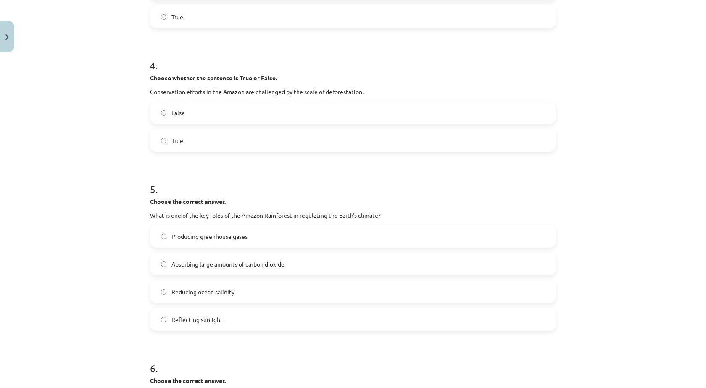
scroll to position [497, 0]
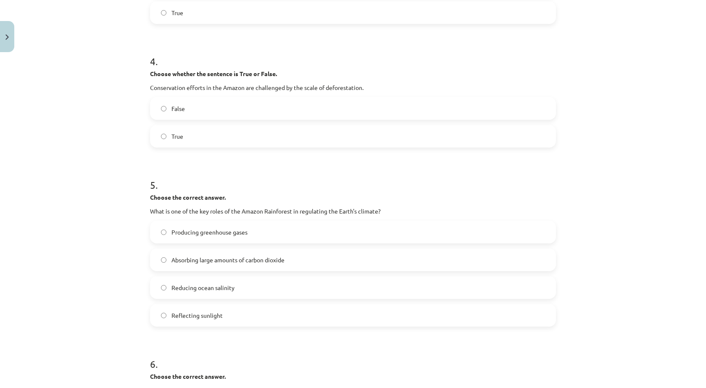
click at [236, 256] on span "Absorbing large amounts of carbon dioxide" at bounding box center [227, 260] width 113 height 9
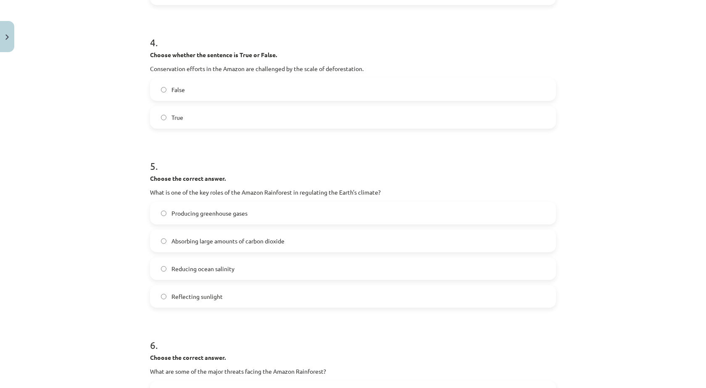
scroll to position [525, 0]
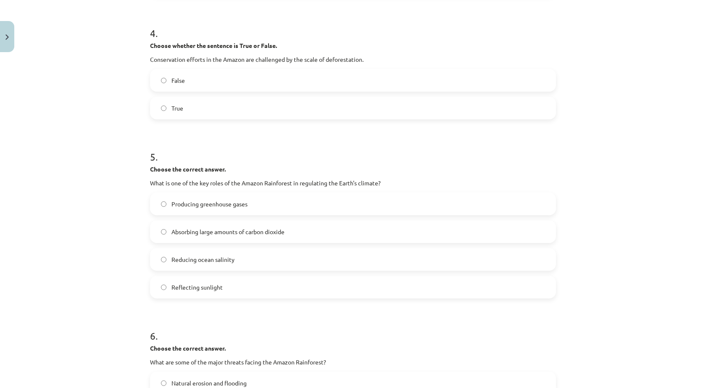
click at [206, 208] on span "Producing greenhouse gases" at bounding box center [209, 204] width 76 height 9
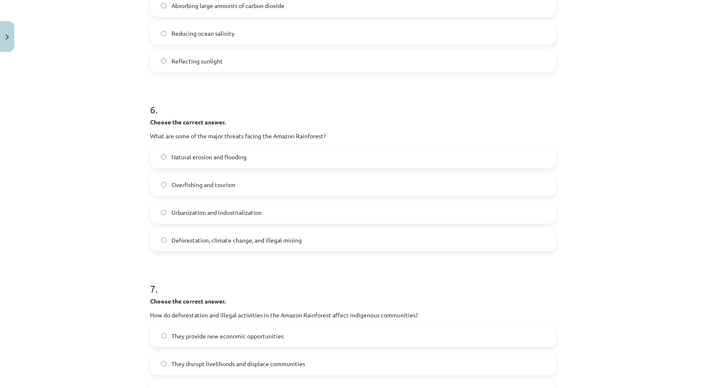
scroll to position [749, 0]
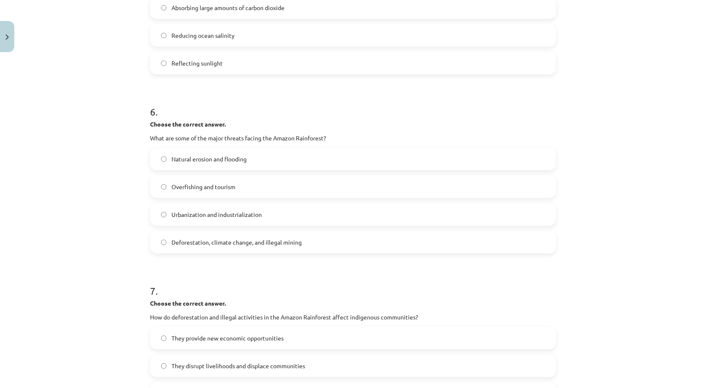
click at [234, 245] on span "Deforestation, climate change, and illegal mining" at bounding box center [236, 242] width 130 height 9
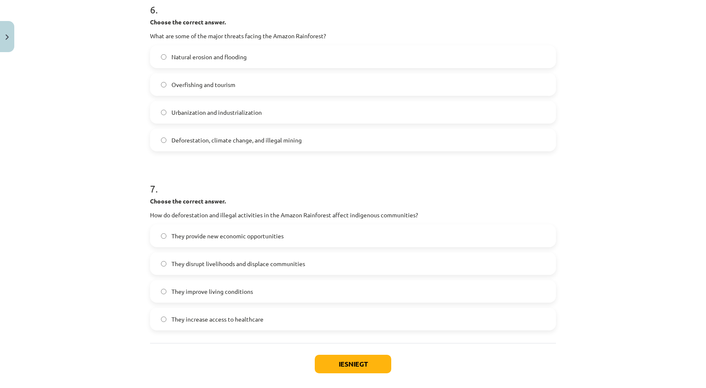
scroll to position [862, 0]
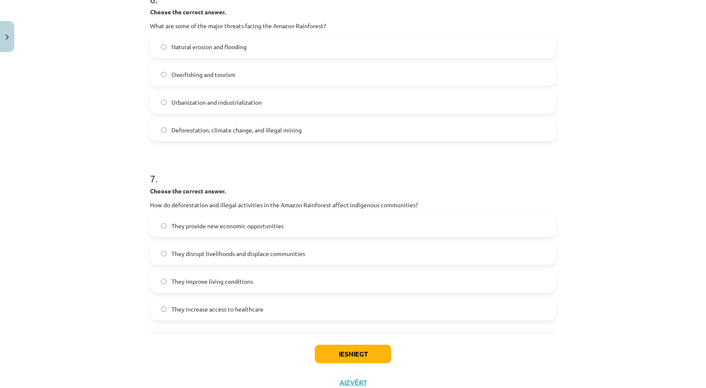
click at [243, 256] on span "They disrupt livelihoods and displace communities" at bounding box center [238, 253] width 134 height 9
click at [361, 353] on button "Iesniegt" at bounding box center [353, 354] width 76 height 18
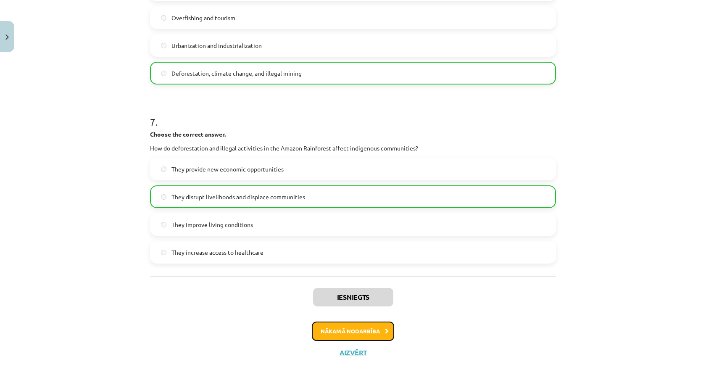
click at [363, 327] on button "Nākamā nodarbība" at bounding box center [353, 331] width 82 height 19
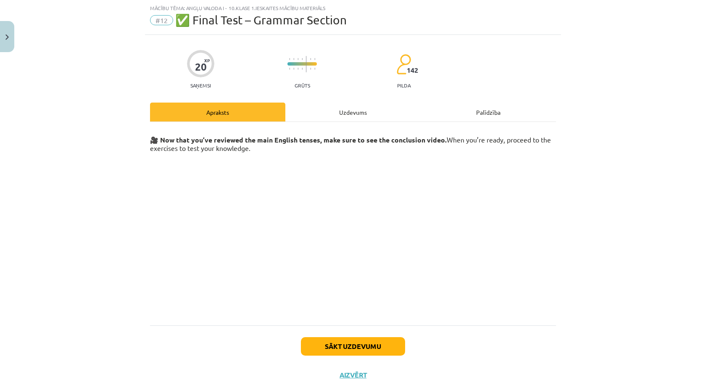
scroll to position [43, 0]
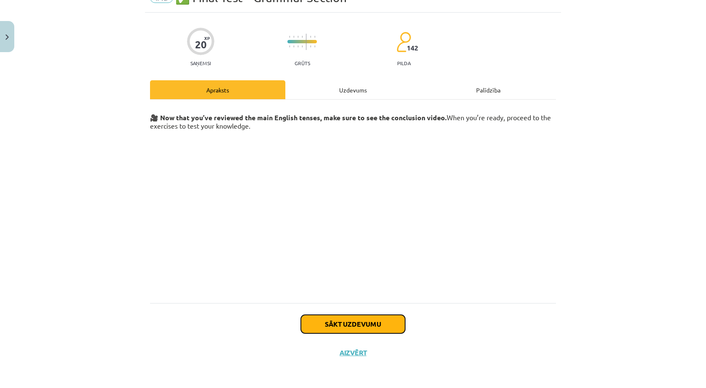
click at [349, 327] on button "Sākt uzdevumu" at bounding box center [353, 324] width 104 height 18
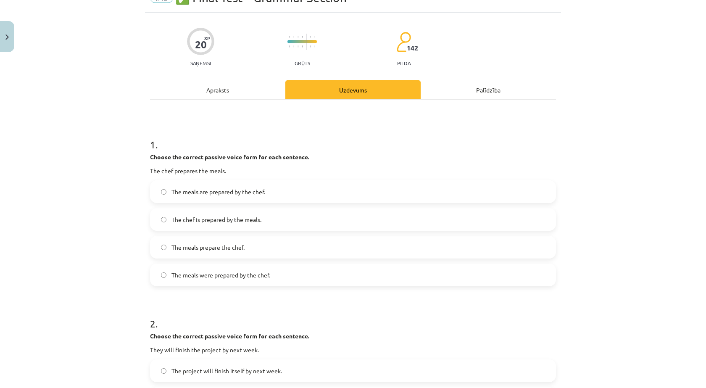
scroll to position [21, 0]
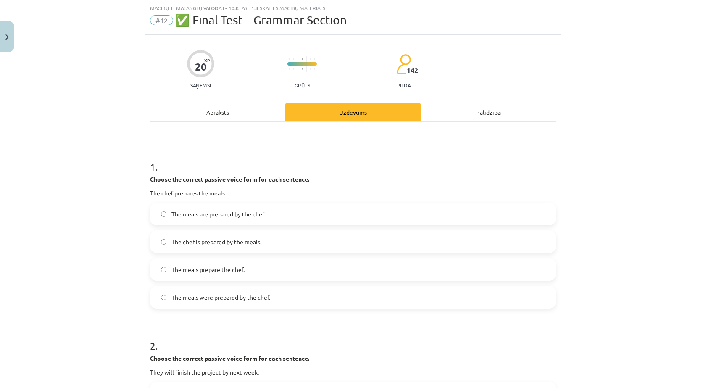
click at [251, 295] on span "The meals were prepared by the chef." at bounding box center [220, 297] width 99 height 9
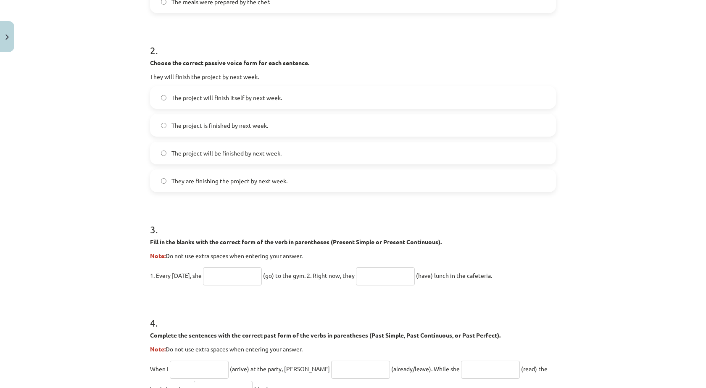
scroll to position [329, 0]
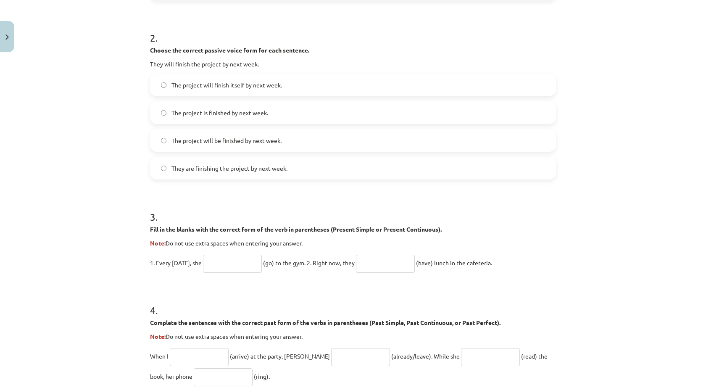
click at [232, 262] on input "text" at bounding box center [232, 264] width 59 height 18
type input "****"
click at [344, 303] on h1 "4 ." at bounding box center [353, 303] width 406 height 26
click at [385, 264] on input "text" at bounding box center [385, 264] width 59 height 18
type input "***"
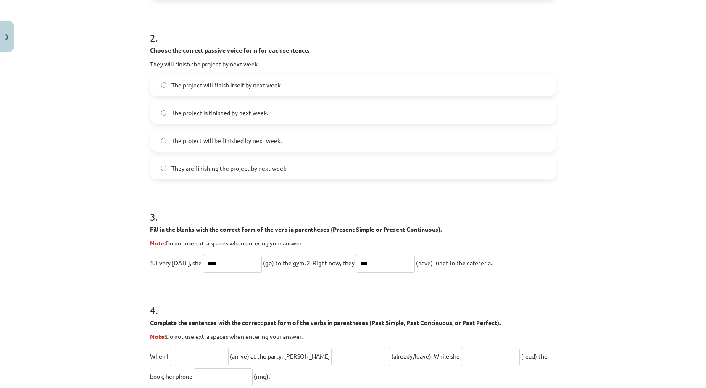
click at [400, 293] on h1 "4 ." at bounding box center [353, 303] width 406 height 26
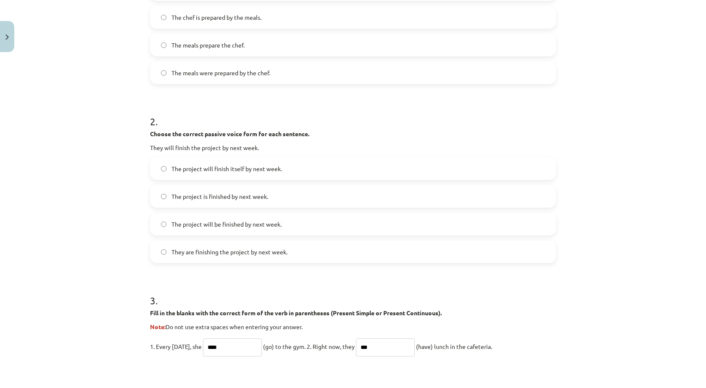
scroll to position [217, 0]
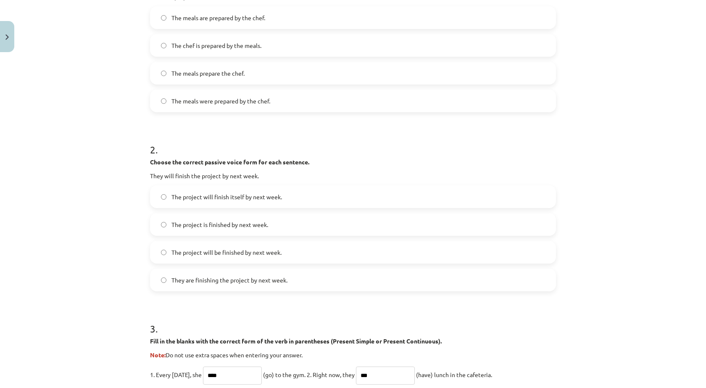
click at [239, 251] on span "The project will be finished by next week." at bounding box center [226, 252] width 110 height 9
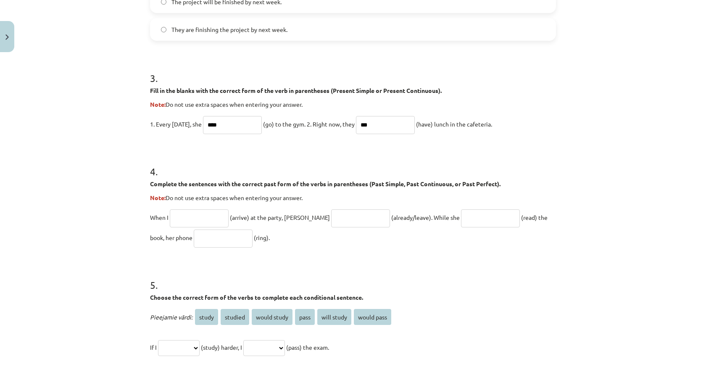
scroll to position [470, 0]
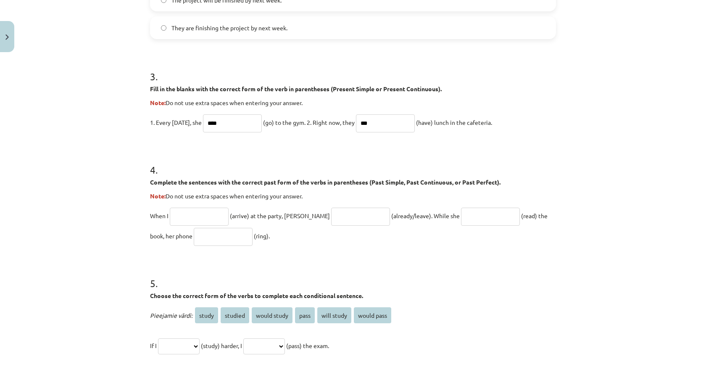
click at [199, 218] on input "text" at bounding box center [199, 217] width 59 height 18
type input "*******"
click at [295, 260] on form "1 . Choose the correct passive voice form for each sentence. The chef prepares …" at bounding box center [353, 82] width 406 height 768
click at [332, 220] on input "text" at bounding box center [360, 217] width 59 height 18
type input "**********"
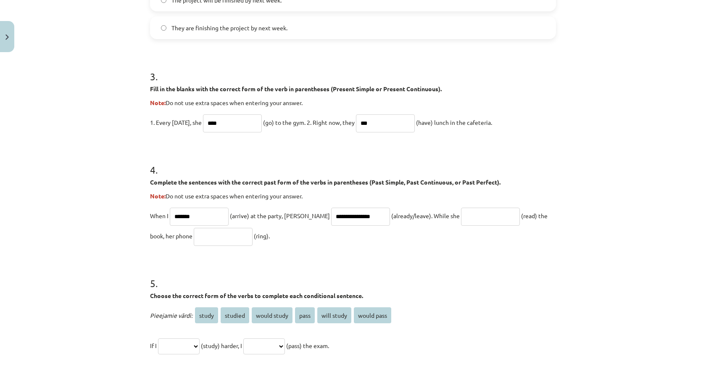
click at [441, 269] on h1 "5 ." at bounding box center [353, 276] width 406 height 26
click at [461, 218] on input "text" at bounding box center [490, 217] width 59 height 18
drag, startPoint x: 449, startPoint y: 219, endPoint x: 466, endPoint y: 226, distance: 17.6
drag, startPoint x: 466, startPoint y: 226, endPoint x: 460, endPoint y: 238, distance: 13.9
click at [460, 239] on p "**********" at bounding box center [353, 226] width 406 height 40
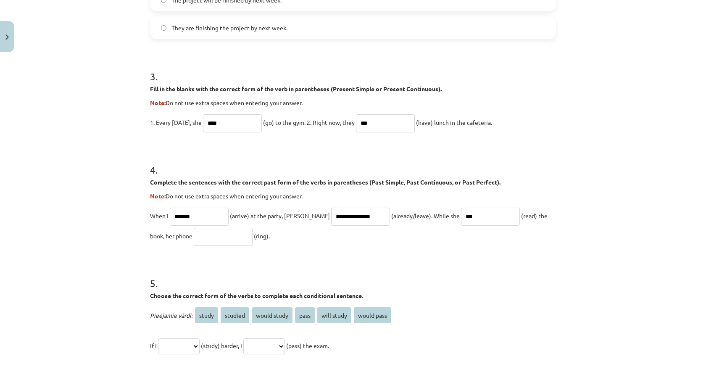
click at [461, 218] on input "***" at bounding box center [490, 217] width 59 height 18
type input "****"
click at [394, 269] on h1 "5 ." at bounding box center [353, 276] width 406 height 26
click at [194, 234] on input "text" at bounding box center [223, 237] width 59 height 18
type input "****"
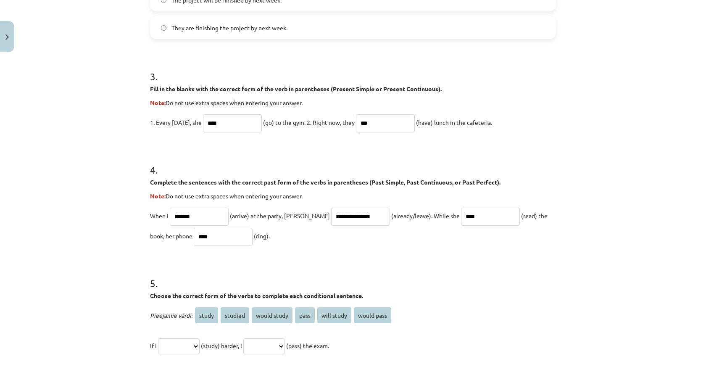
click at [331, 277] on h1 "5 ." at bounding box center [353, 276] width 406 height 26
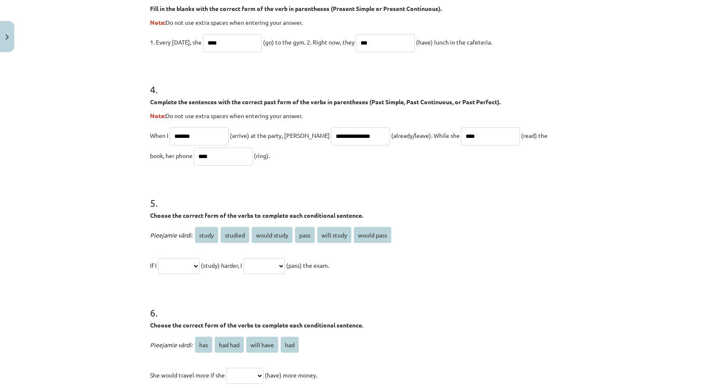
scroll to position [554, 0]
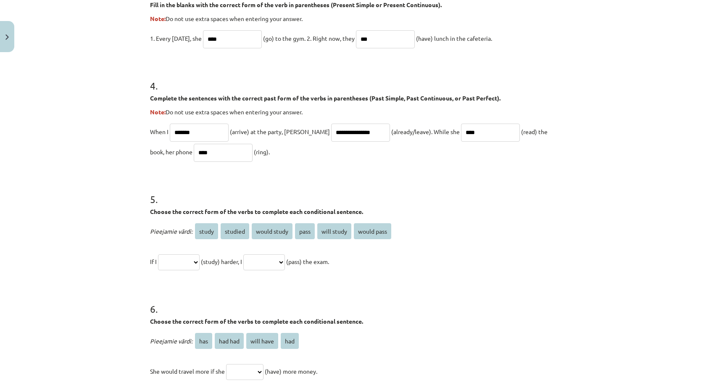
click at [192, 259] on select "**********" at bounding box center [179, 262] width 42 height 16
select select "*******"
click at [158, 254] on select "**********" at bounding box center [179, 262] width 42 height 16
click at [281, 260] on select "**********" at bounding box center [264, 262] width 42 height 16
select select "**********"
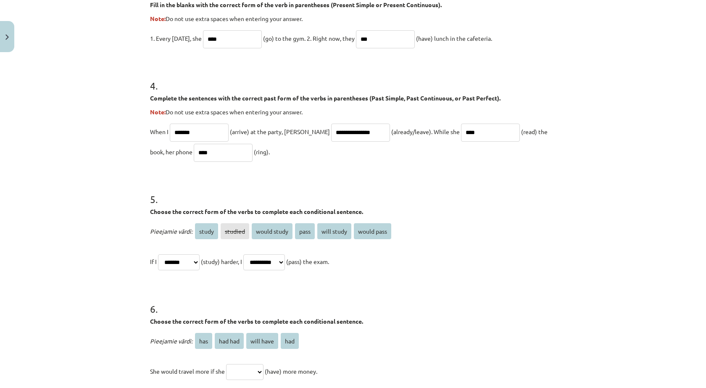
click at [253, 254] on select "**********" at bounding box center [264, 262] width 42 height 16
click at [320, 301] on h1 "6 ." at bounding box center [353, 301] width 406 height 26
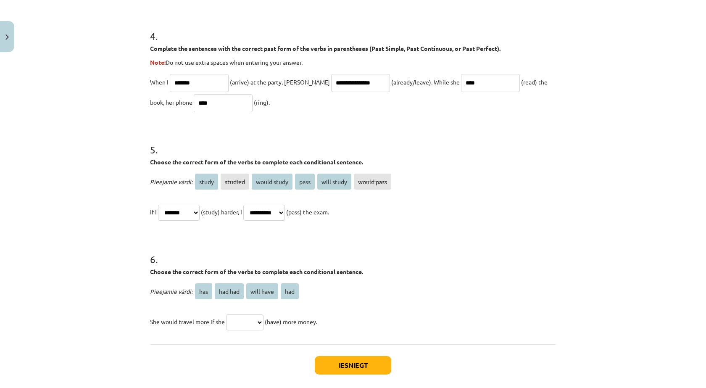
scroll to position [609, 0]
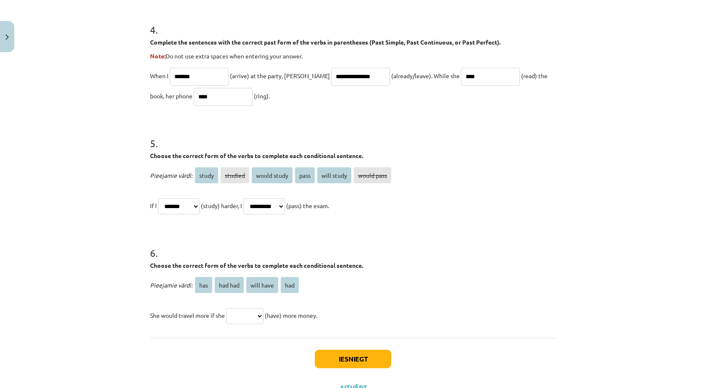
click at [241, 314] on select "*** ******* ********* ***" at bounding box center [244, 316] width 37 height 16
select select "***"
click at [226, 308] on select "*** ******* ********* ***" at bounding box center [244, 316] width 37 height 16
click at [366, 361] on button "Iesniegt" at bounding box center [353, 359] width 76 height 18
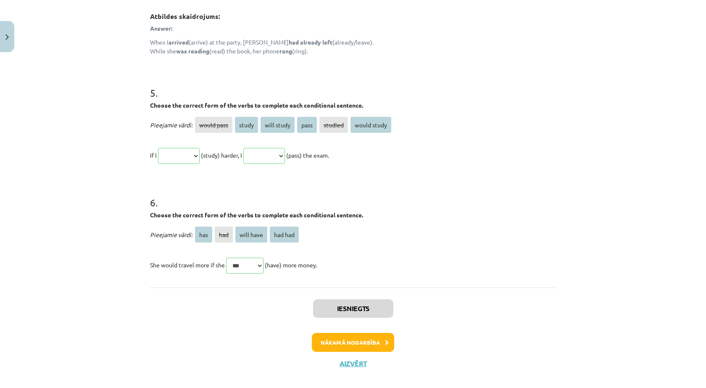
scroll to position [794, 0]
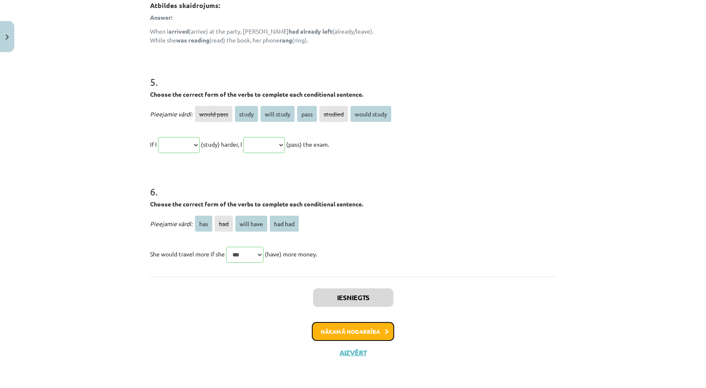
click at [379, 332] on button "Nākamā nodarbība" at bounding box center [353, 331] width 82 height 19
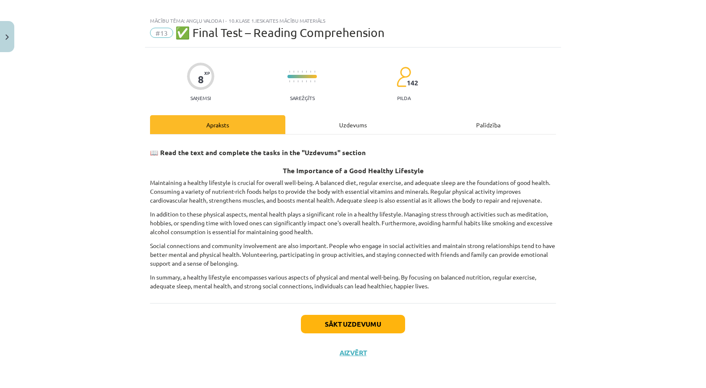
scroll to position [8, 0]
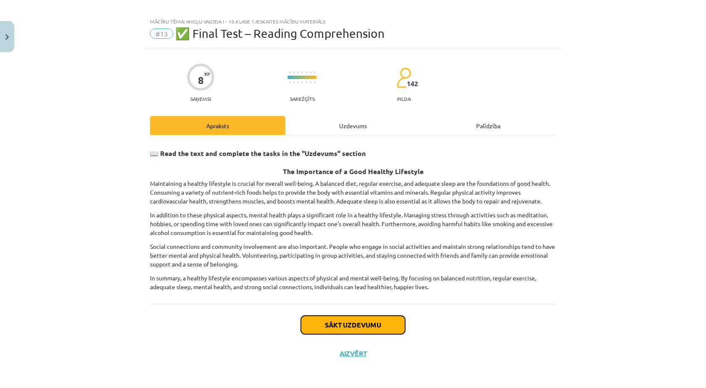
click at [384, 321] on button "Sākt uzdevumu" at bounding box center [353, 325] width 104 height 18
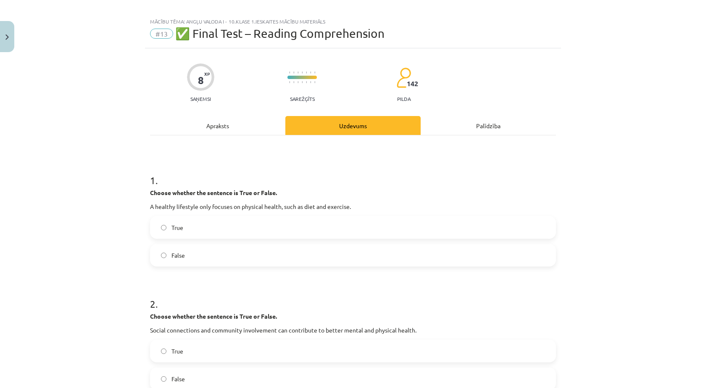
click at [185, 224] on label "True" at bounding box center [353, 227] width 404 height 21
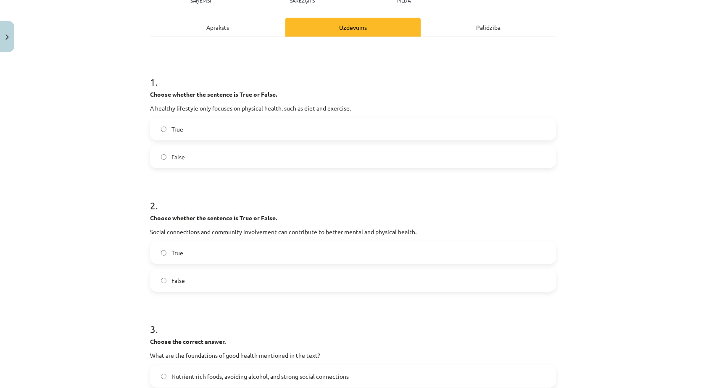
scroll to position [120, 0]
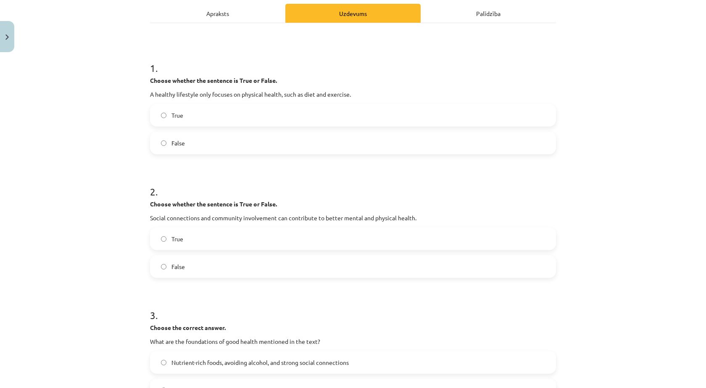
click at [166, 269] on label "False" at bounding box center [353, 266] width 404 height 21
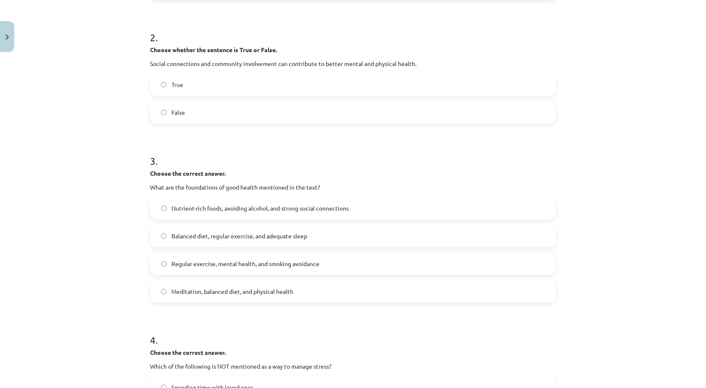
scroll to position [288, 0]
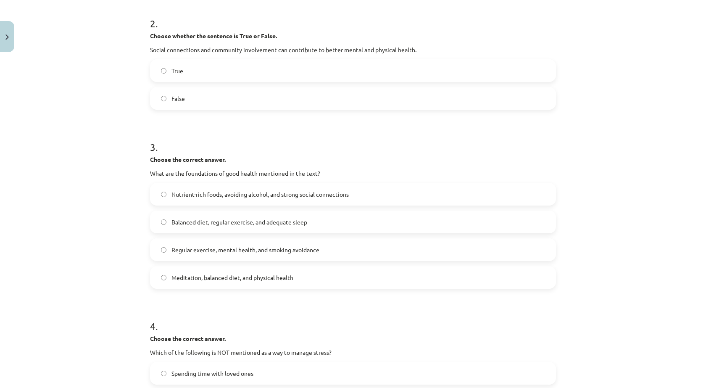
click at [298, 220] on span "Balanced diet, regular exercise, and adequate sleep" at bounding box center [239, 222] width 136 height 9
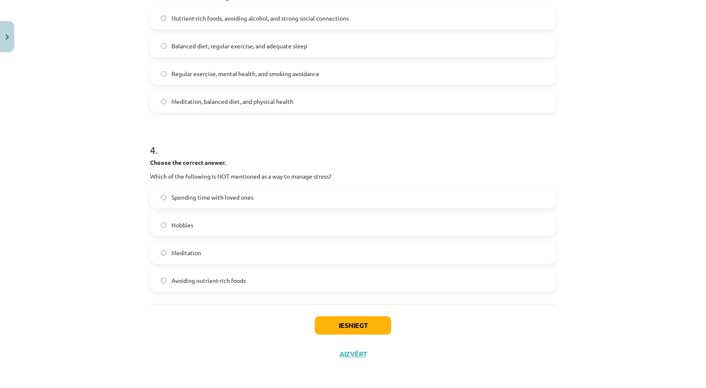
scroll to position [465, 0]
click at [240, 281] on span "Avoiding nutrient-rich foods" at bounding box center [208, 279] width 74 height 9
click at [352, 321] on button "Iesniegt" at bounding box center [353, 324] width 76 height 18
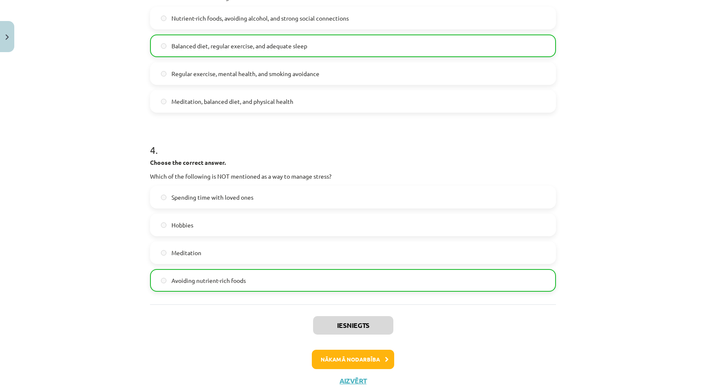
scroll to position [492, 0]
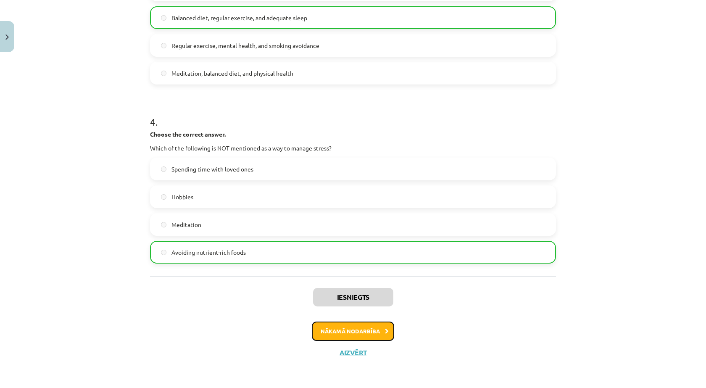
click at [360, 329] on button "Nākamā nodarbība" at bounding box center [353, 331] width 82 height 19
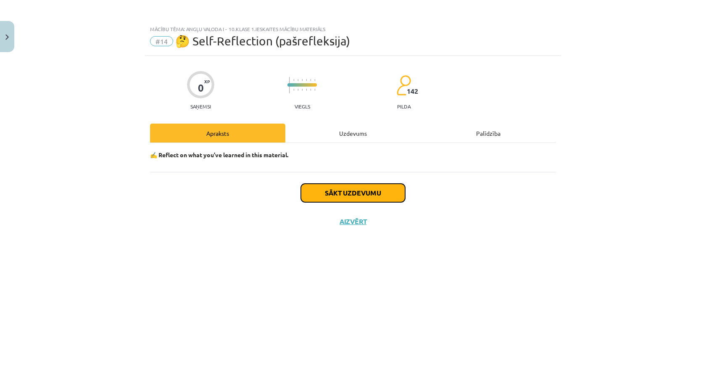
click at [354, 196] on button "Sākt uzdevumu" at bounding box center [353, 193] width 104 height 18
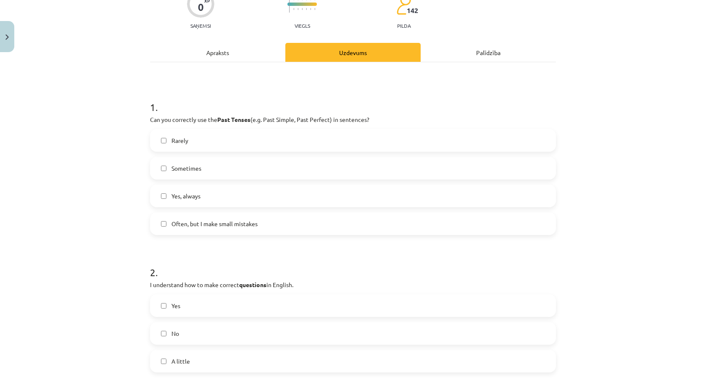
scroll to position [84, 0]
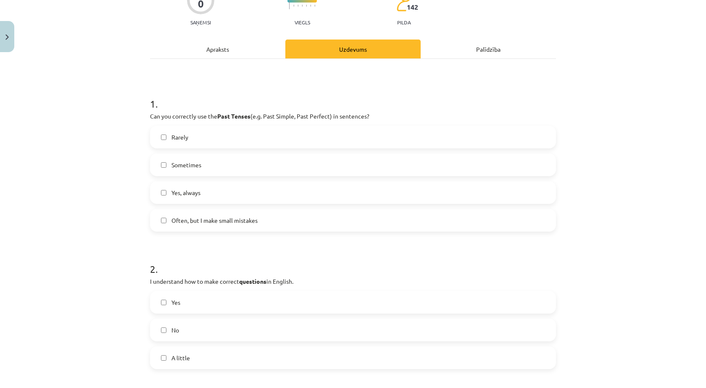
click at [187, 166] on span "Sometimes" at bounding box center [186, 165] width 30 height 9
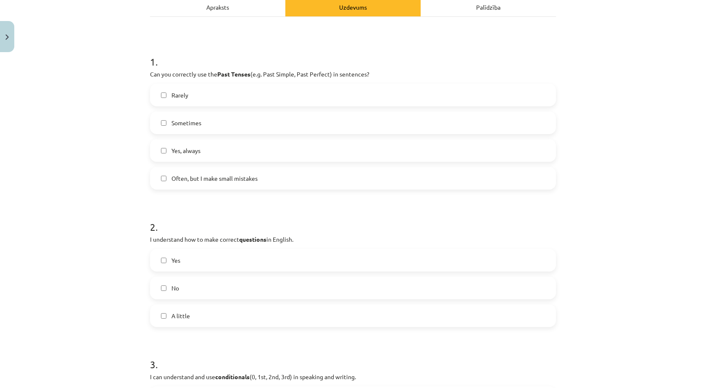
scroll to position [196, 0]
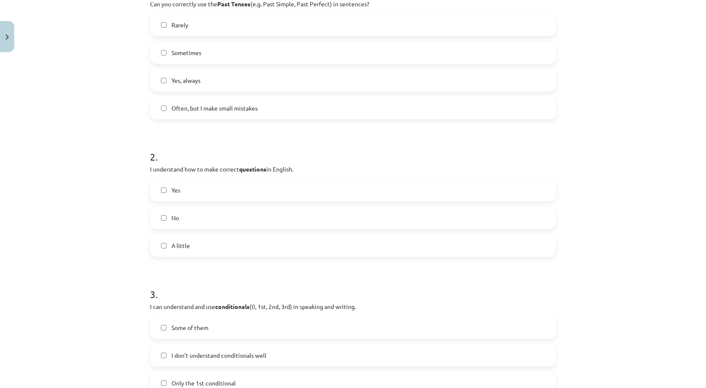
click at [171, 216] on span "No" at bounding box center [175, 218] width 8 height 9
click at [171, 191] on span "Yes" at bounding box center [175, 190] width 9 height 9
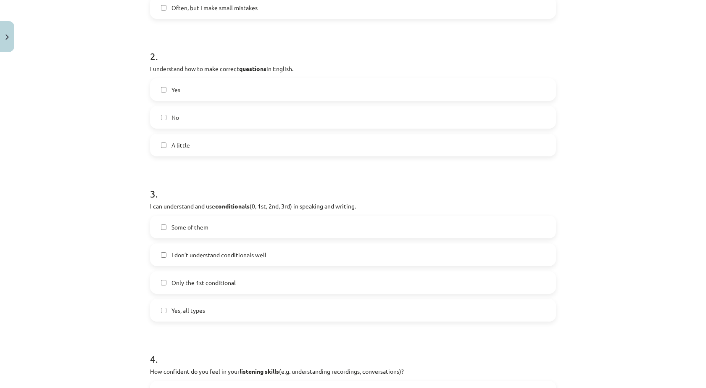
scroll to position [336, 0]
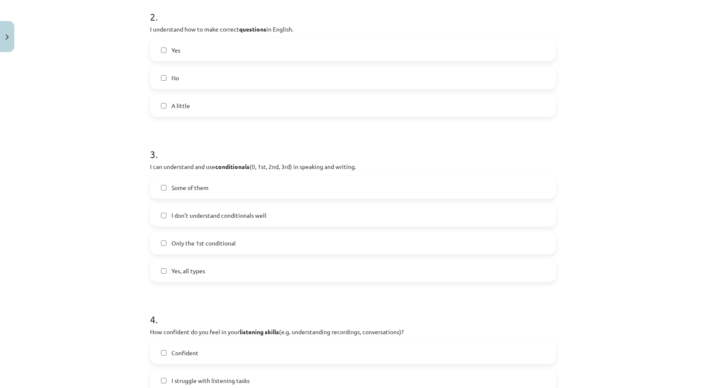
click at [196, 266] on span "Yes, all types" at bounding box center [188, 270] width 34 height 9
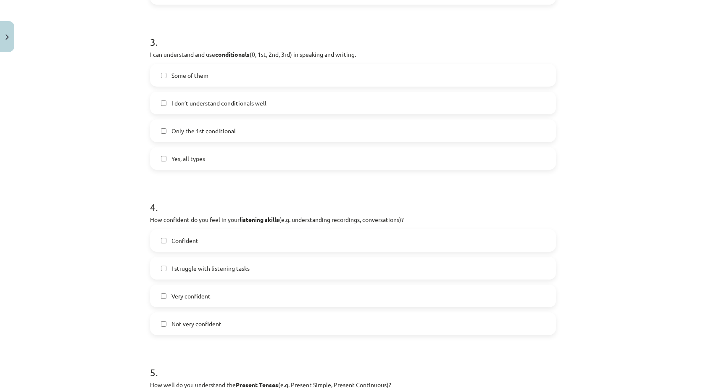
click at [184, 292] on span "Very confident" at bounding box center [190, 296] width 39 height 9
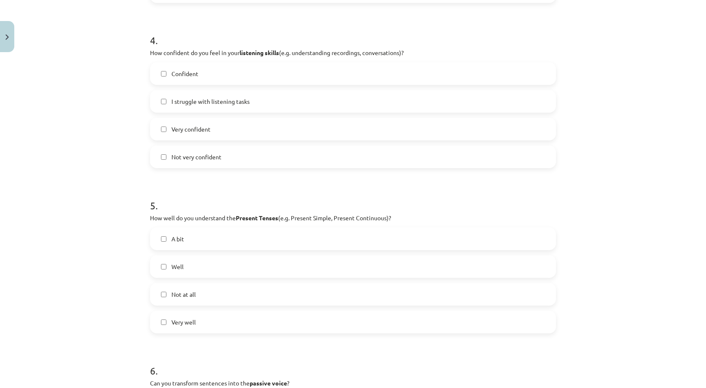
scroll to position [617, 0]
click at [177, 326] on label "Very well" at bounding box center [353, 320] width 404 height 21
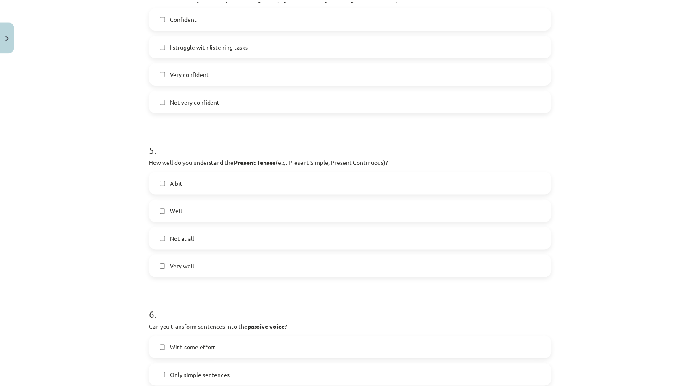
scroll to position [785, 0]
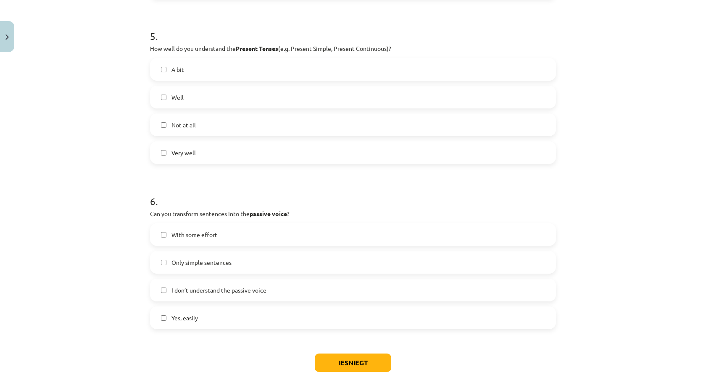
click at [188, 240] on label "With some effort" at bounding box center [353, 234] width 404 height 21
click at [363, 365] on button "Iesniegt" at bounding box center [353, 362] width 76 height 18
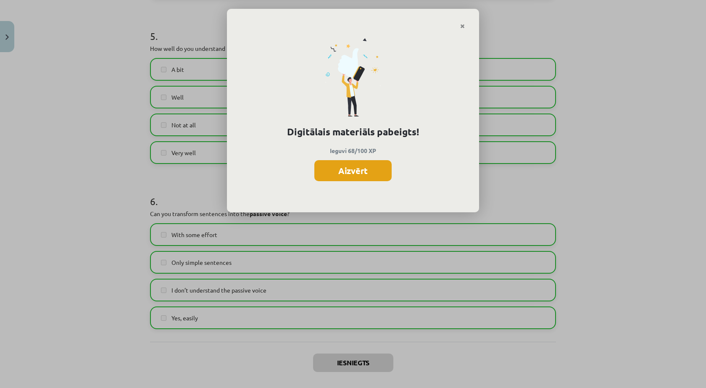
click at [348, 165] on button "Aizvērt" at bounding box center [352, 170] width 77 height 21
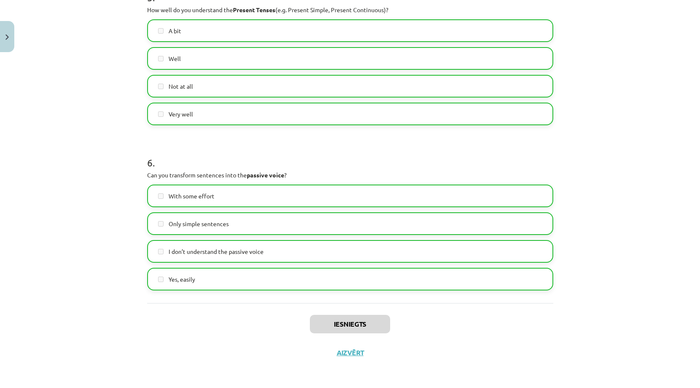
scroll to position [112, 0]
click at [345, 352] on button "Aizvērt" at bounding box center [350, 352] width 32 height 8
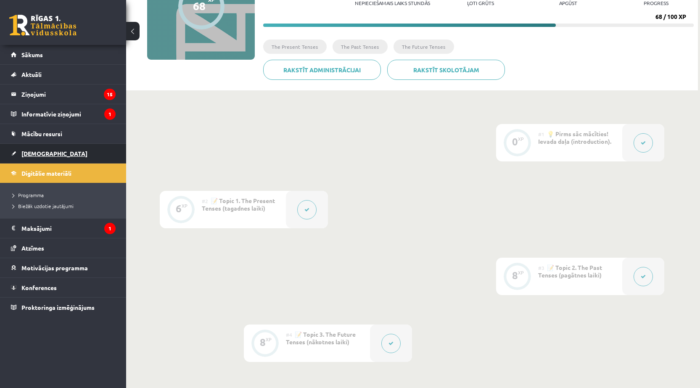
click at [73, 161] on link "[DEMOGRAPHIC_DATA]" at bounding box center [63, 153] width 105 height 19
